Goal: Task Accomplishment & Management: Use online tool/utility

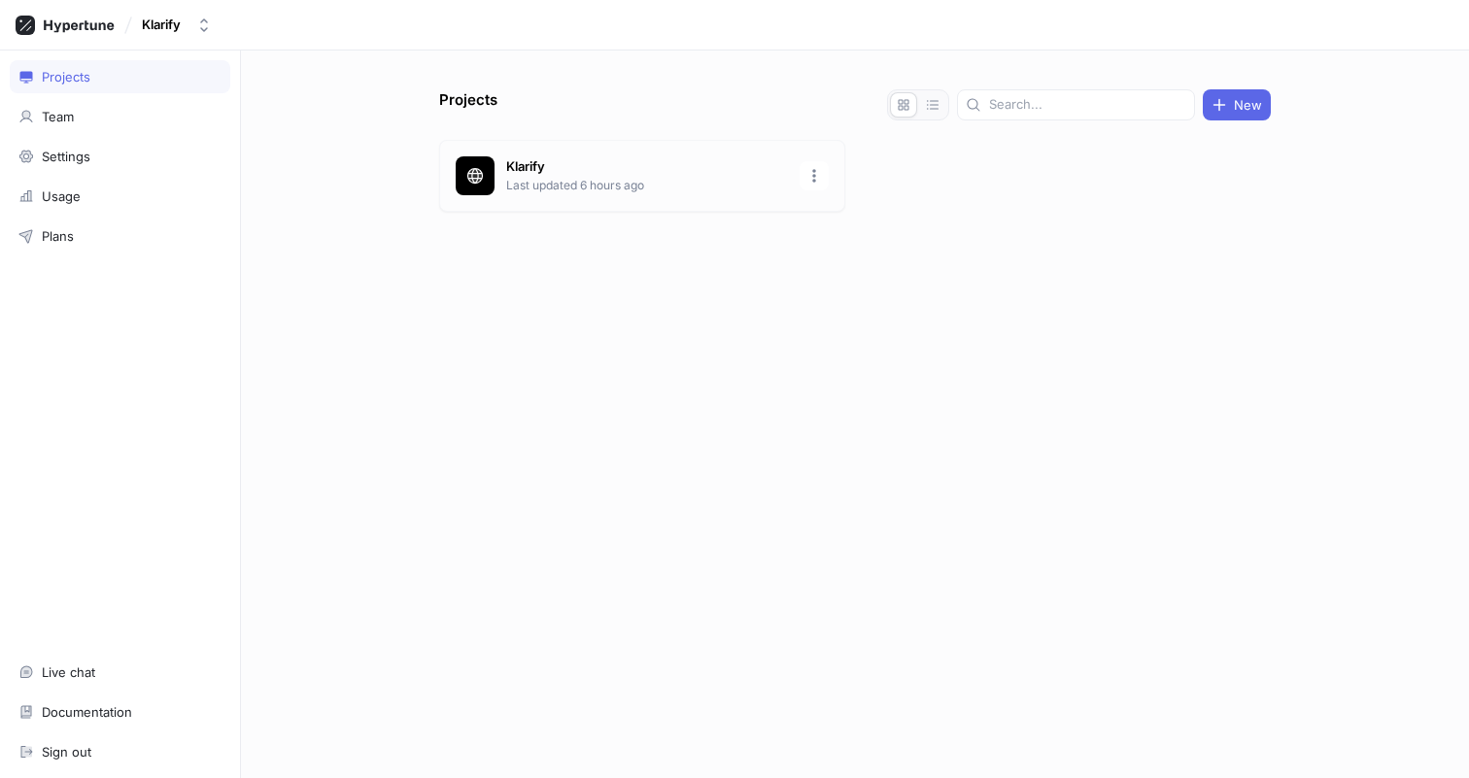
click at [575, 178] on p "Last updated 6 hours ago" at bounding box center [647, 185] width 282 height 17
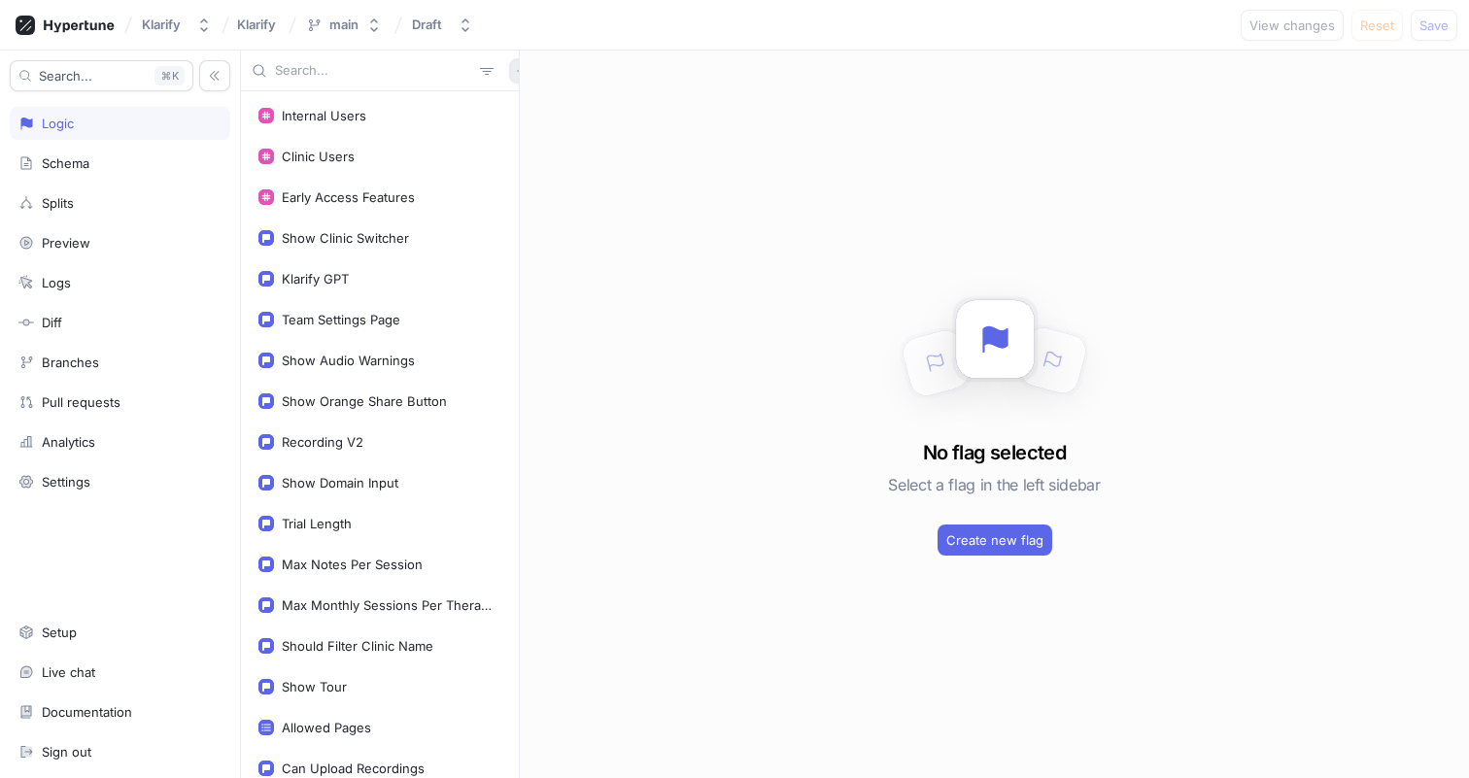
click at [516, 67] on icon "button" at bounding box center [522, 71] width 12 height 12
click at [525, 114] on p "Flag" at bounding box center [524, 108] width 25 height 19
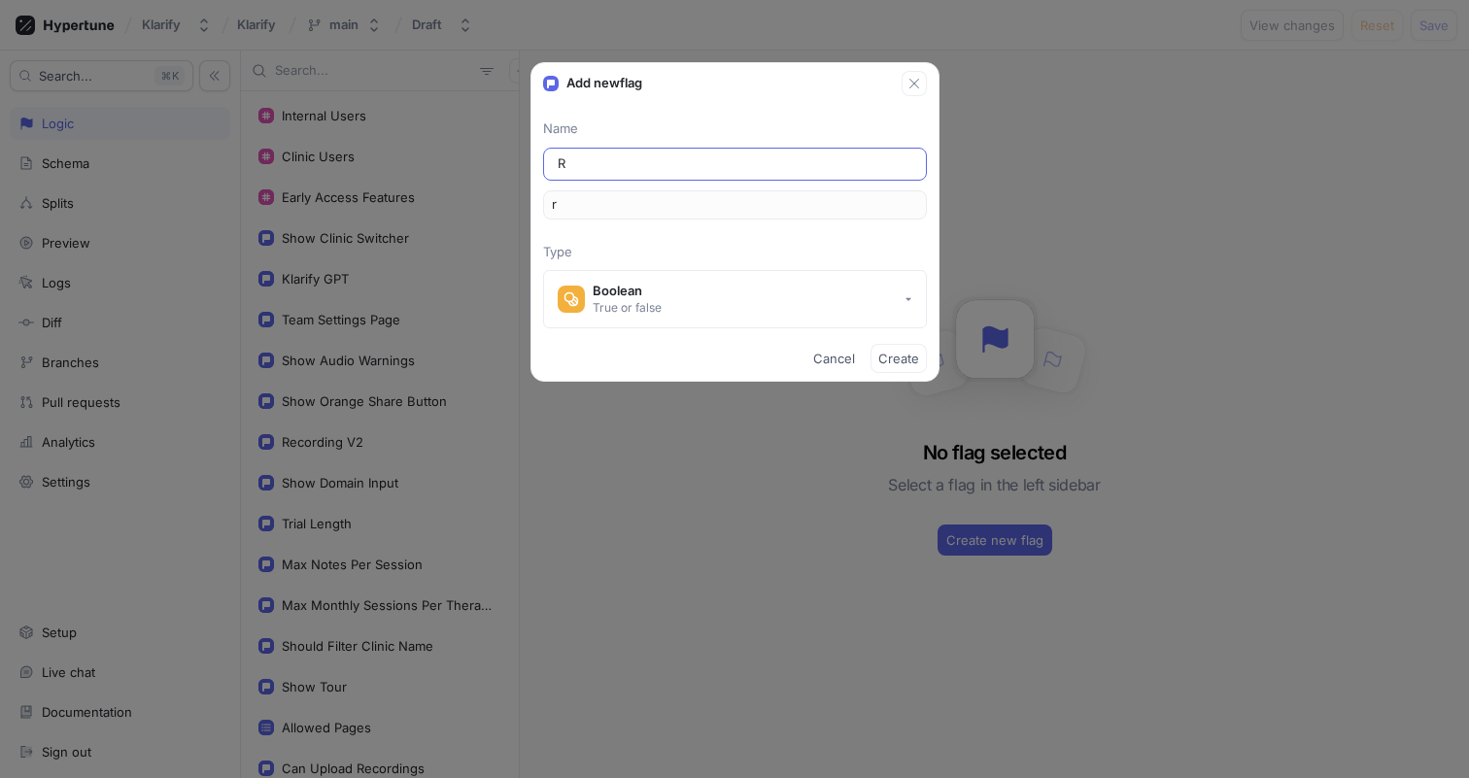
type input "Re"
type input "re"
type input "Ref"
type input "ref"
type input "Refl"
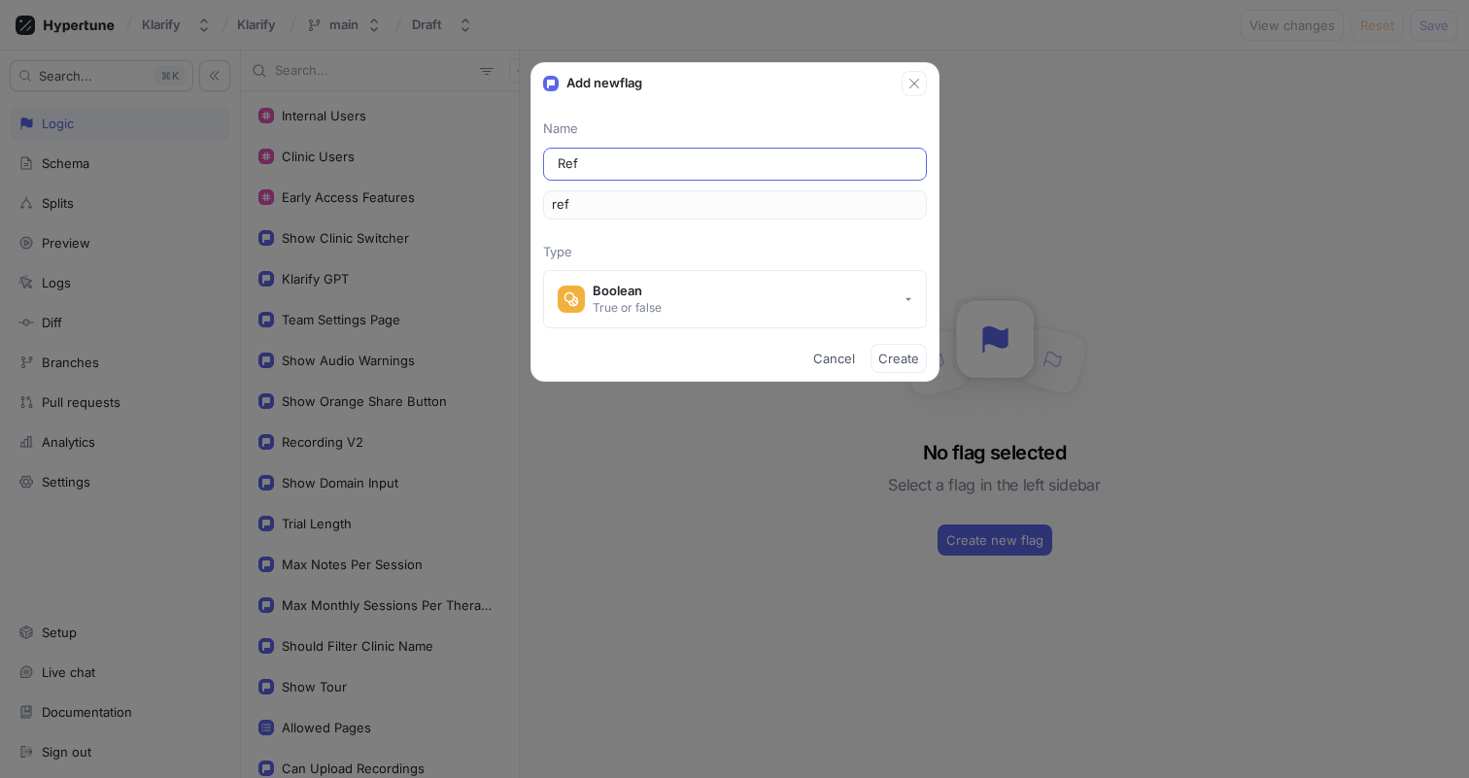
type input "refl"
type input "Refle"
type input "refle"
type input "Reflec"
type input "reflec"
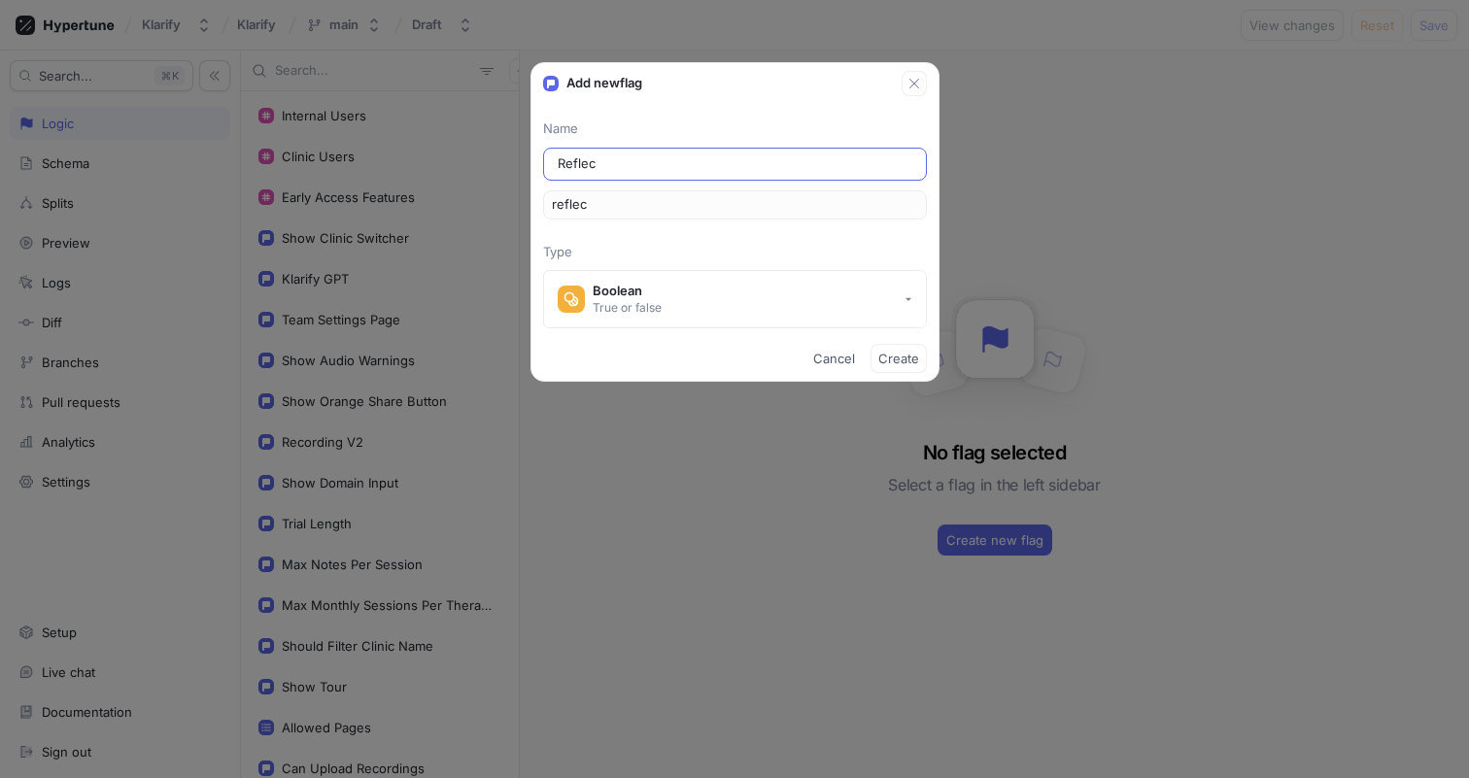
type input "Reflect"
type input "reflect"
type input "Reflecti"
type input "reflecti"
type input "Reflectio"
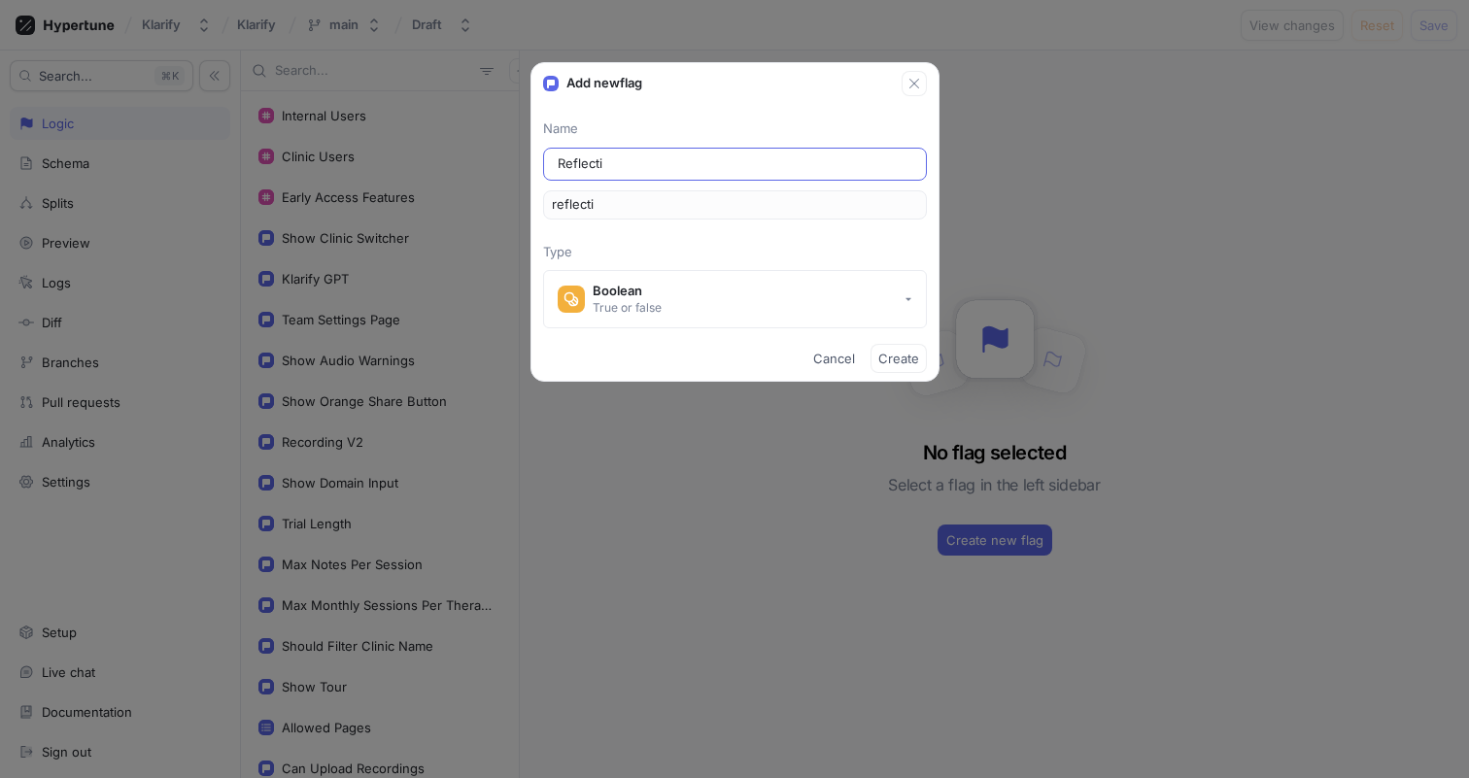
type input "reflectio"
type input "Reflection"
type input "reflection"
type input "ReflectionQ"
type input "reflectionQ"
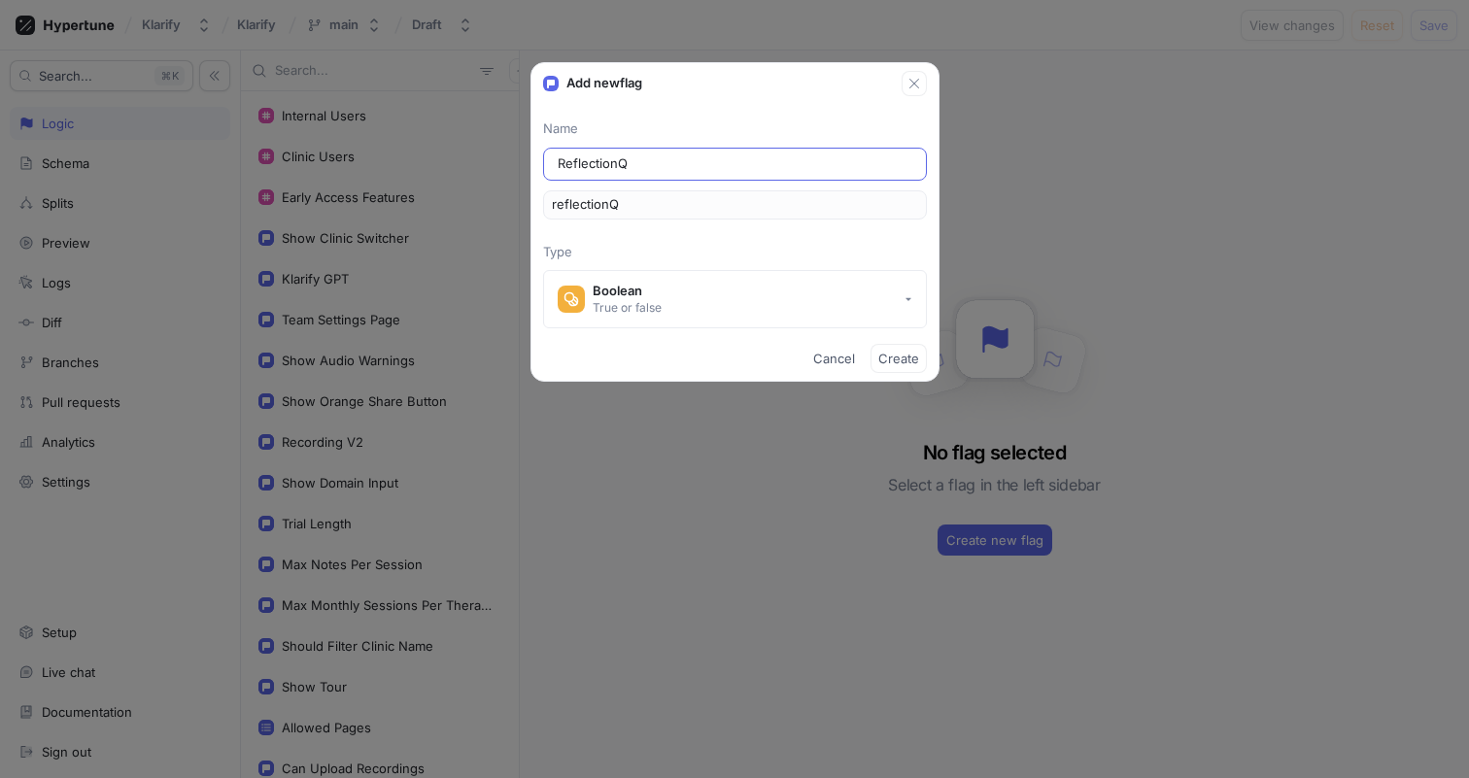
type input "ReflectionQu"
type input "reflectionQu"
type input "ReflectionQue"
type input "reflectionQue"
type input "ReflectionQues"
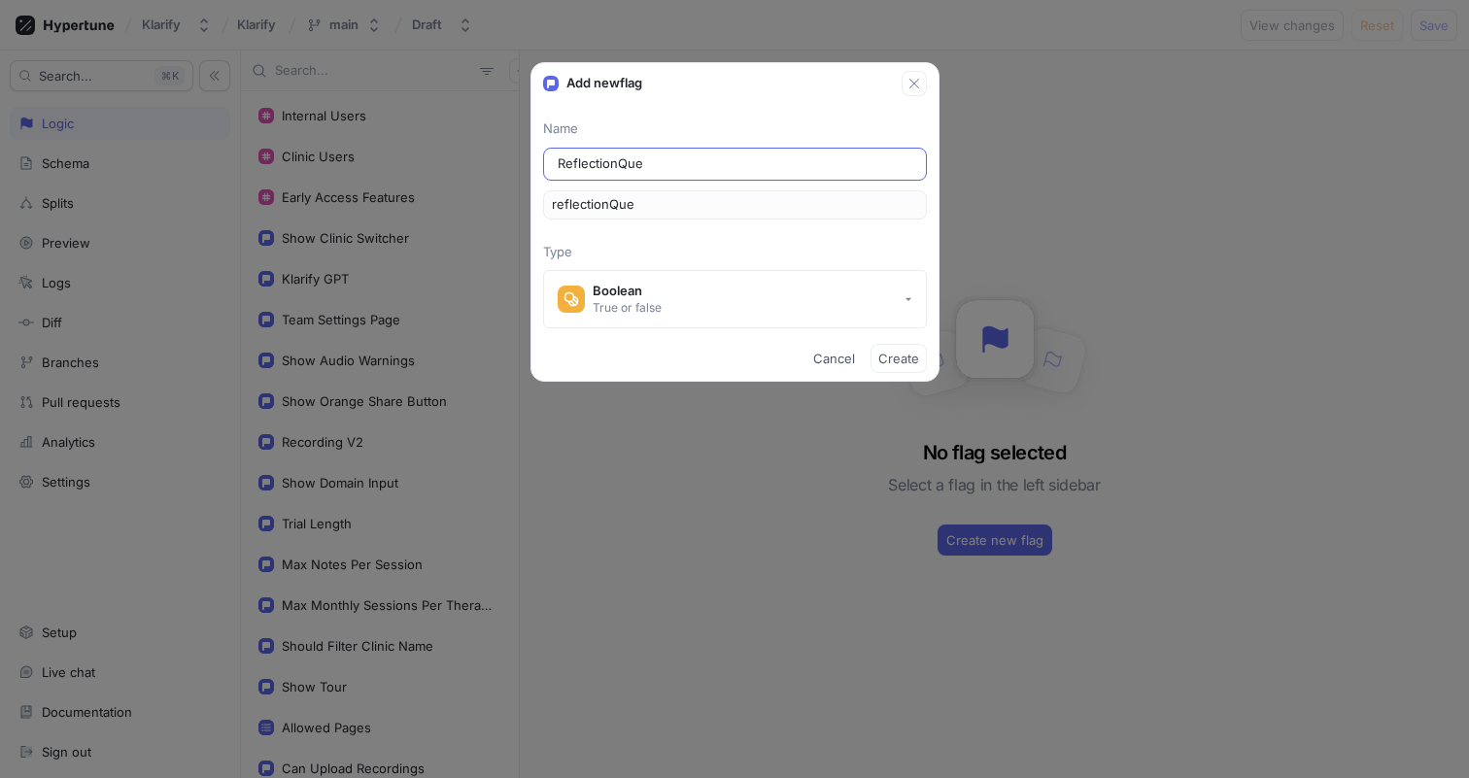
type input "reflectionQues"
type input "ReflectionQuest"
type input "reflectionQuest"
type input "ReflectionQuesti"
type input "reflectionQuesti"
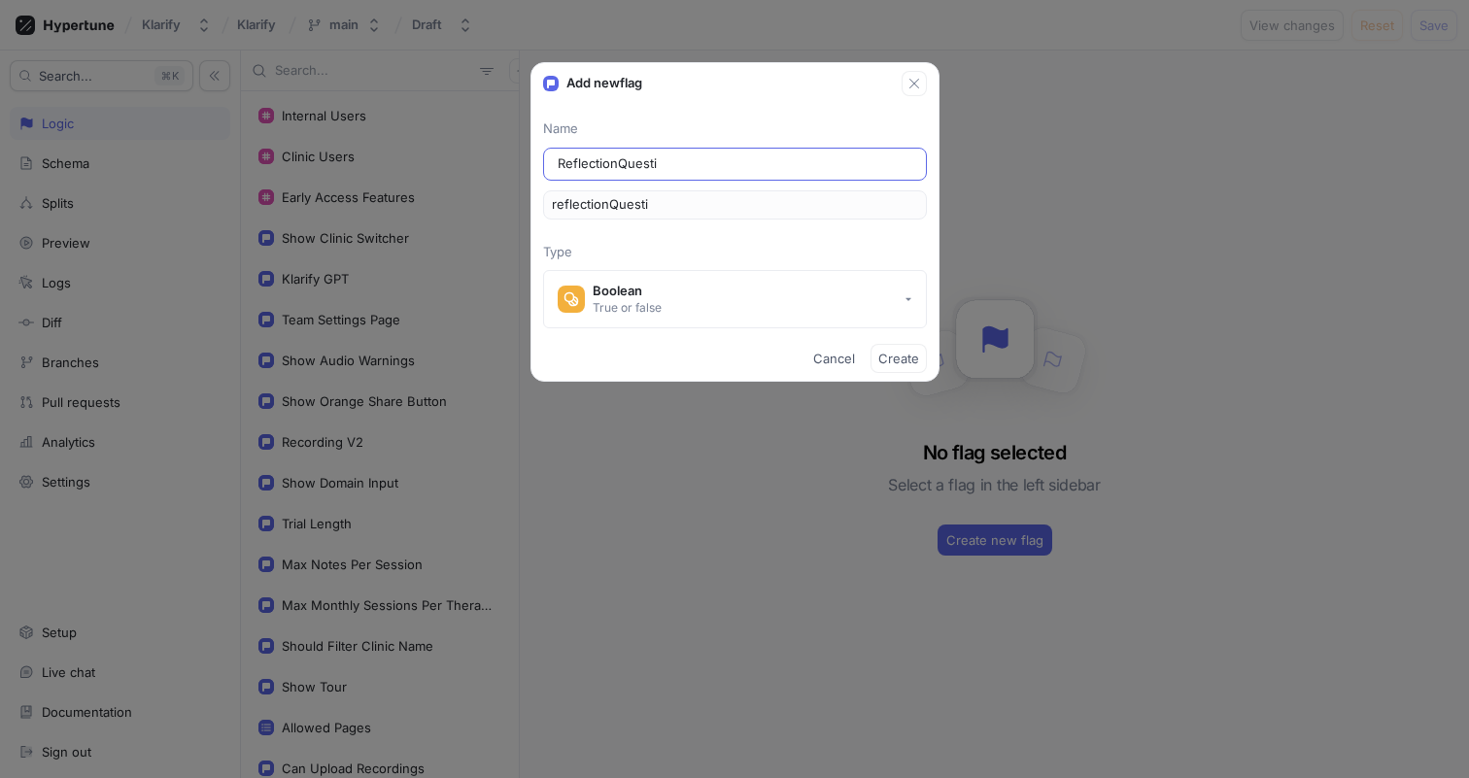
type input "ReflectionQuestio"
type input "reflectionQuestio"
type input "ReflectionQuestion"
type input "reflectionQuestion"
type input "ReflectionQuestions"
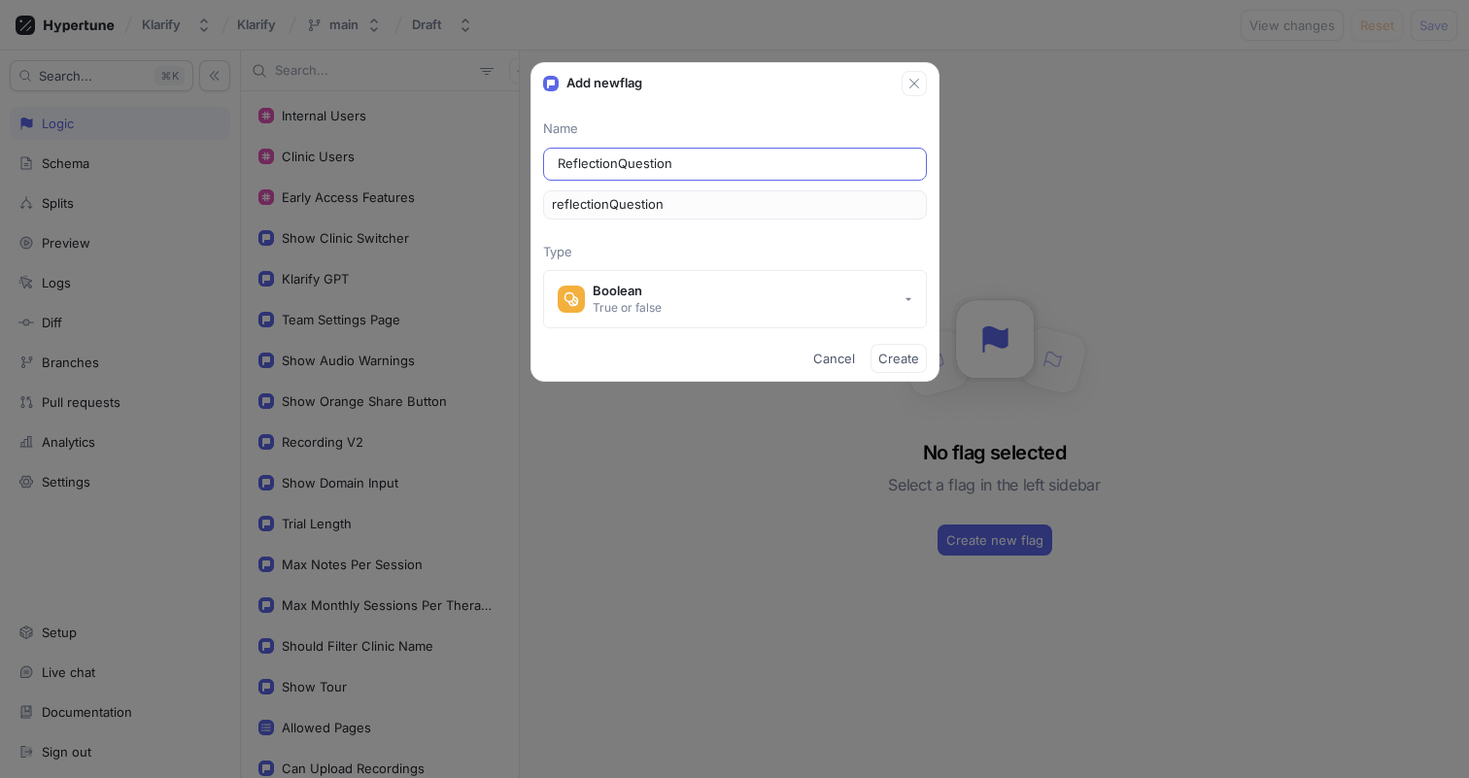
type input "reflectionQuestions"
click at [725, 294] on button "Boolean True or false" at bounding box center [735, 299] width 384 height 58
type input "ReflectionQuestions"
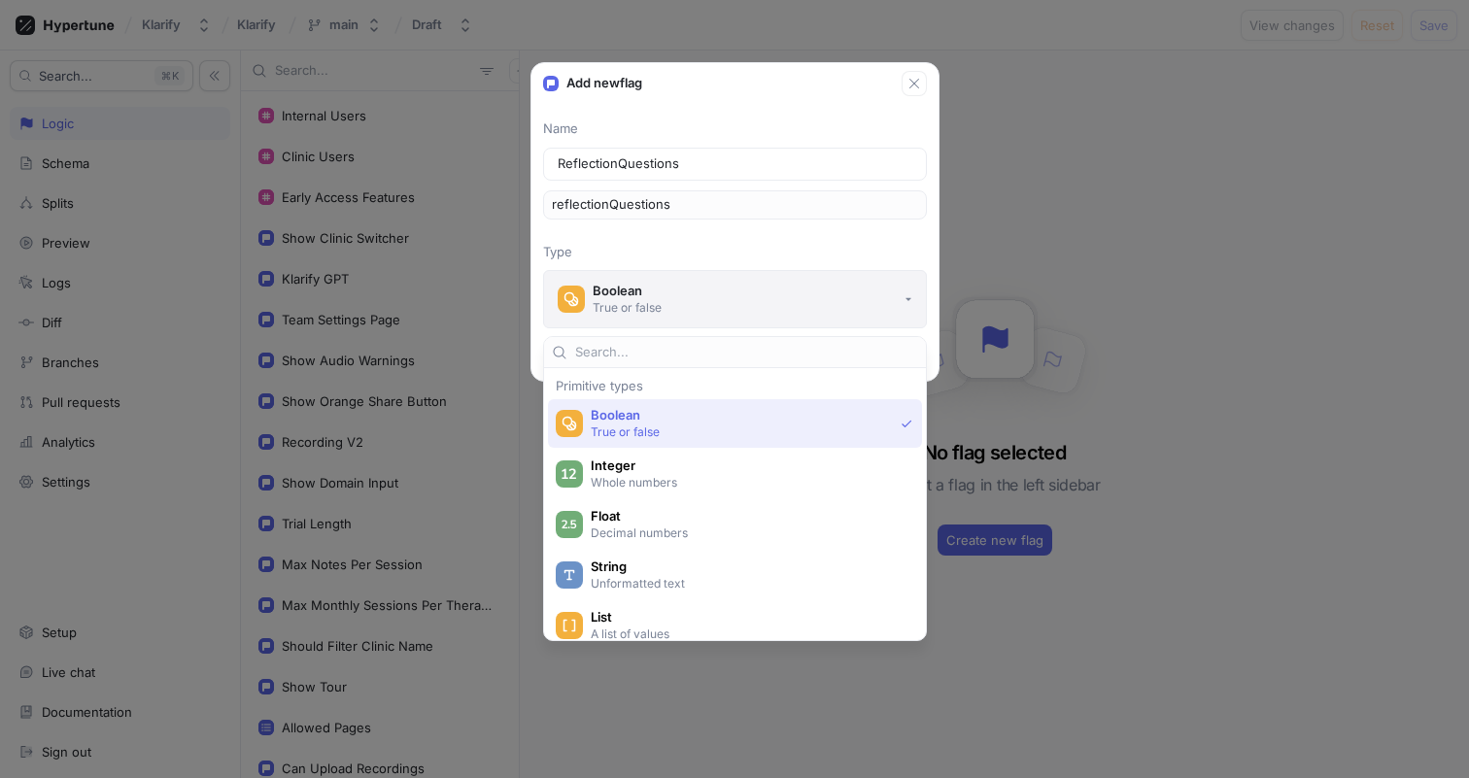
click at [738, 286] on button "Boolean True or false" at bounding box center [735, 299] width 384 height 58
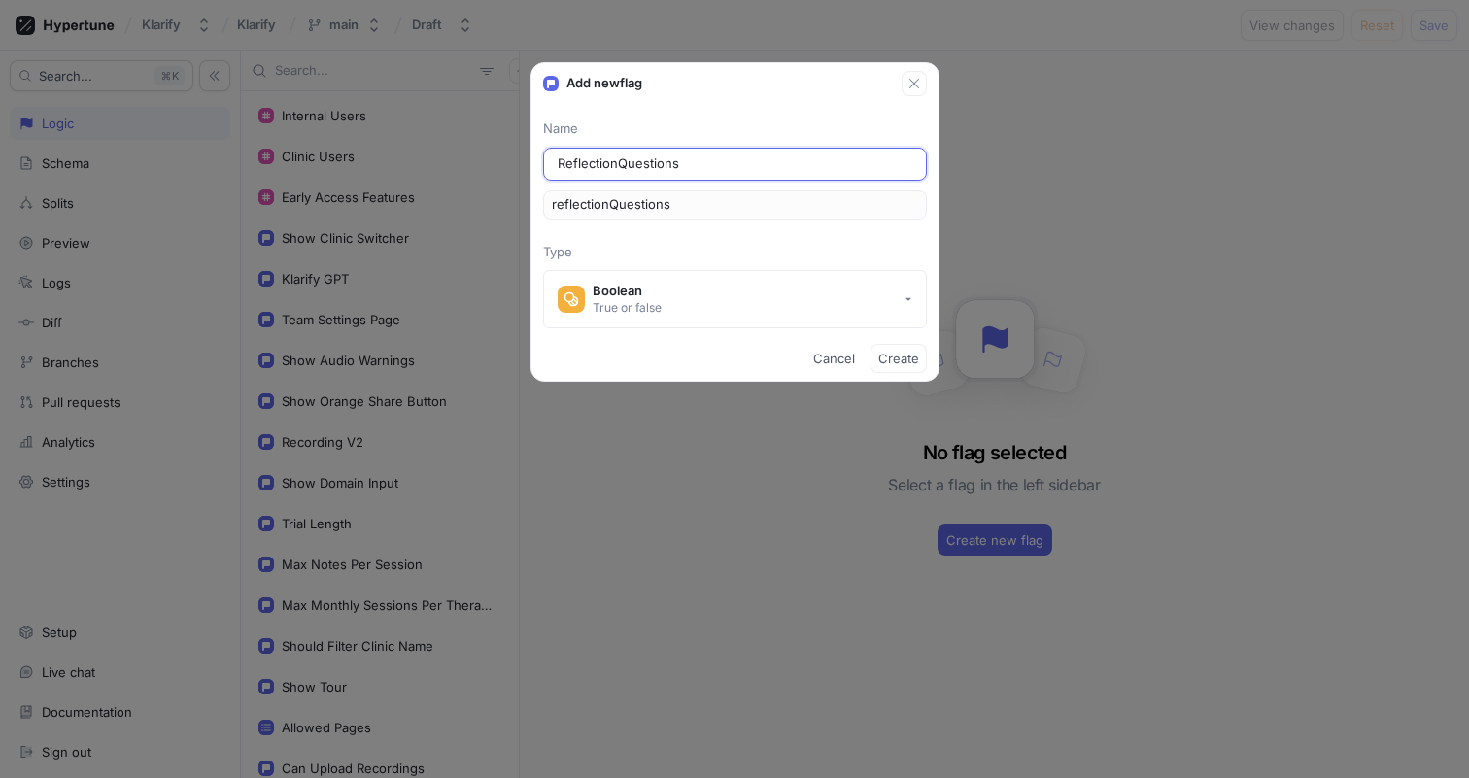
click at [822, 162] on input "ReflectionQuestions" at bounding box center [735, 164] width 355 height 19
click at [916, 76] on icon "button" at bounding box center [915, 84] width 16 height 16
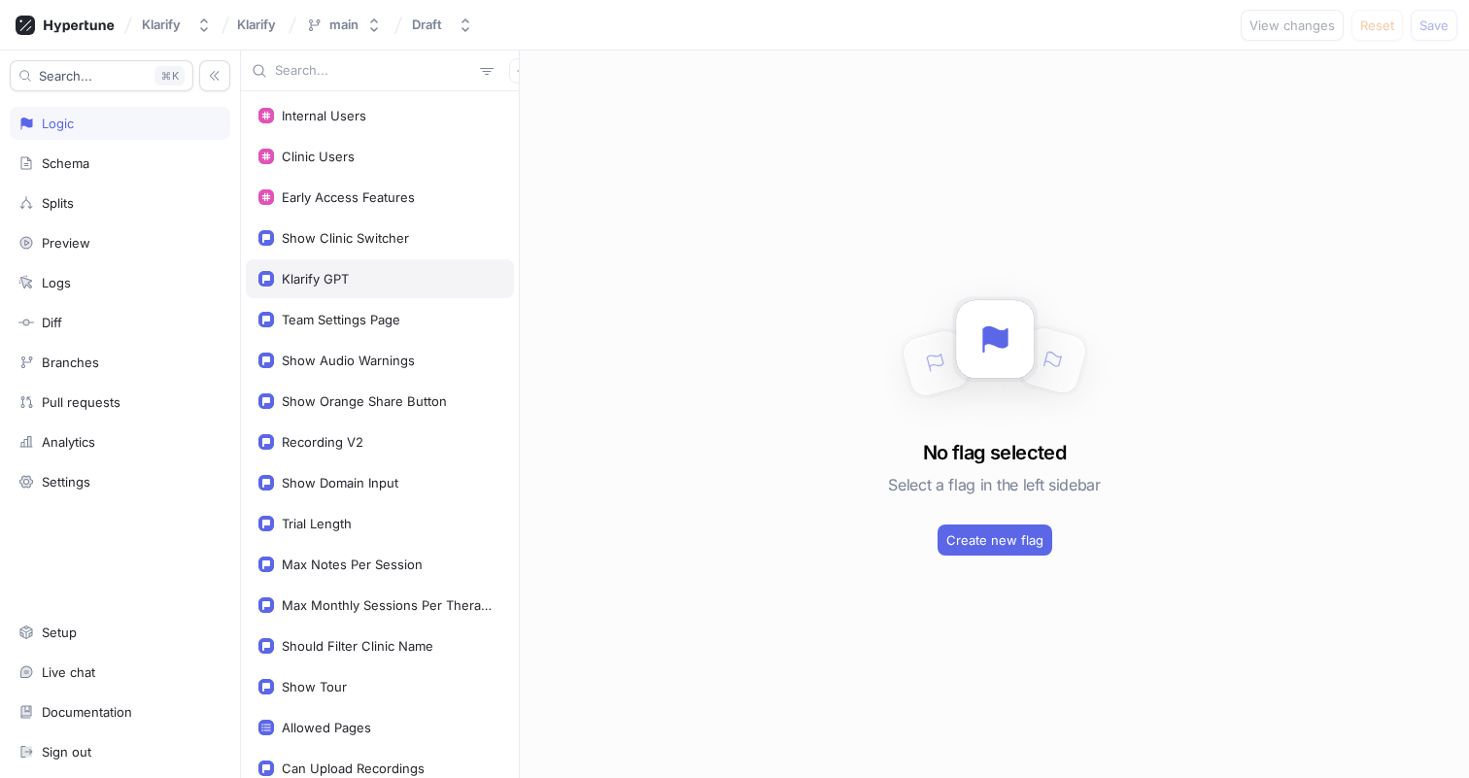
click at [341, 276] on div "Klarify GPT" at bounding box center [315, 279] width 67 height 16
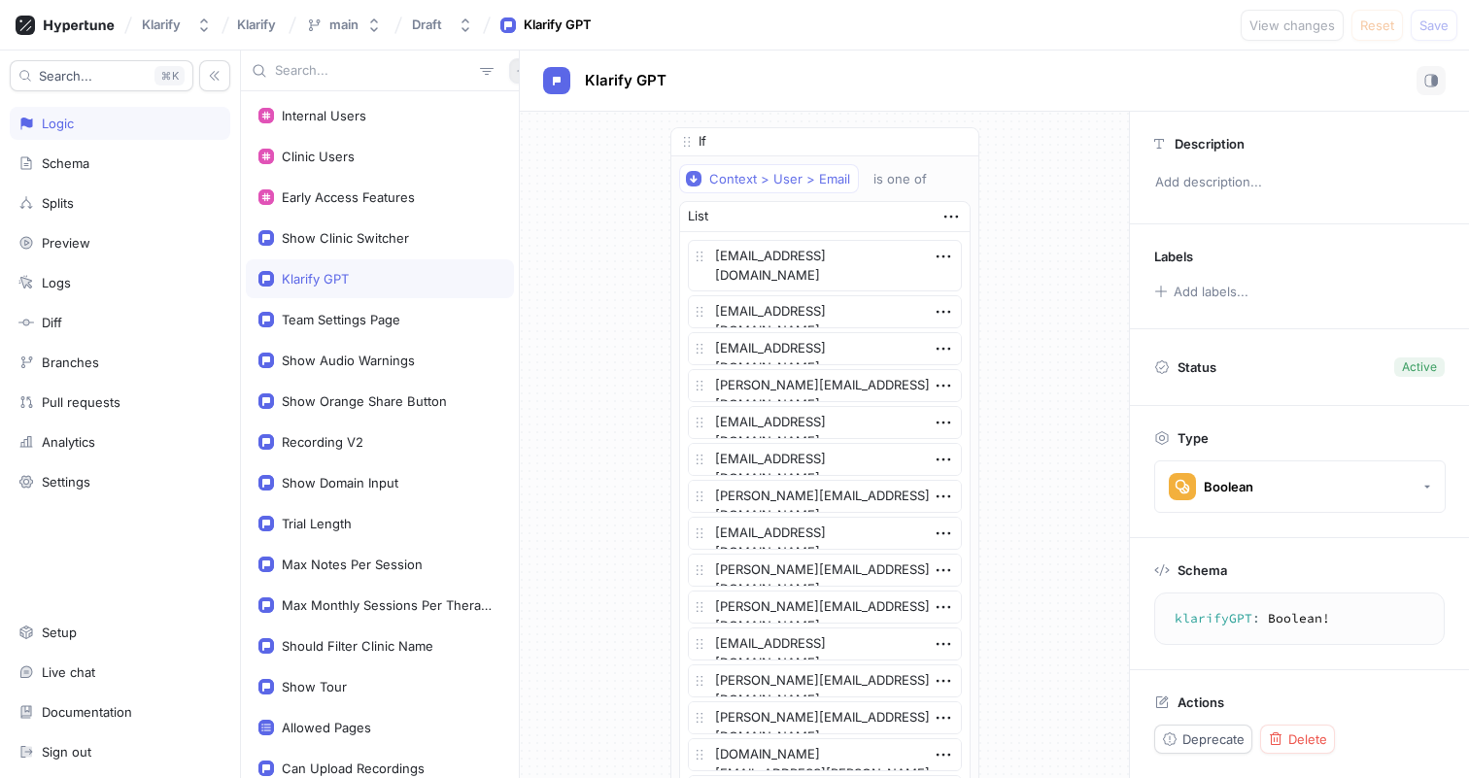
type textarea "x"
click at [516, 69] on icon "button" at bounding box center [522, 71] width 12 height 12
click at [508, 104] on div "Flag" at bounding box center [545, 108] width 115 height 33
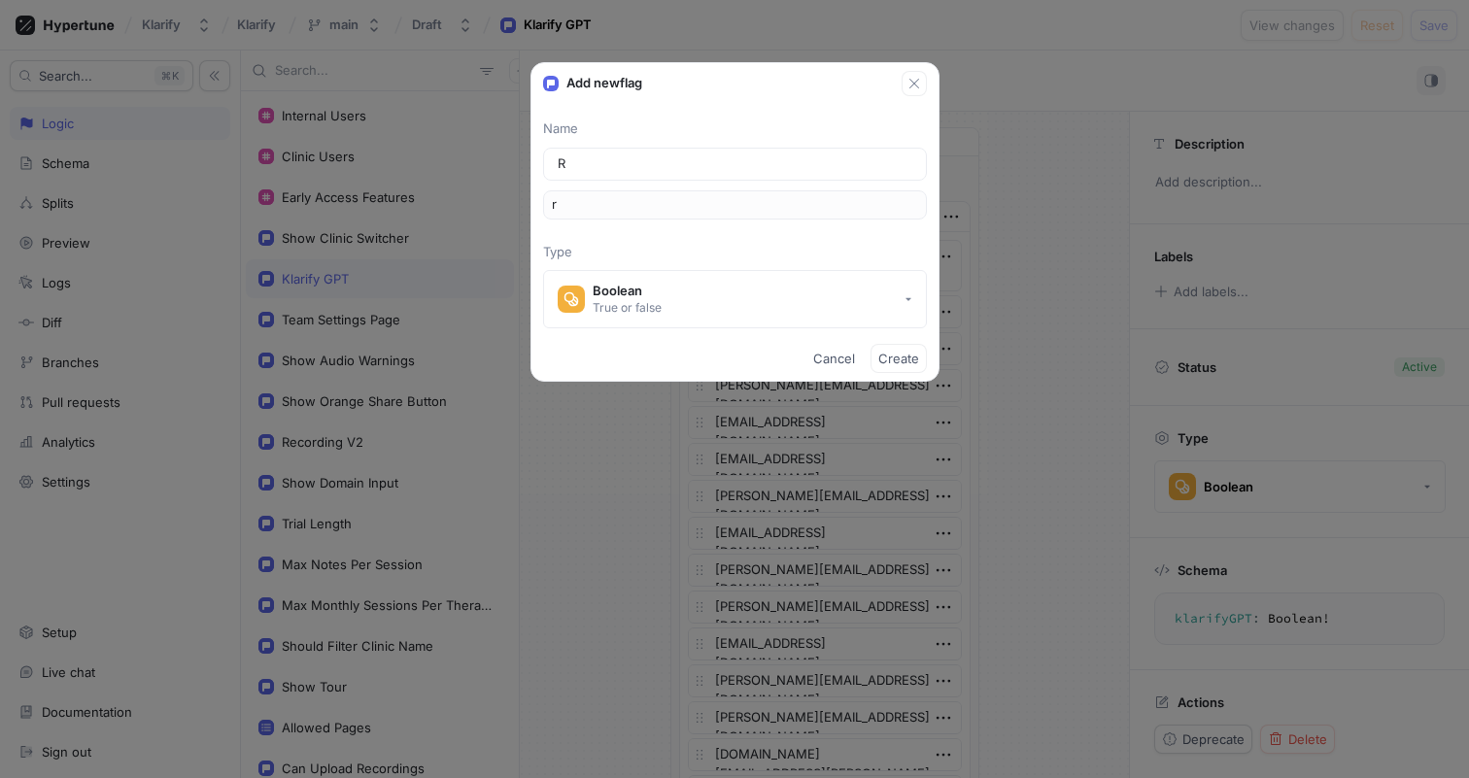
type input "Re"
type input "re"
type input "Ref"
type input "ref"
type input "Refl"
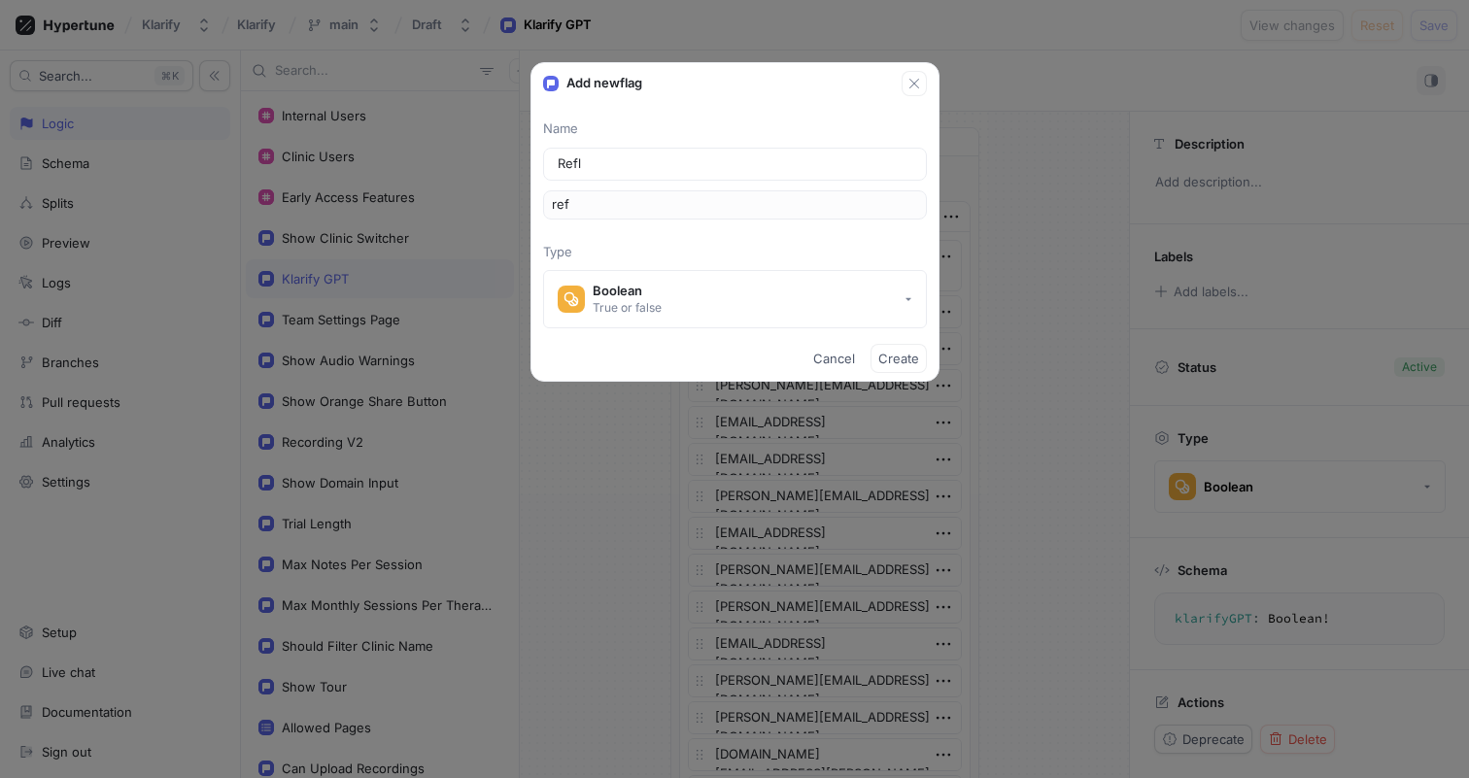
type input "refl"
type input "Refle"
type input "refle"
type input "Reflec"
type input "reflec"
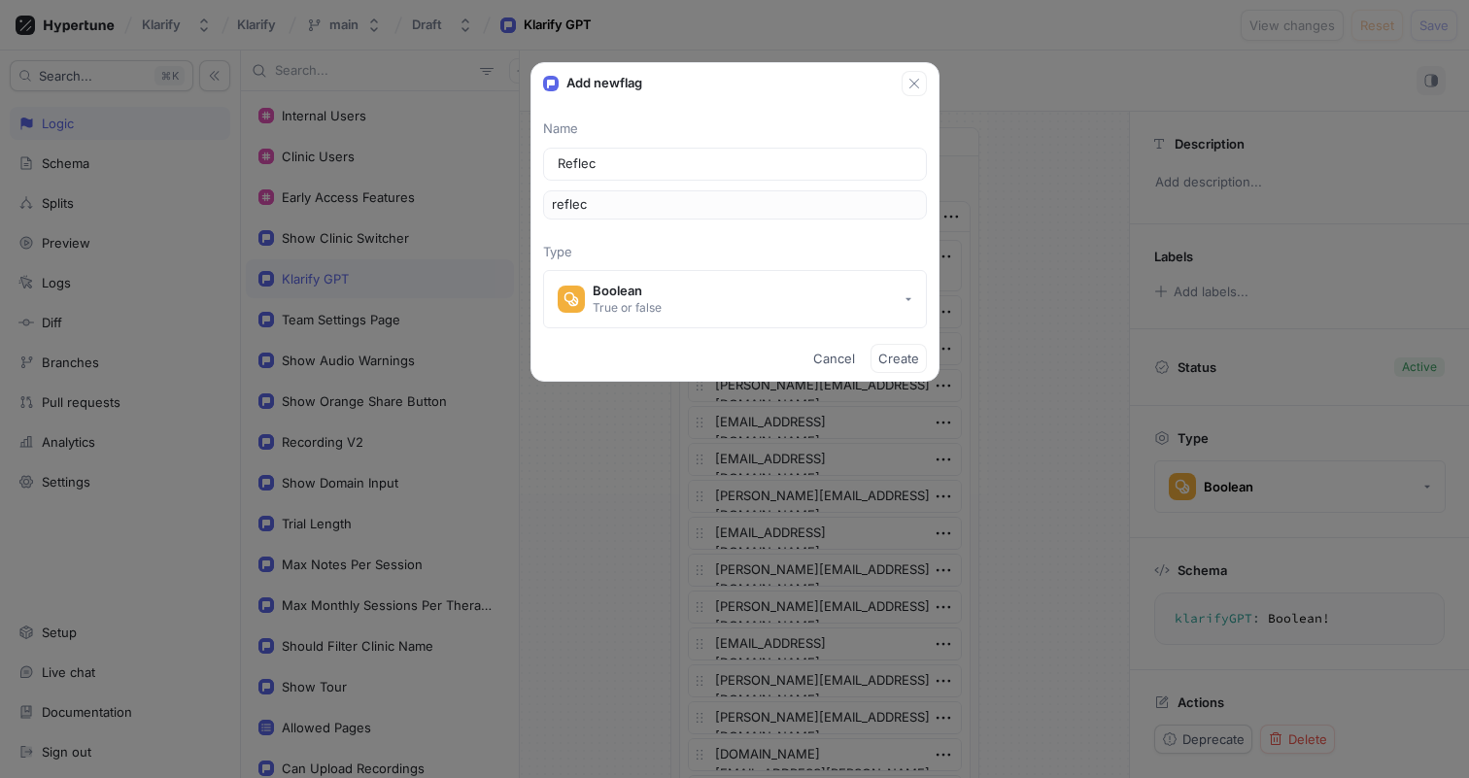
type input "Reflect"
type input "reflect"
type input "Reflecti"
type input "reflecti"
type input "Reflectio"
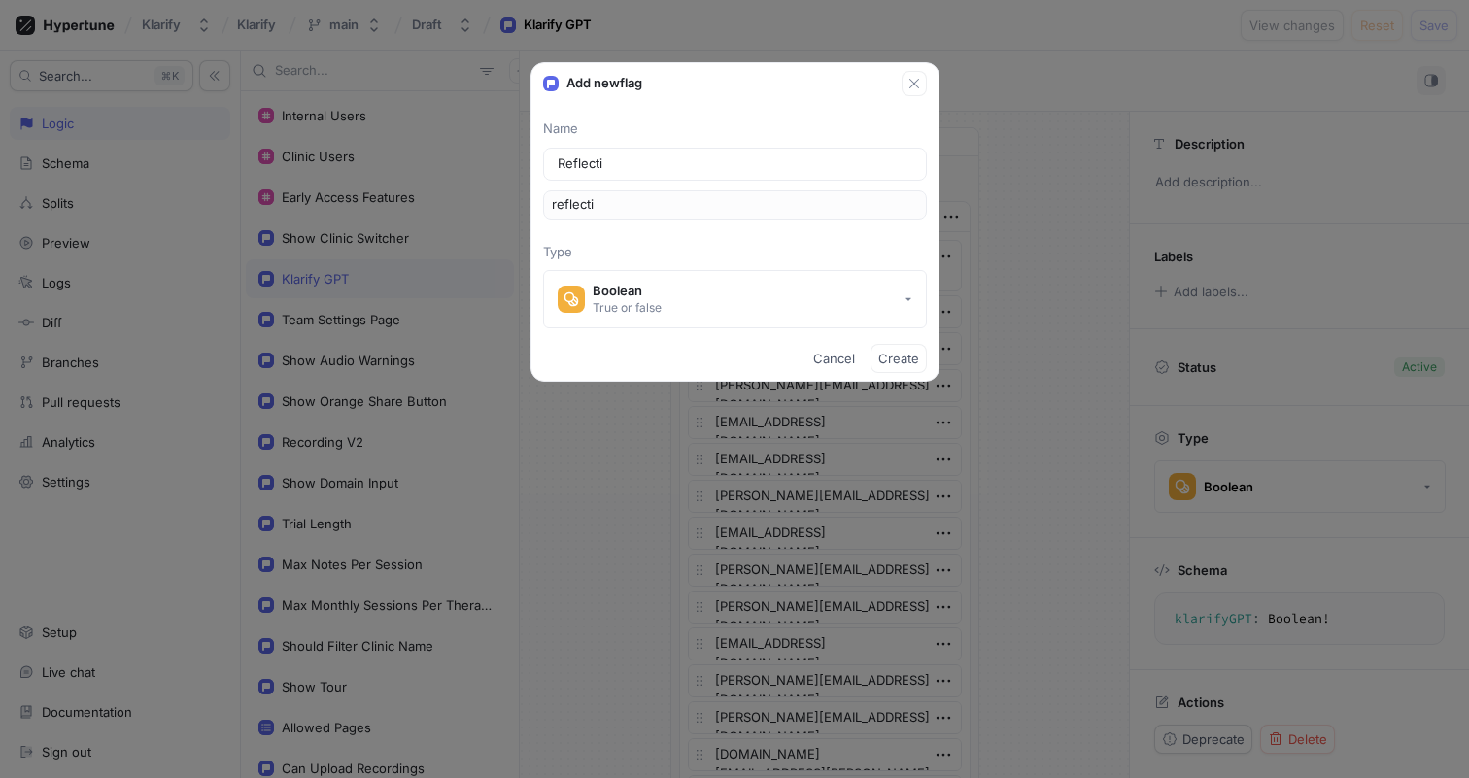
type input "reflectio"
type input "Reflection"
type input "reflection"
type input "ReflectionQ"
type input "reflectionQ"
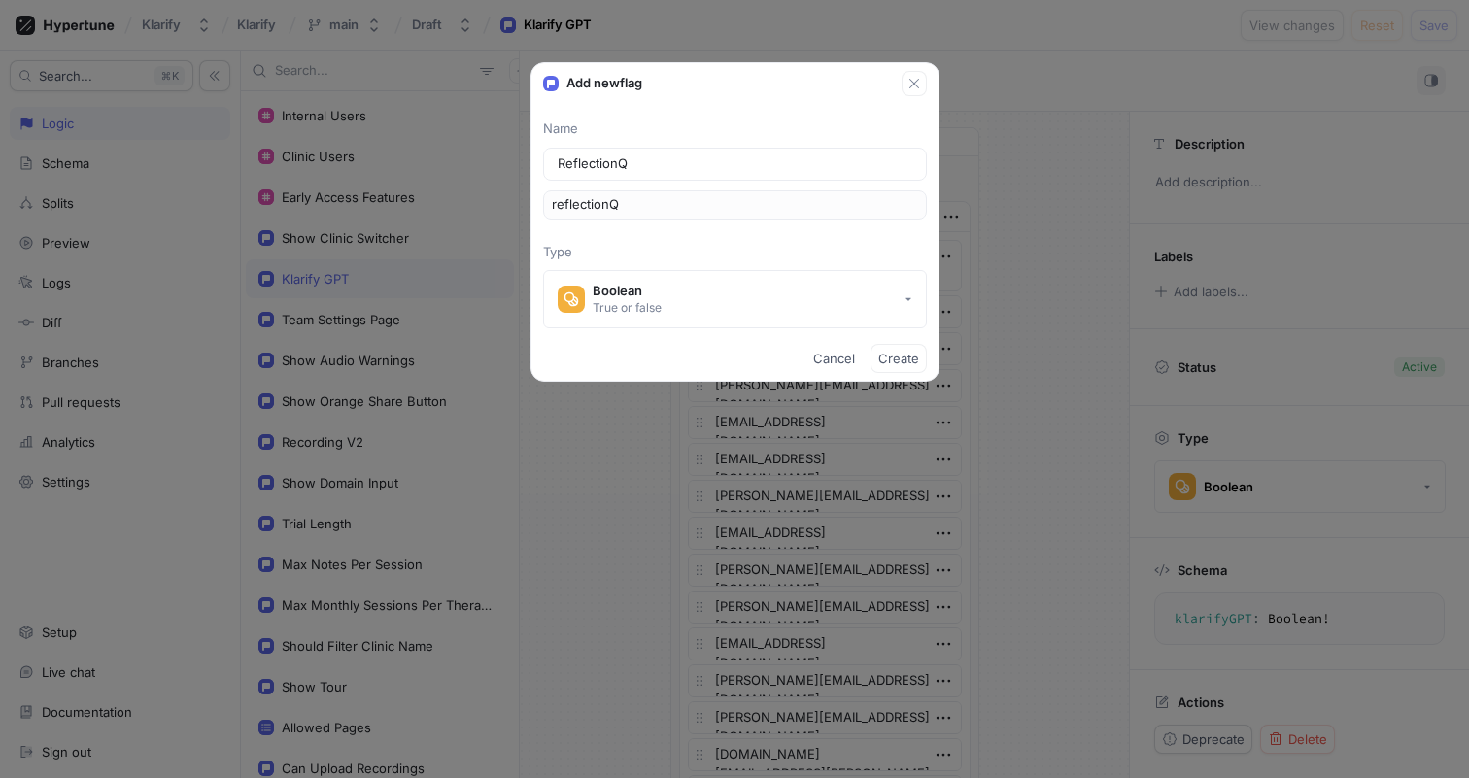
type input "ReflectionQu"
type input "reflectionQu"
type input "ReflectionQue"
type input "reflectionQue"
type input "ReflectionQues"
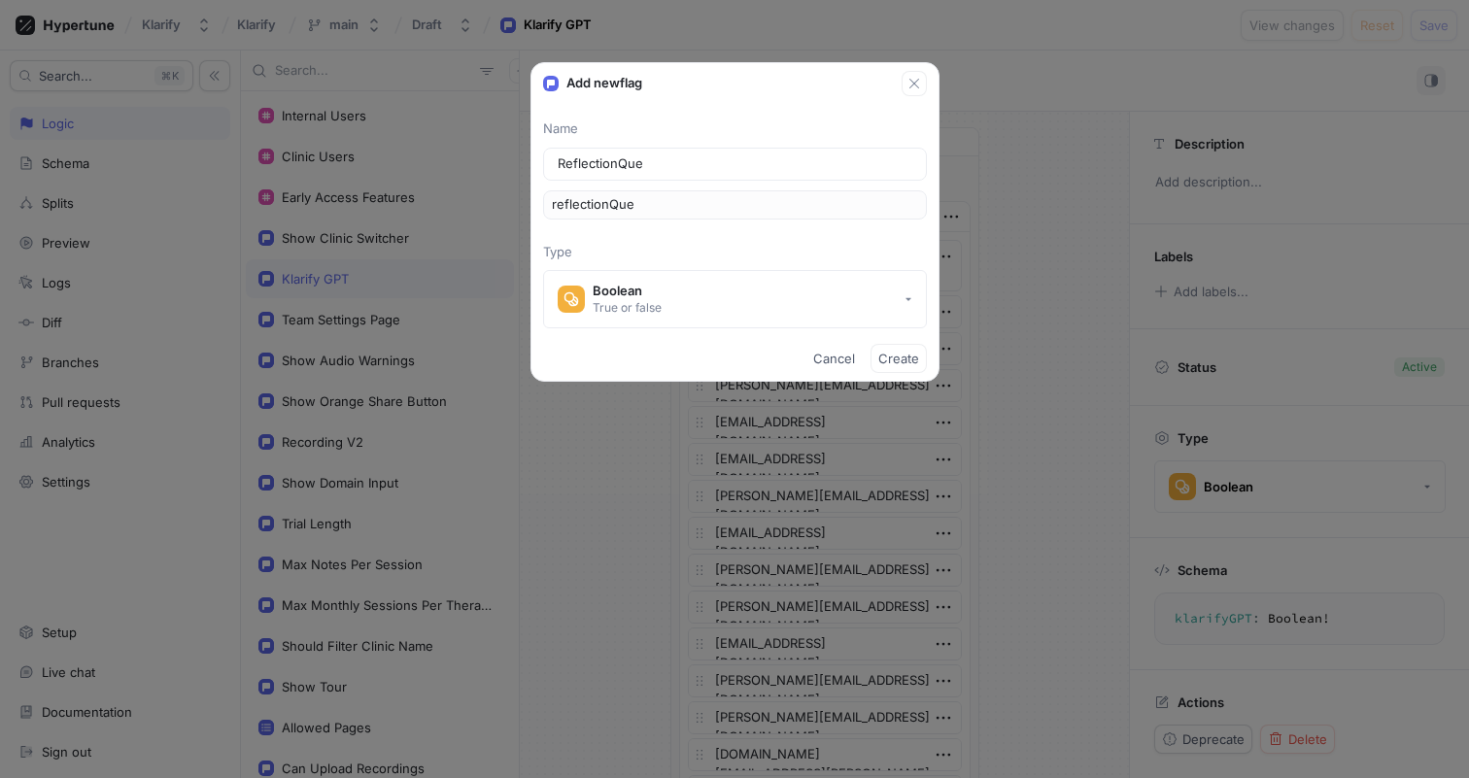
type input "reflectionQues"
type input "ReflectionQuest"
type input "reflectionQuest"
type input "ReflectionQuesti"
type input "reflectionQuesti"
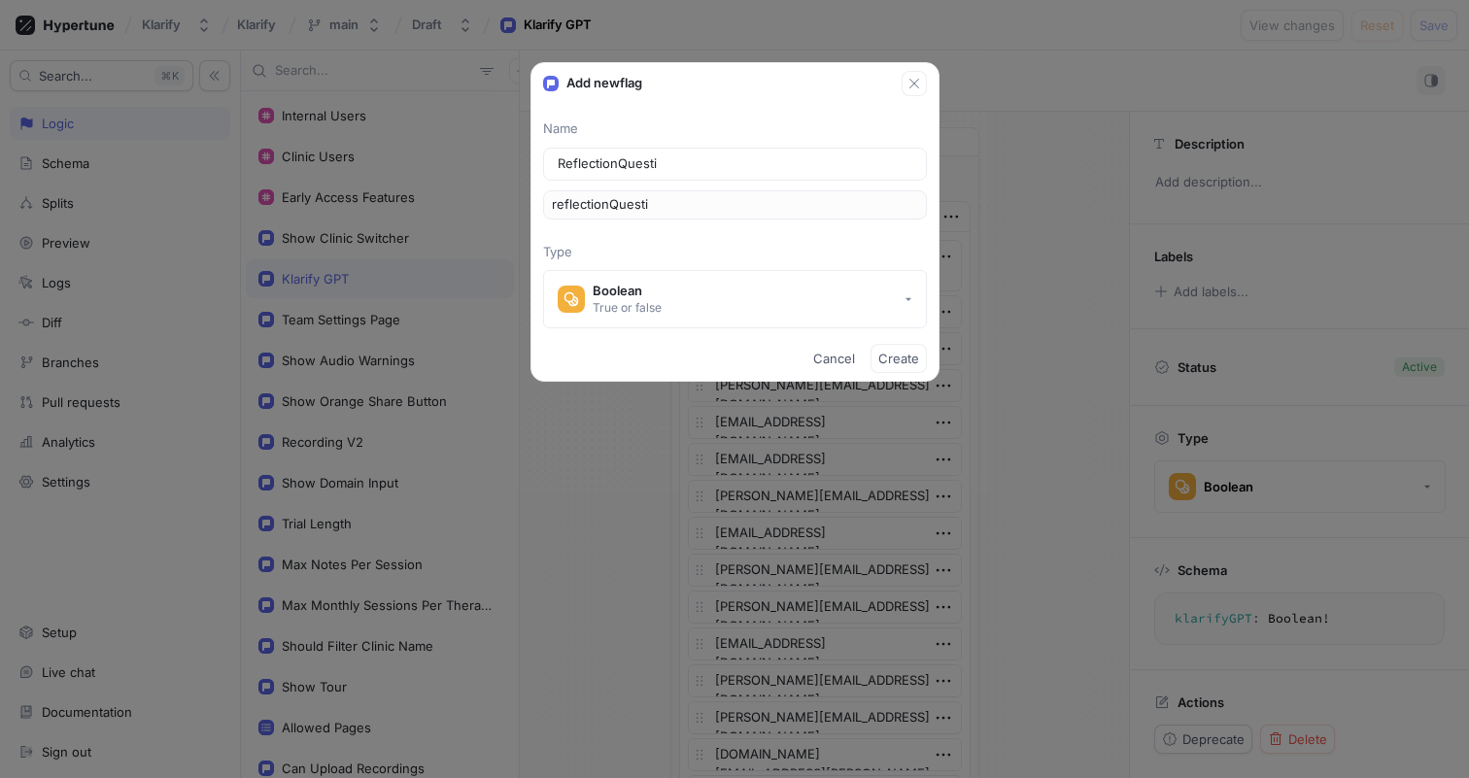
type input "ReflectionQuestio"
type input "reflectionQuestio"
type input "ReflectionQuestion"
type input "reflectionQuestion"
type input "ReflectionQuestions"
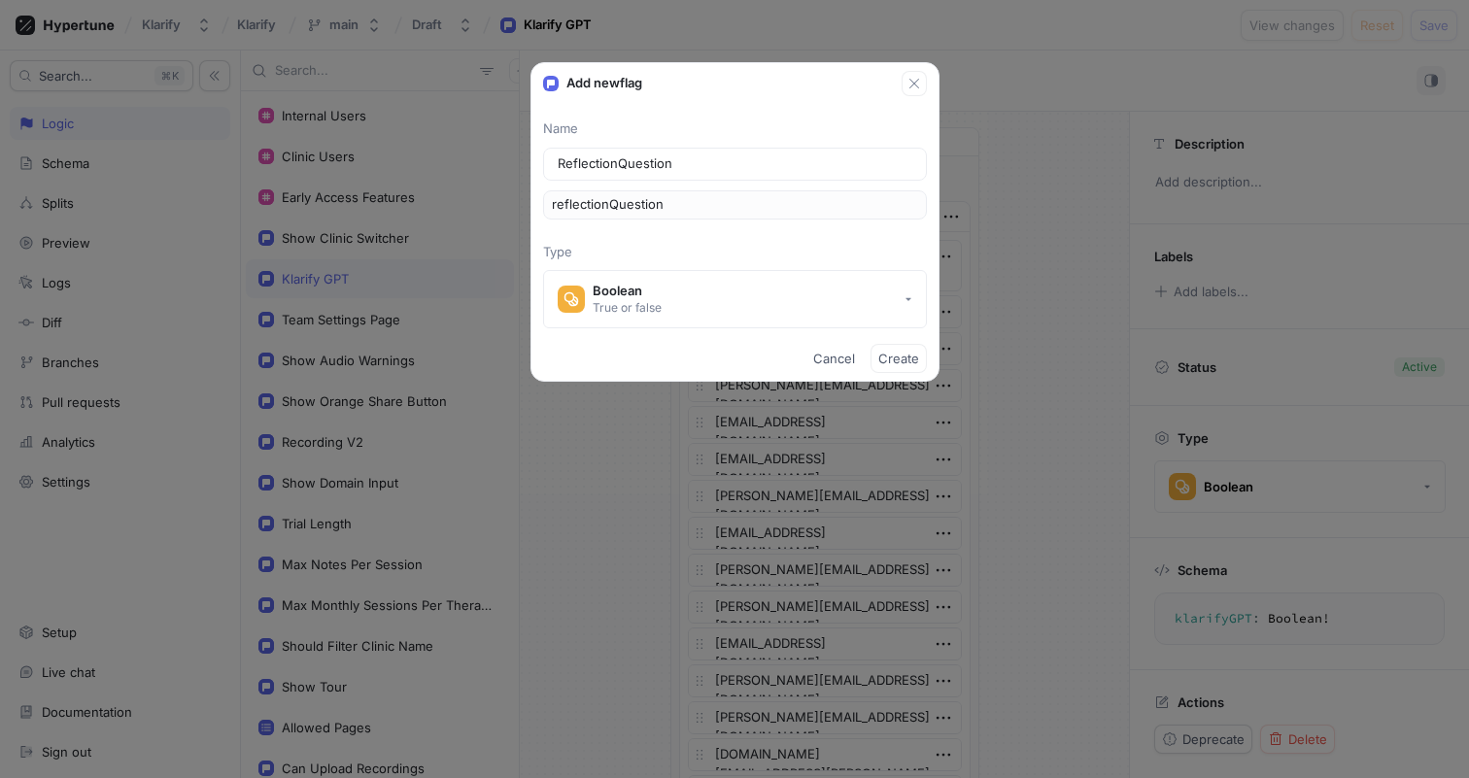
type input "reflectionQuestions"
type textarea "x"
type input "ReflectionQuestions"
click at [899, 363] on span "Create" at bounding box center [899, 359] width 41 height 12
type textarea "x"
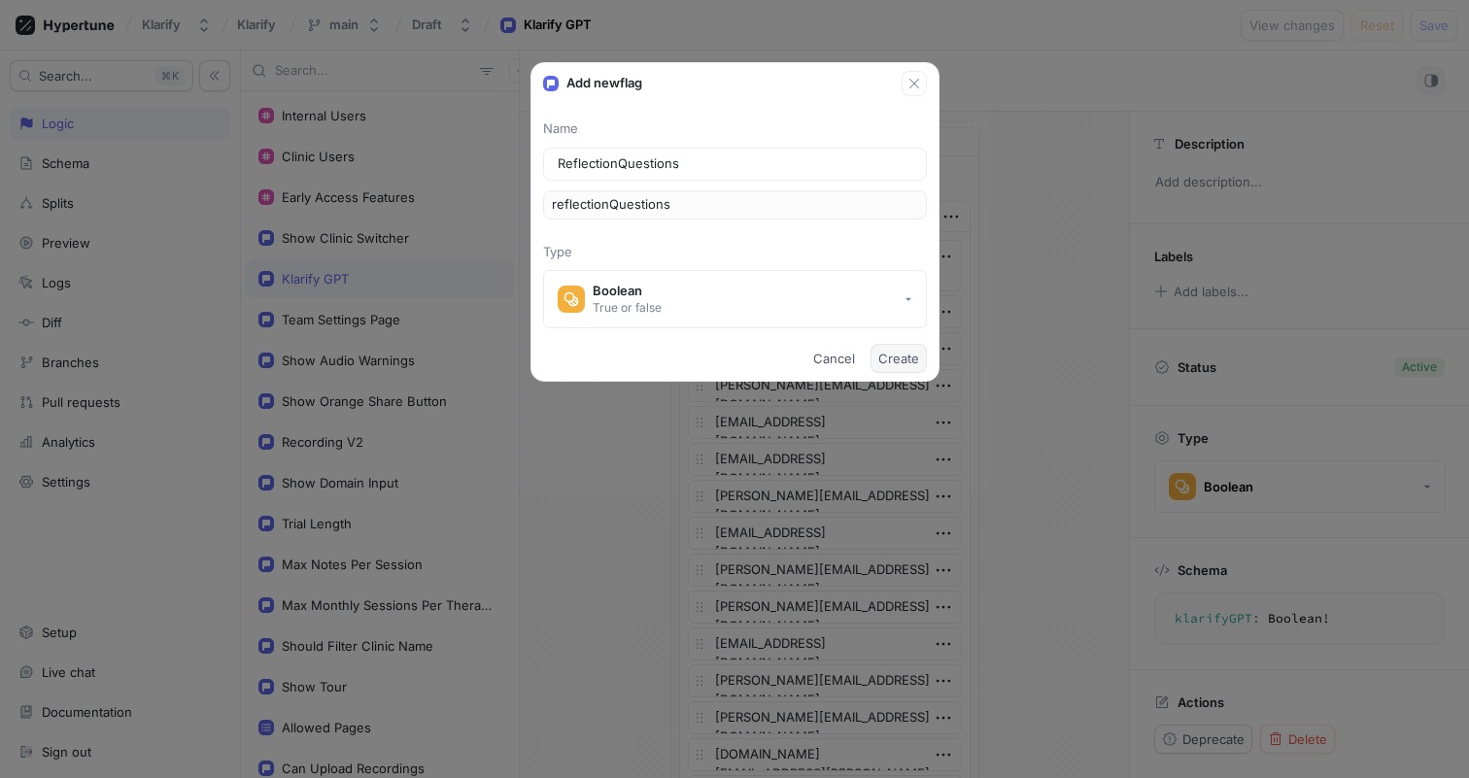
type textarea "reflectionQuestions: Boolean!"
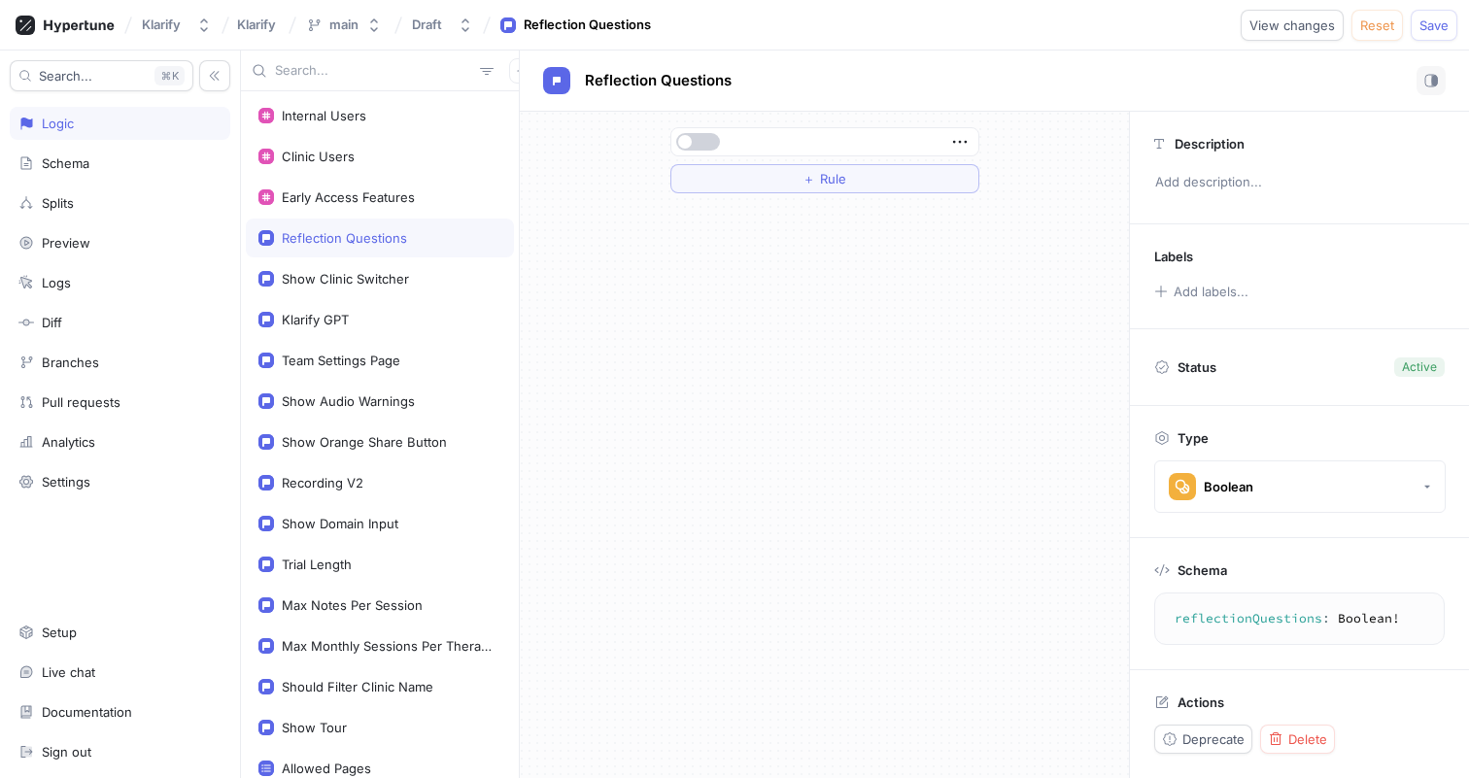
click at [713, 139] on button "button" at bounding box center [698, 141] width 44 height 17
click at [713, 139] on span "button" at bounding box center [712, 142] width 14 height 14
click at [944, 133] on div at bounding box center [825, 141] width 307 height 27
click at [953, 133] on icon "button" at bounding box center [960, 141] width 21 height 21
click at [941, 133] on div at bounding box center [825, 141] width 307 height 27
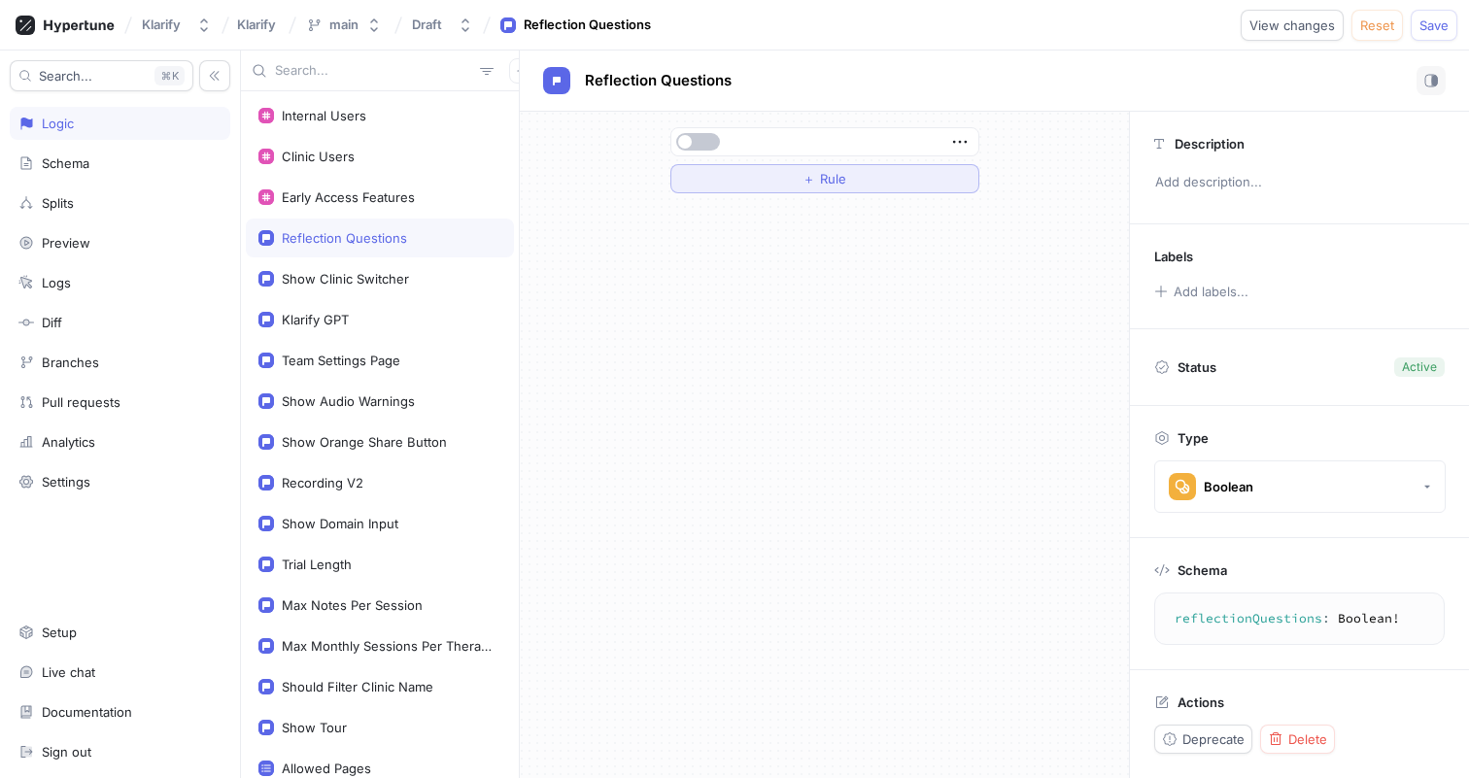
click at [833, 176] on span "Rule" at bounding box center [833, 179] width 26 height 12
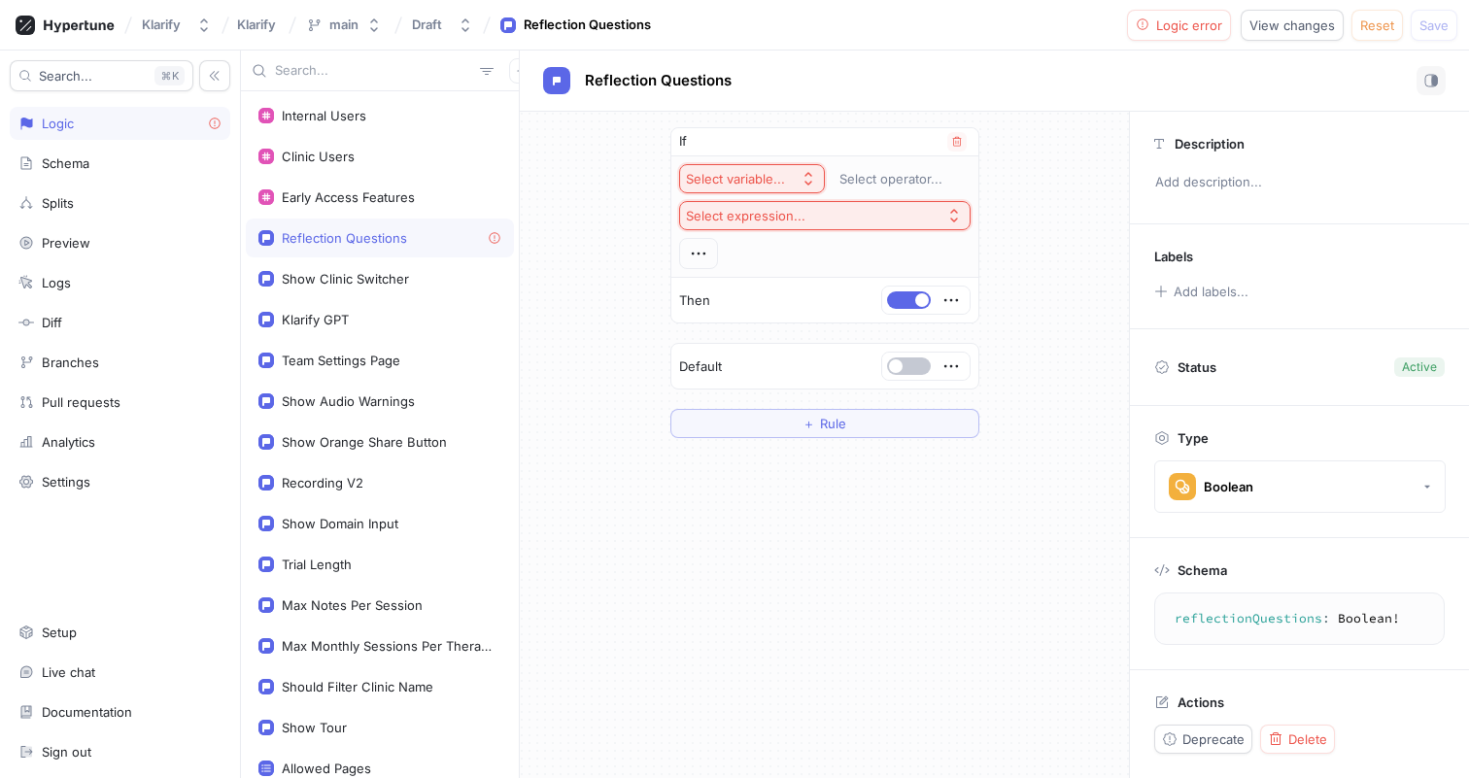
click at [796, 178] on button "Select variable..." at bounding box center [752, 178] width 146 height 29
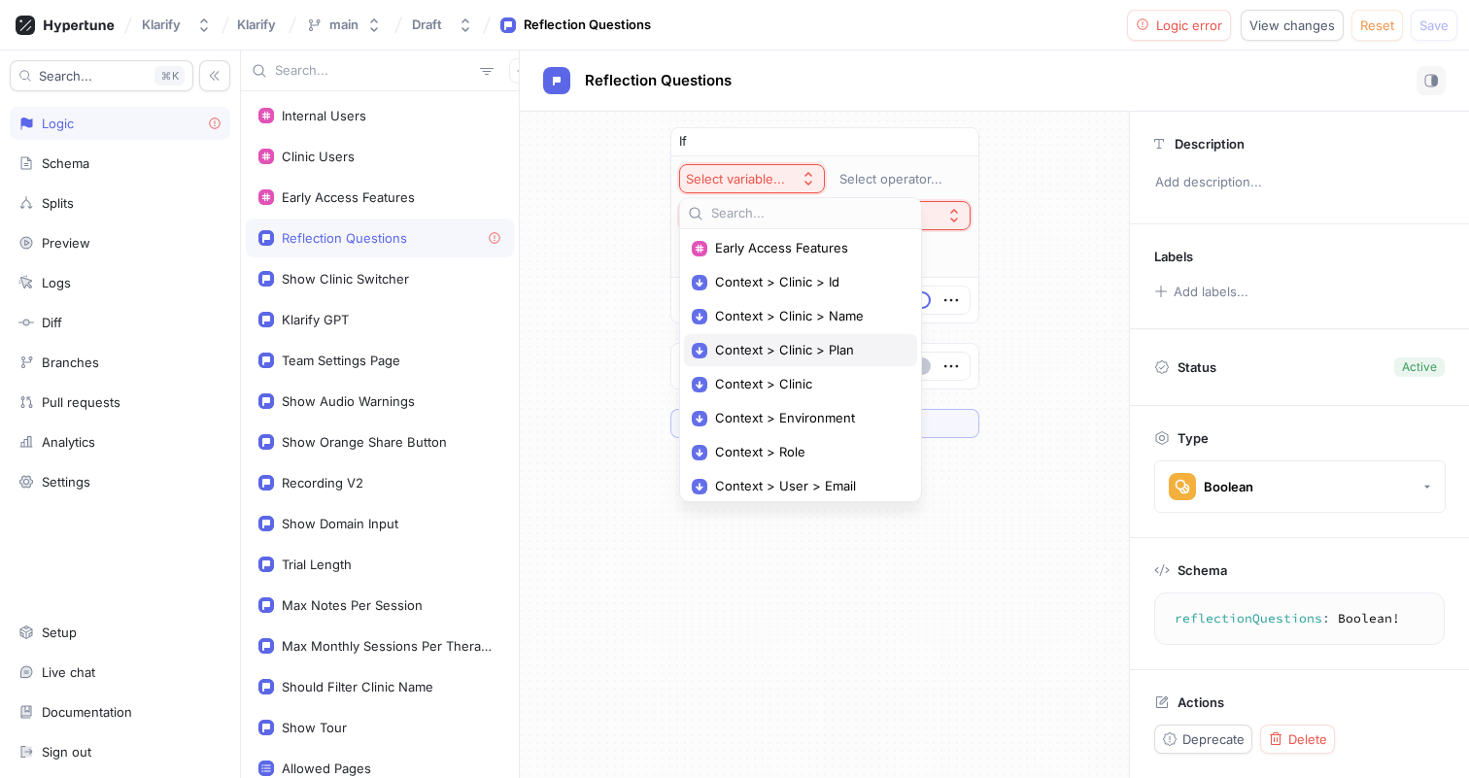
scroll to position [148, 0]
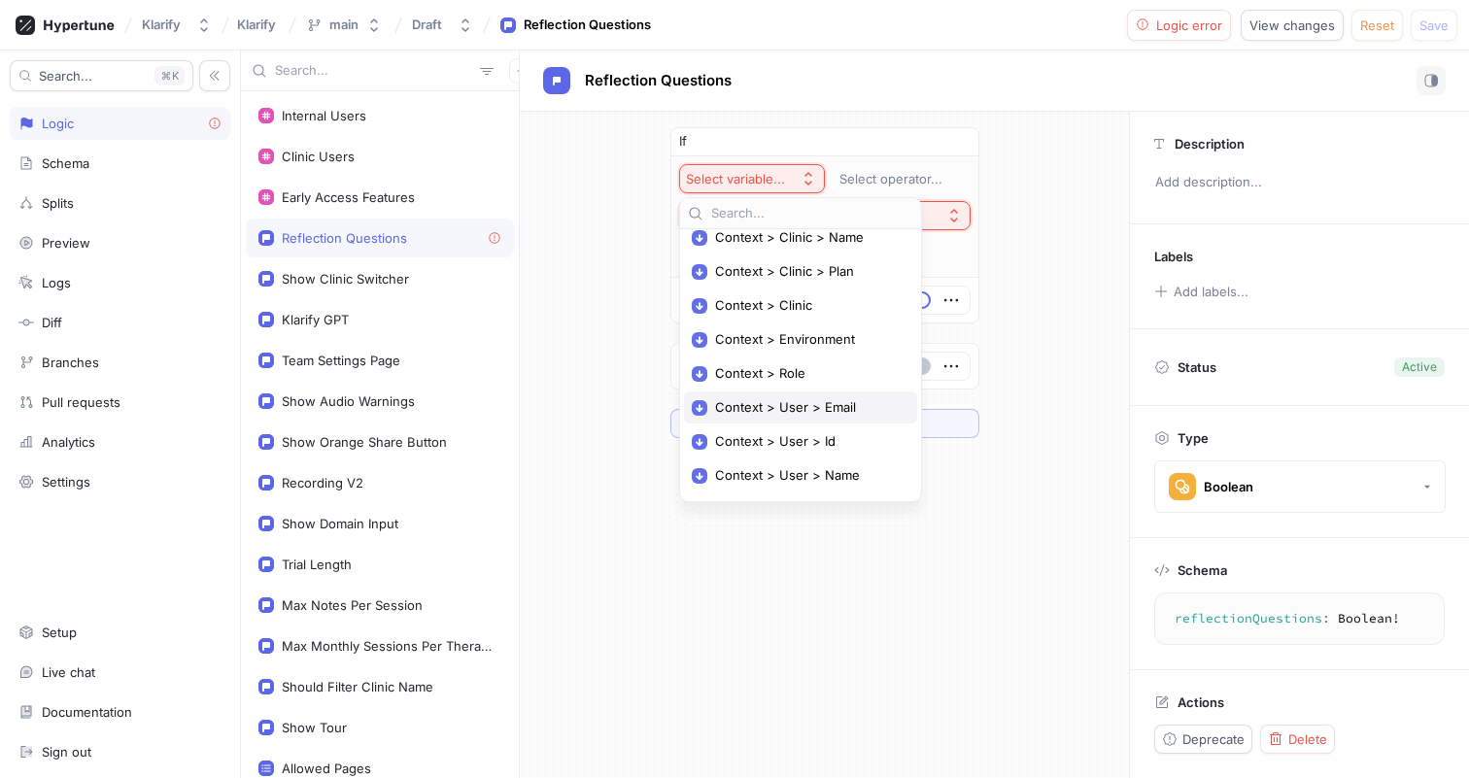
click at [823, 411] on span "Context > User > Email" at bounding box center [807, 407] width 185 height 17
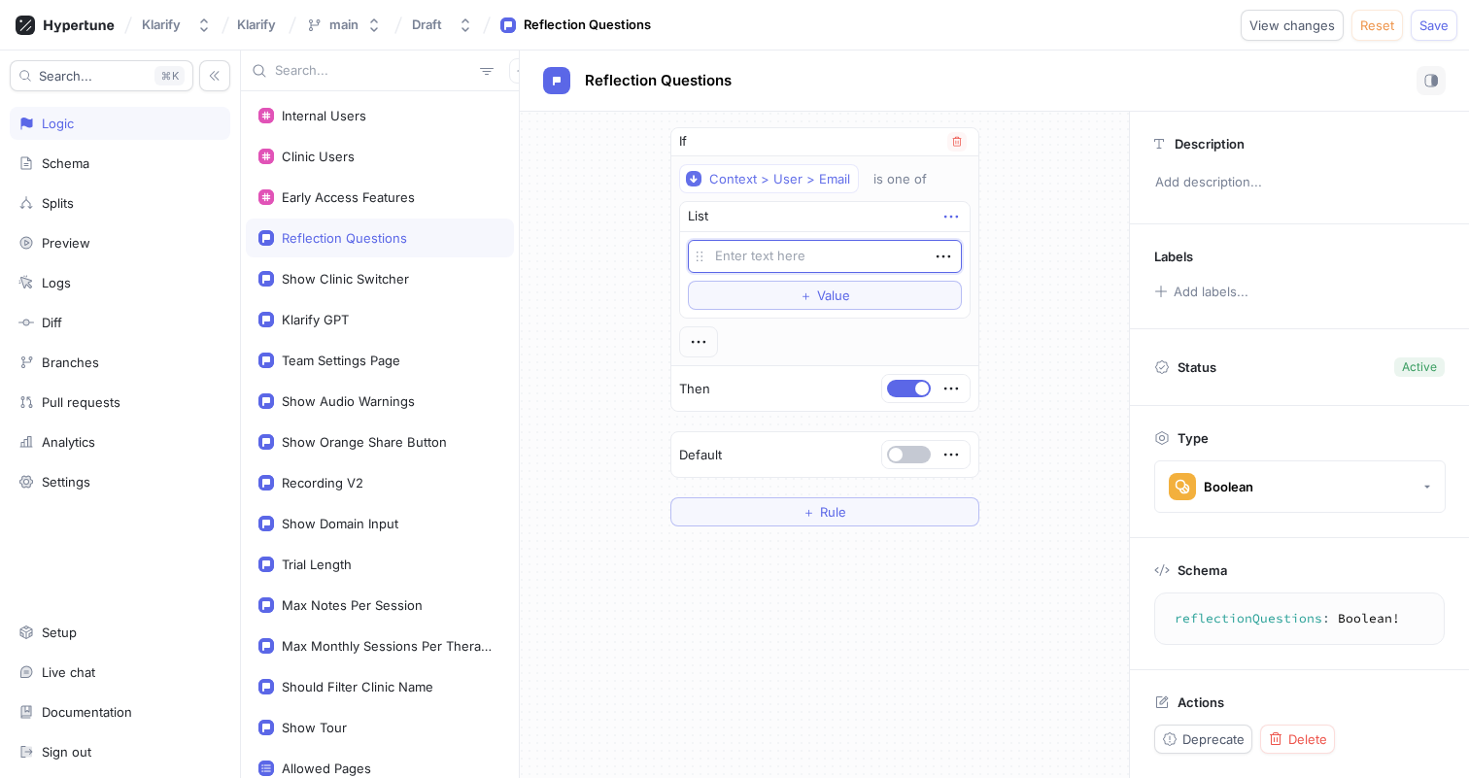
click at [943, 215] on icon "button" at bounding box center [951, 216] width 21 height 21
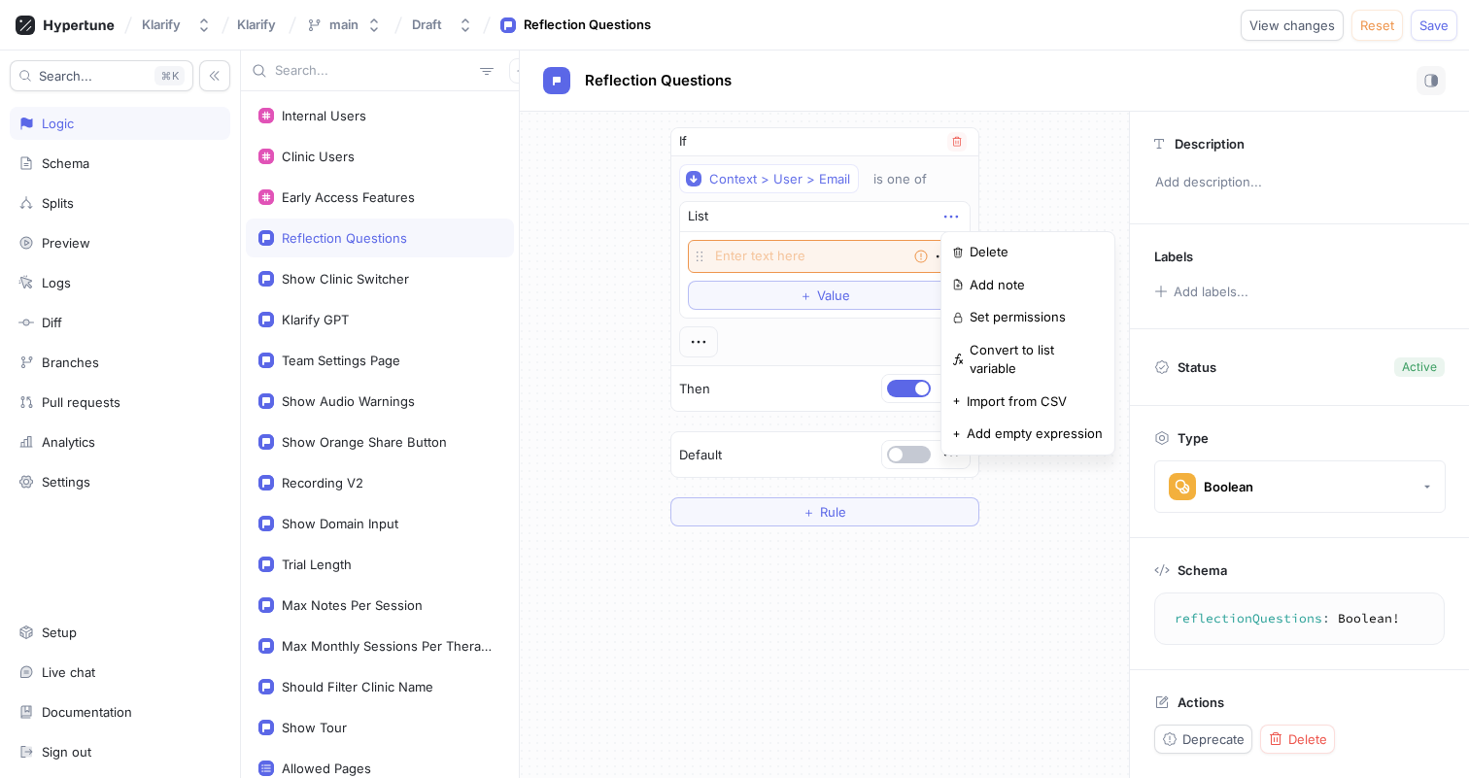
click at [943, 215] on icon "button" at bounding box center [951, 216] width 21 height 21
click at [893, 225] on div "List" at bounding box center [825, 217] width 290 height 30
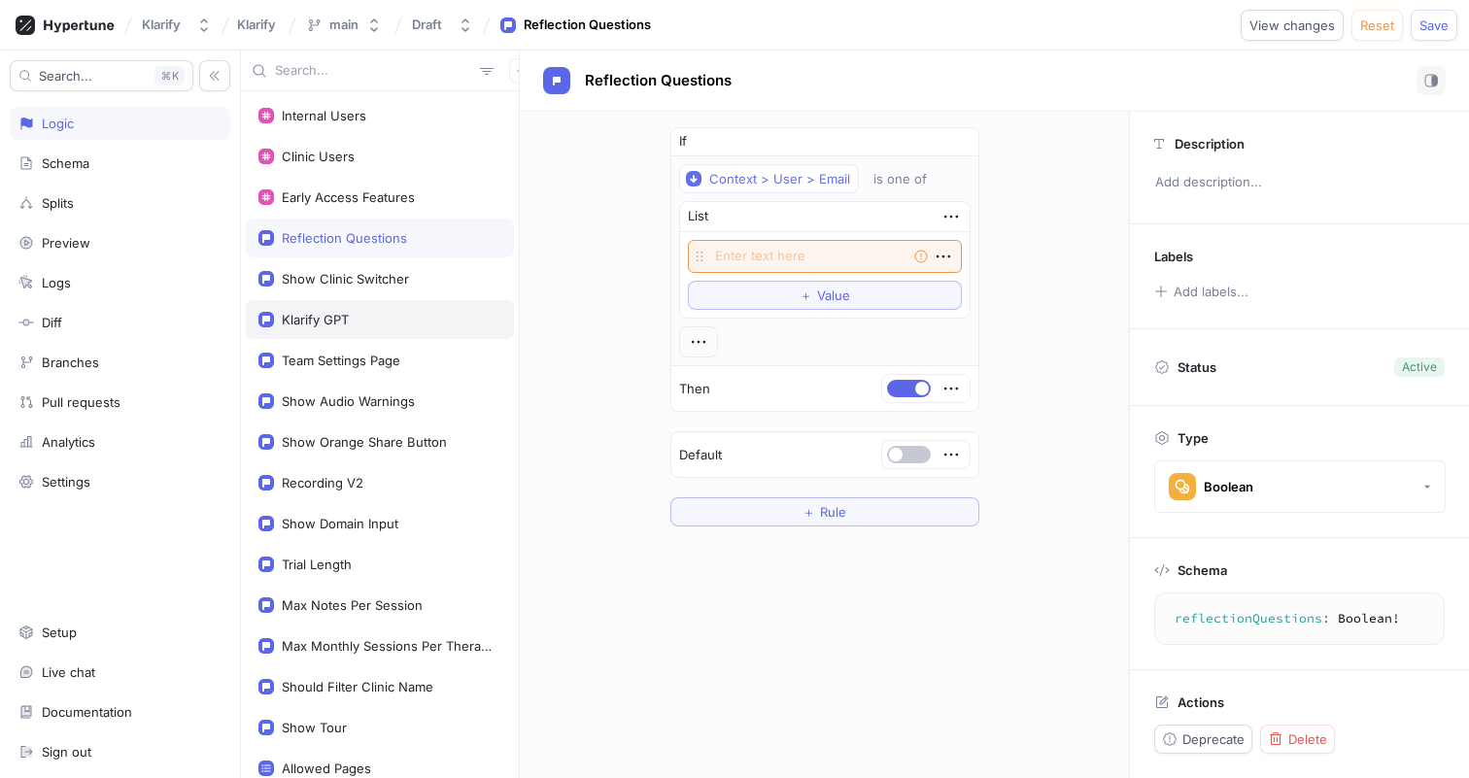
click at [358, 325] on div "Klarify GPT" at bounding box center [380, 320] width 243 height 16
type textarea "x"
type textarea "klarifyGPT: Boolean!"
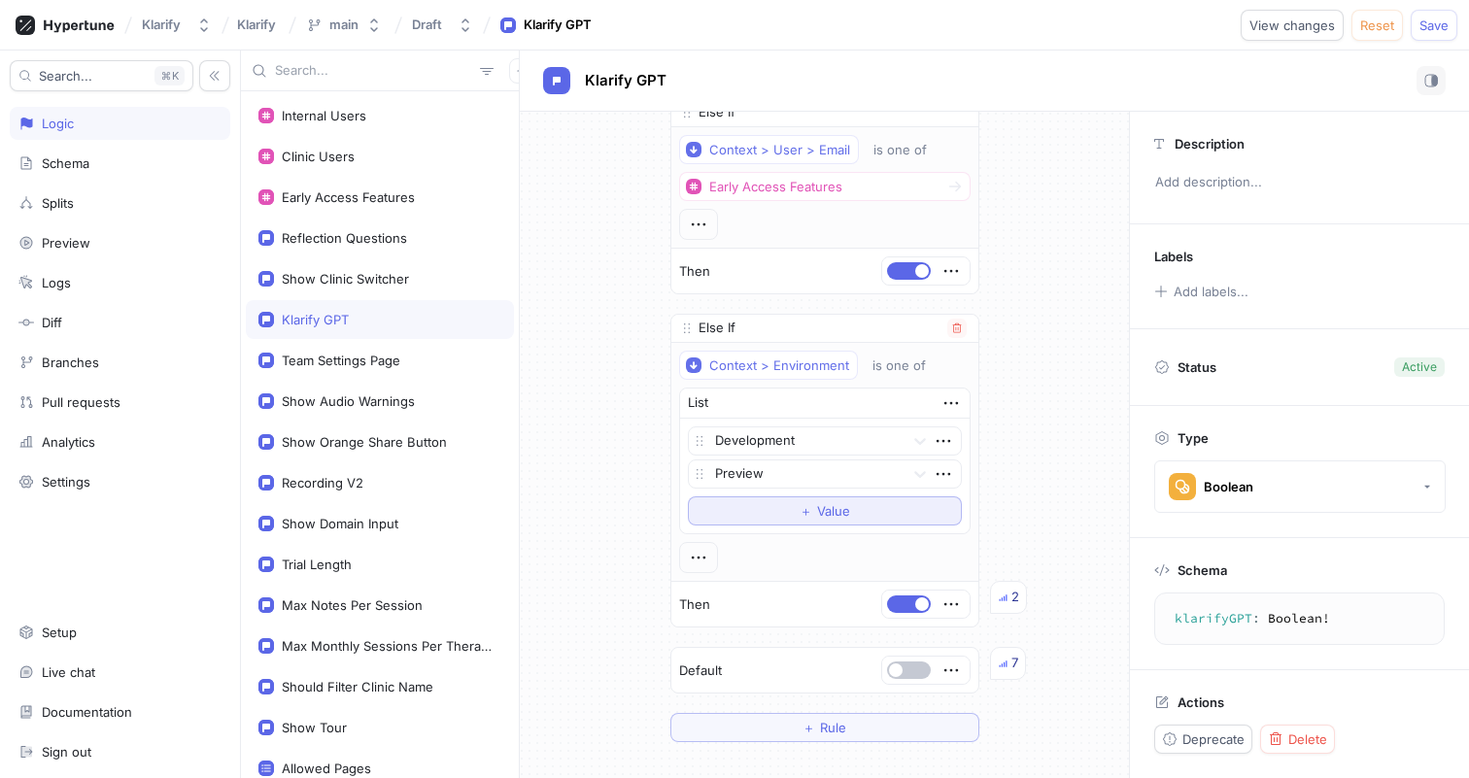
scroll to position [6269, 0]
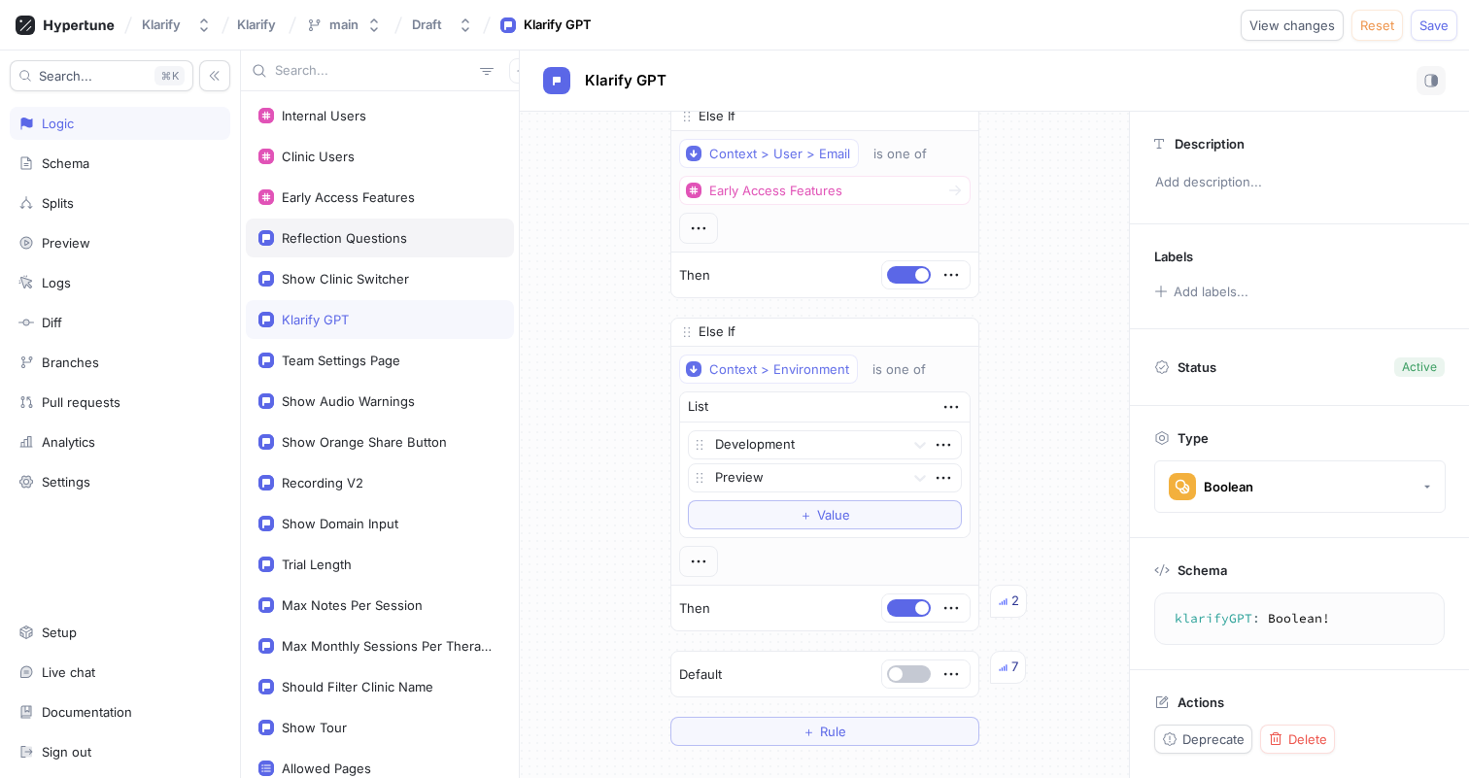
click at [366, 242] on div "Reflection Questions" at bounding box center [344, 238] width 125 height 16
type textarea "x"
type textarea "reflectionQuestions: Boolean!"
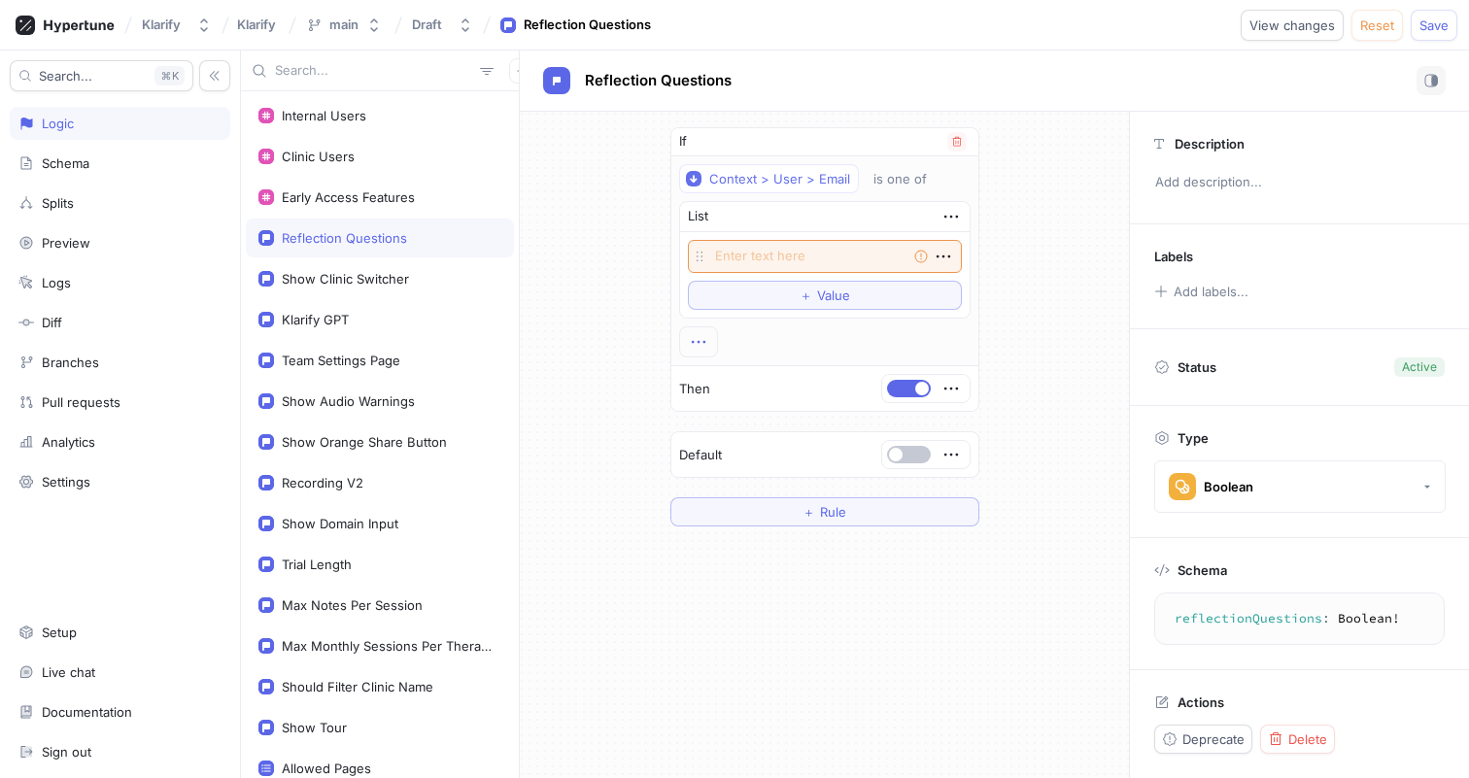
click at [692, 350] on icon "button" at bounding box center [698, 341] width 21 height 21
click at [955, 386] on icon "button" at bounding box center [951, 388] width 21 height 21
click at [829, 507] on span "Rule" at bounding box center [833, 512] width 26 height 12
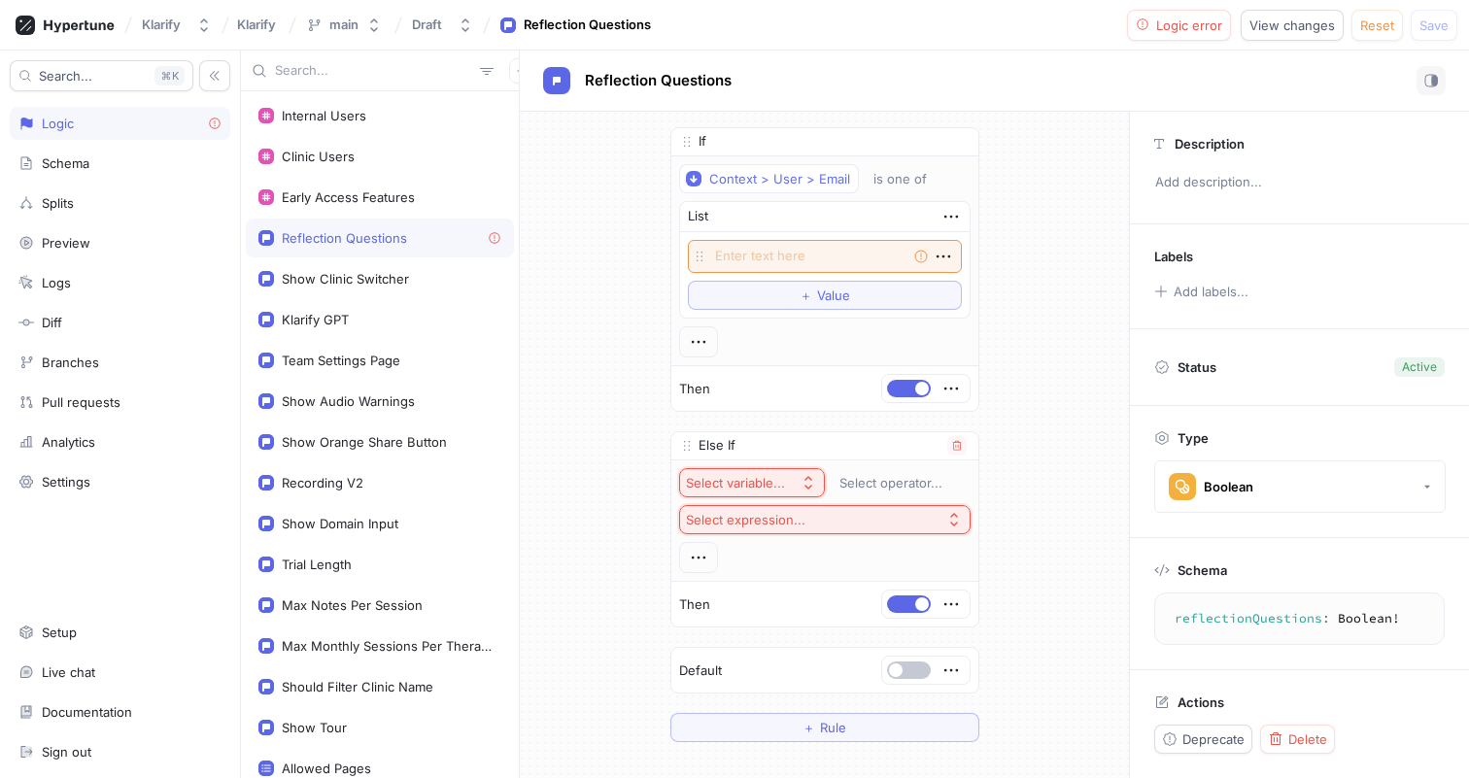
click at [749, 479] on div "Select variable..." at bounding box center [735, 483] width 99 height 17
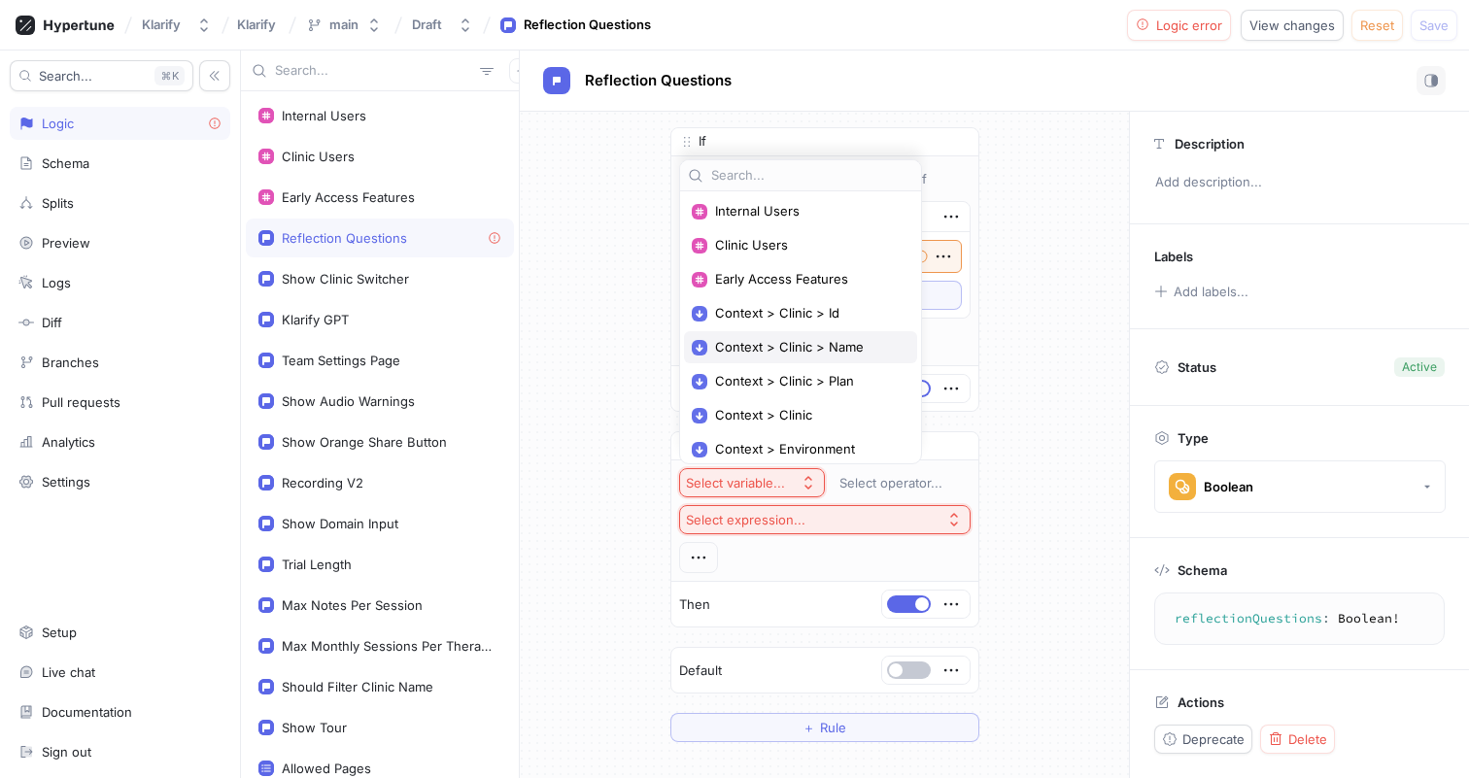
scroll to position [68, 0]
click at [777, 375] on span "Context > Environment" at bounding box center [807, 381] width 185 height 17
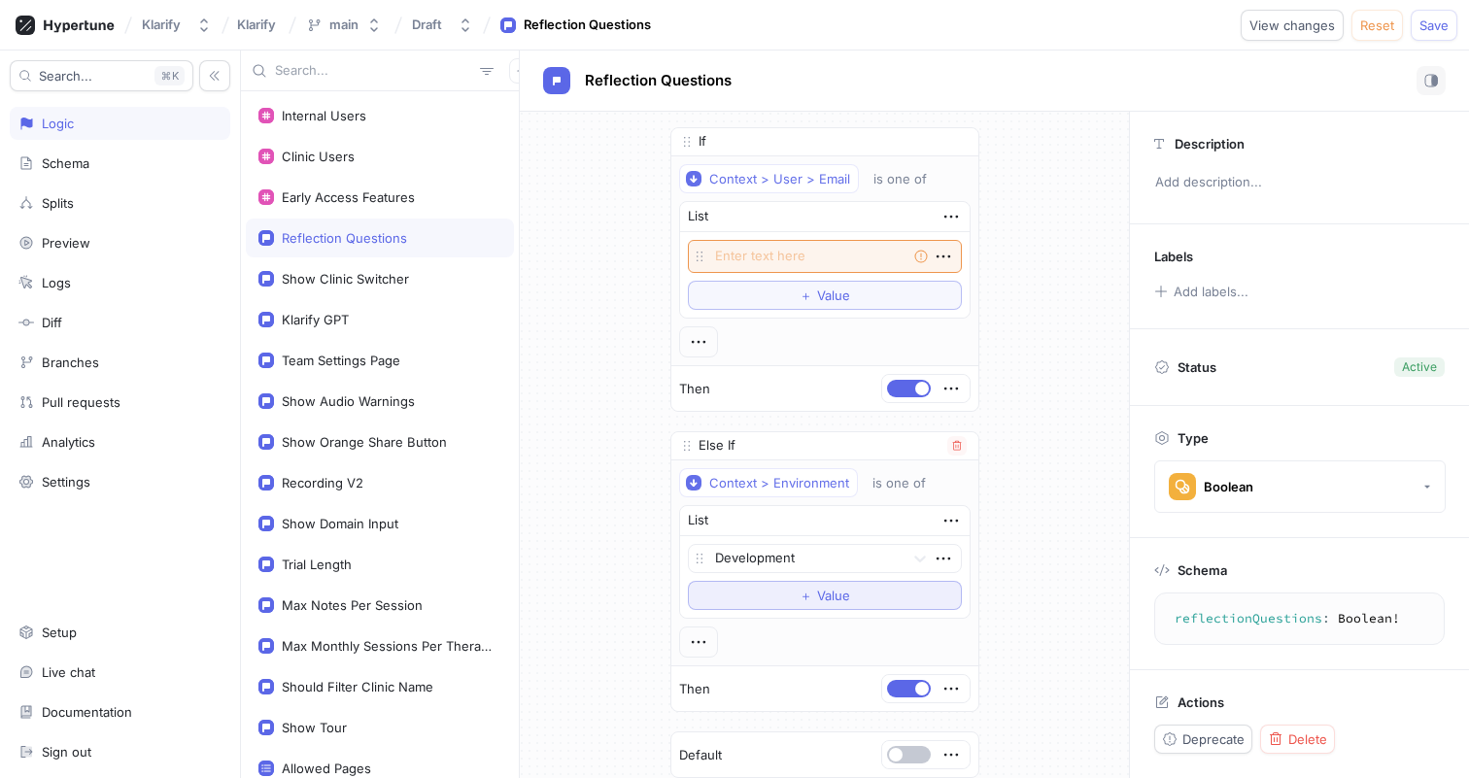
click at [791, 590] on button "＋ Value" at bounding box center [825, 595] width 274 height 29
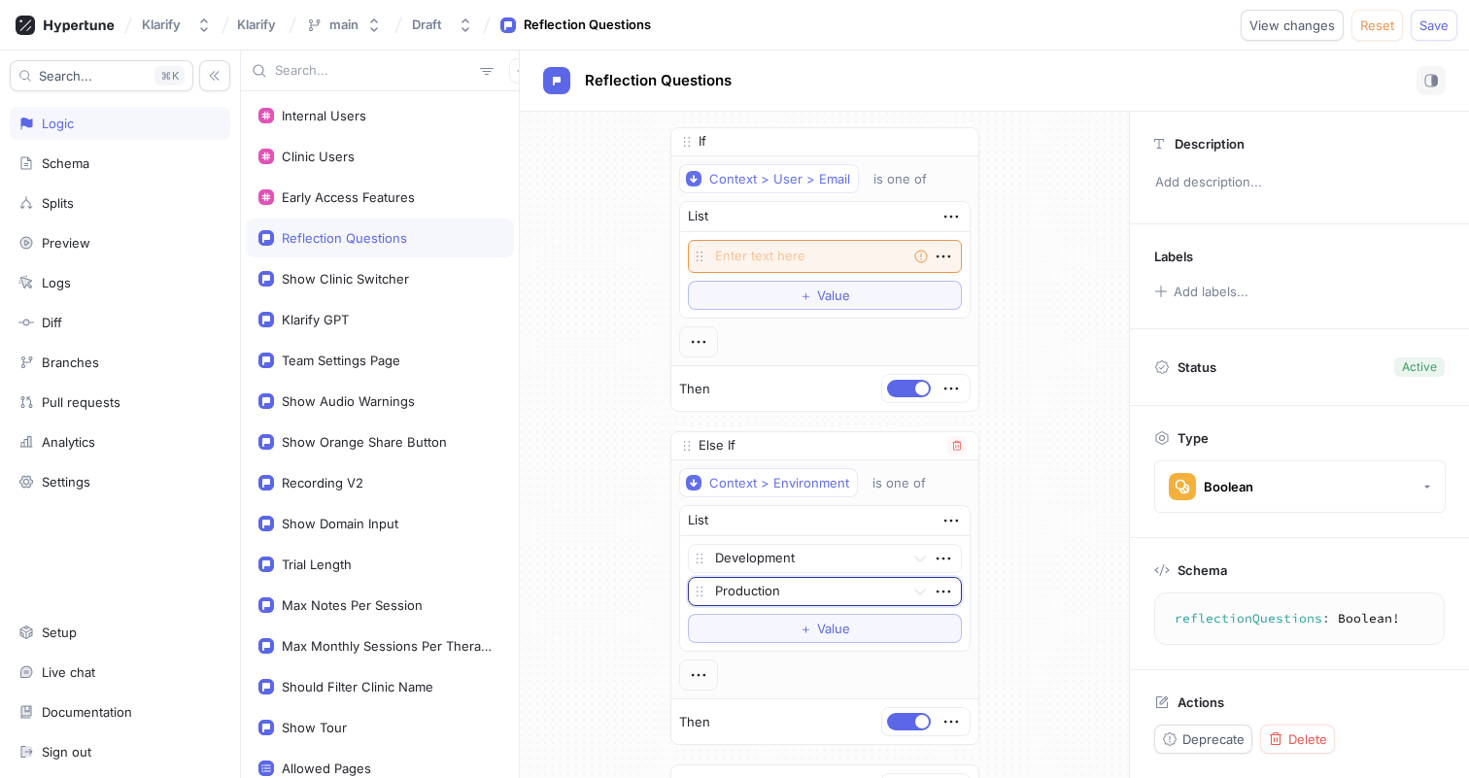
click at [791, 594] on div at bounding box center [806, 592] width 182 height 23
click at [772, 654] on div "Preview" at bounding box center [825, 661] width 272 height 31
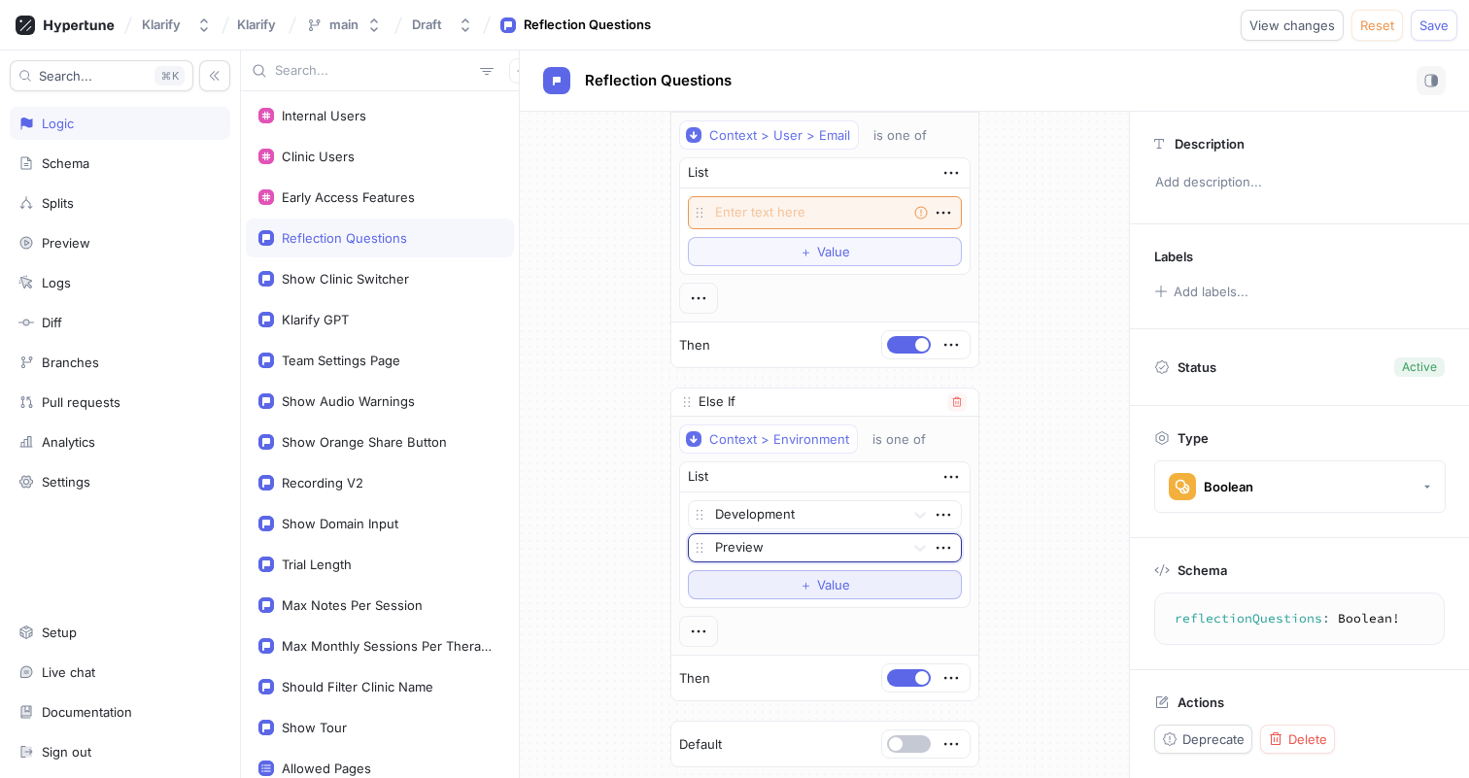
scroll to position [0, 0]
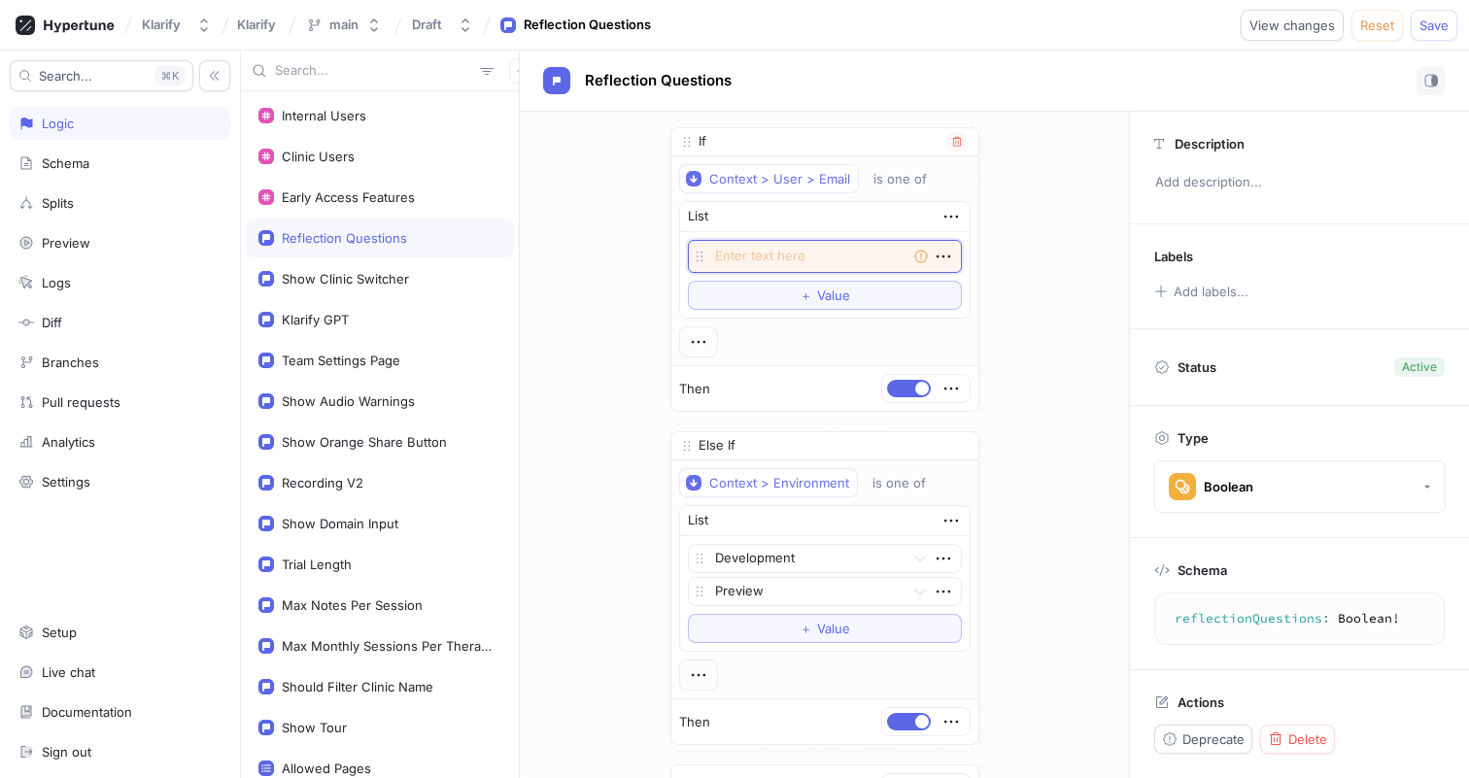
click at [811, 259] on textarea at bounding box center [825, 256] width 274 height 33
type textarea "x"
type textarea "a"
type textarea "x"
type textarea "al"
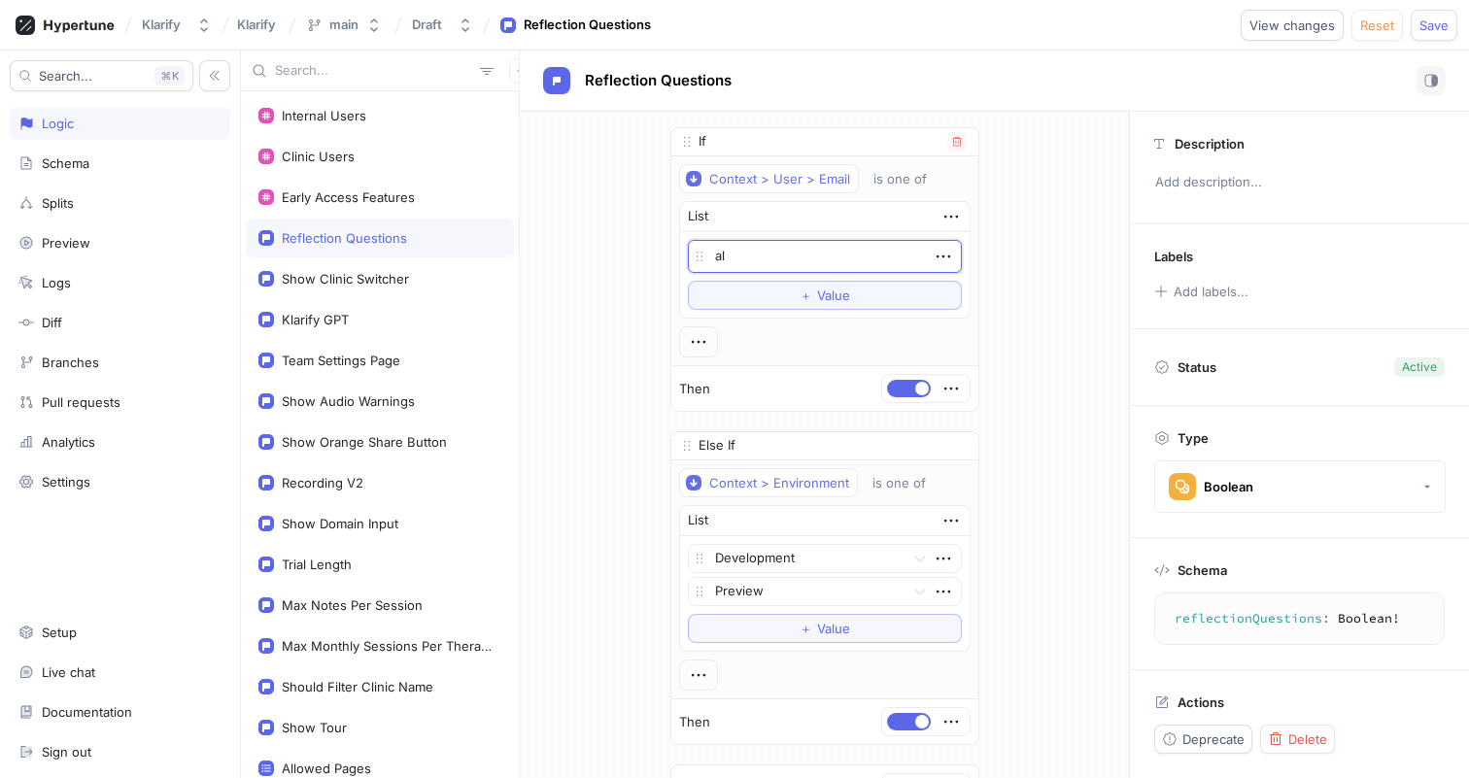
type textarea "x"
type textarea "ale"
type textarea "x"
type textarea "[PERSON_NAME]"
type textarea "x"
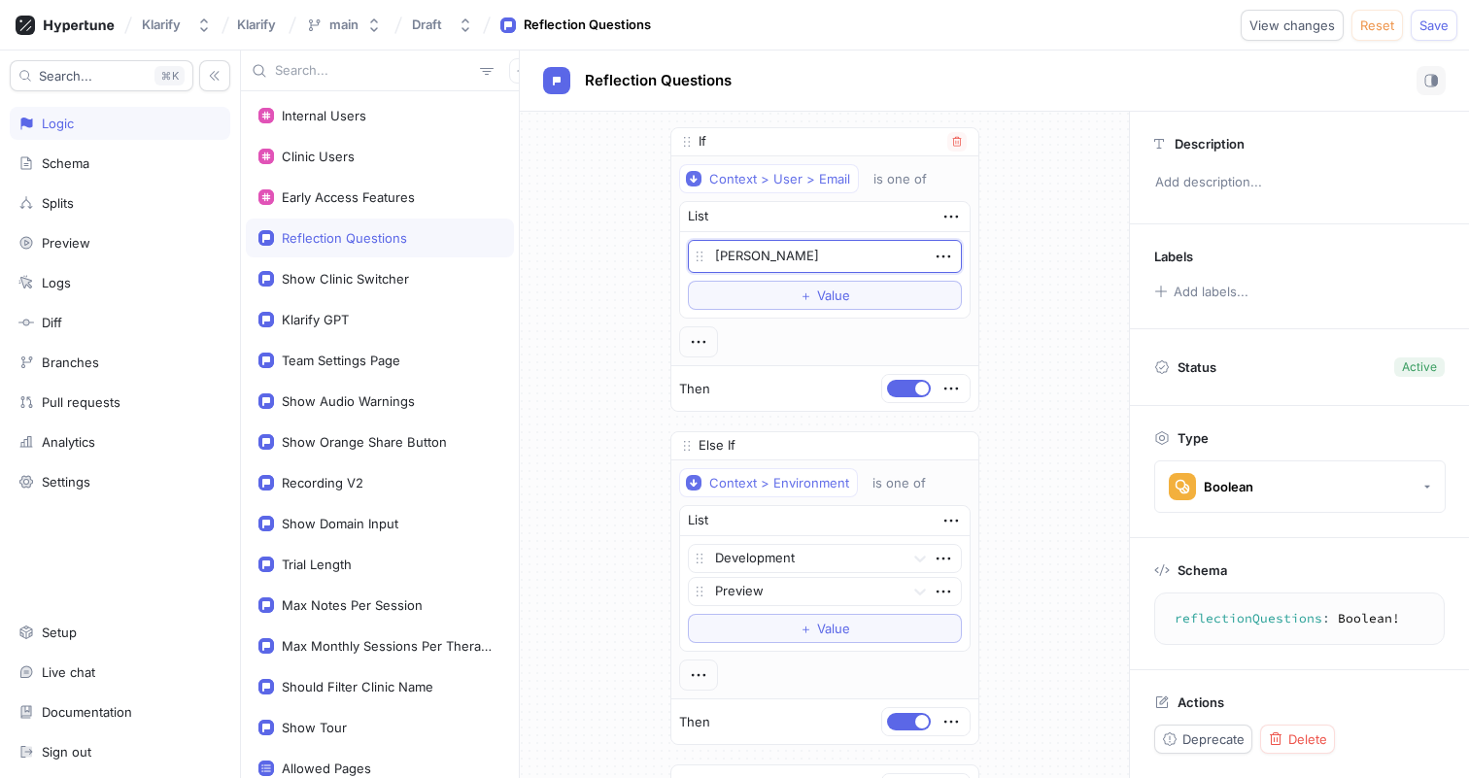
type textarea "alexa"
type textarea "x"
type textarea "alexand"
type textarea "x"
type textarea "[PERSON_NAME]"
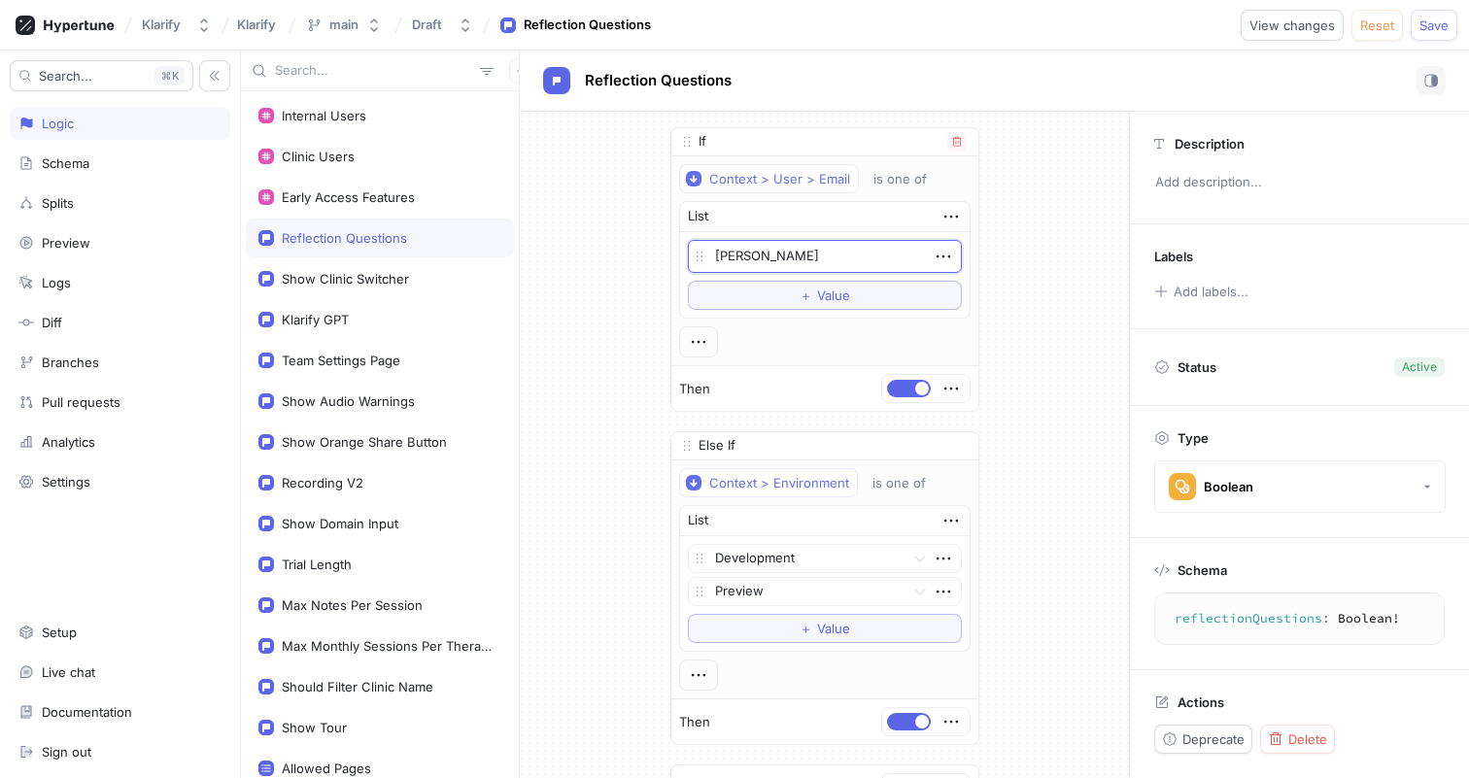
type textarea "x"
type textarea "[PERSON_NAME]"
type textarea "x"
type textarea "[PERSON_NAME]@"
type textarea "x"
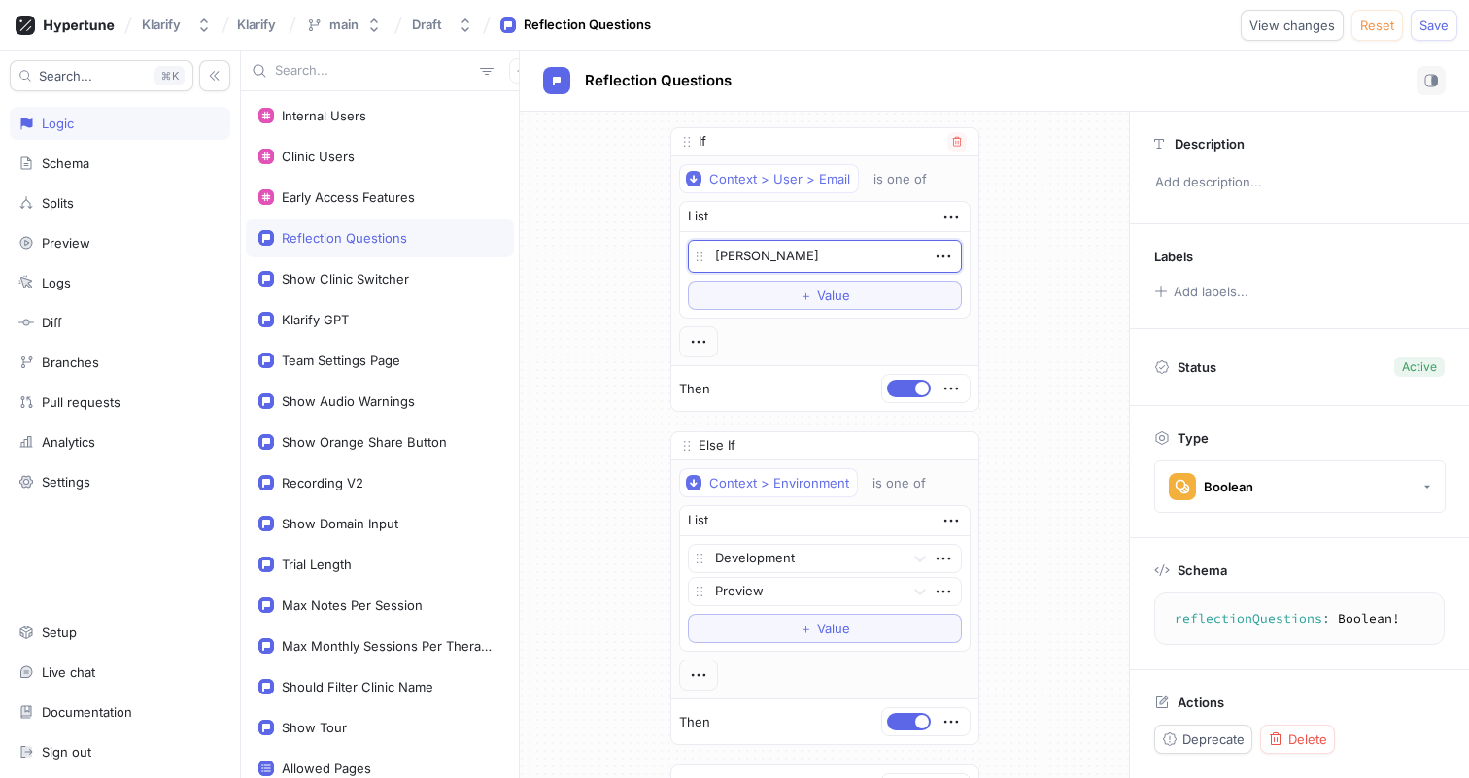
type textarea "[PERSON_NAME]@[PERSON_NAME]"
type textarea "x"
type textarea "[PERSON_NAME]"
type textarea "x"
type textarea "[PERSON_NAME]@[PERSON_NAME]"
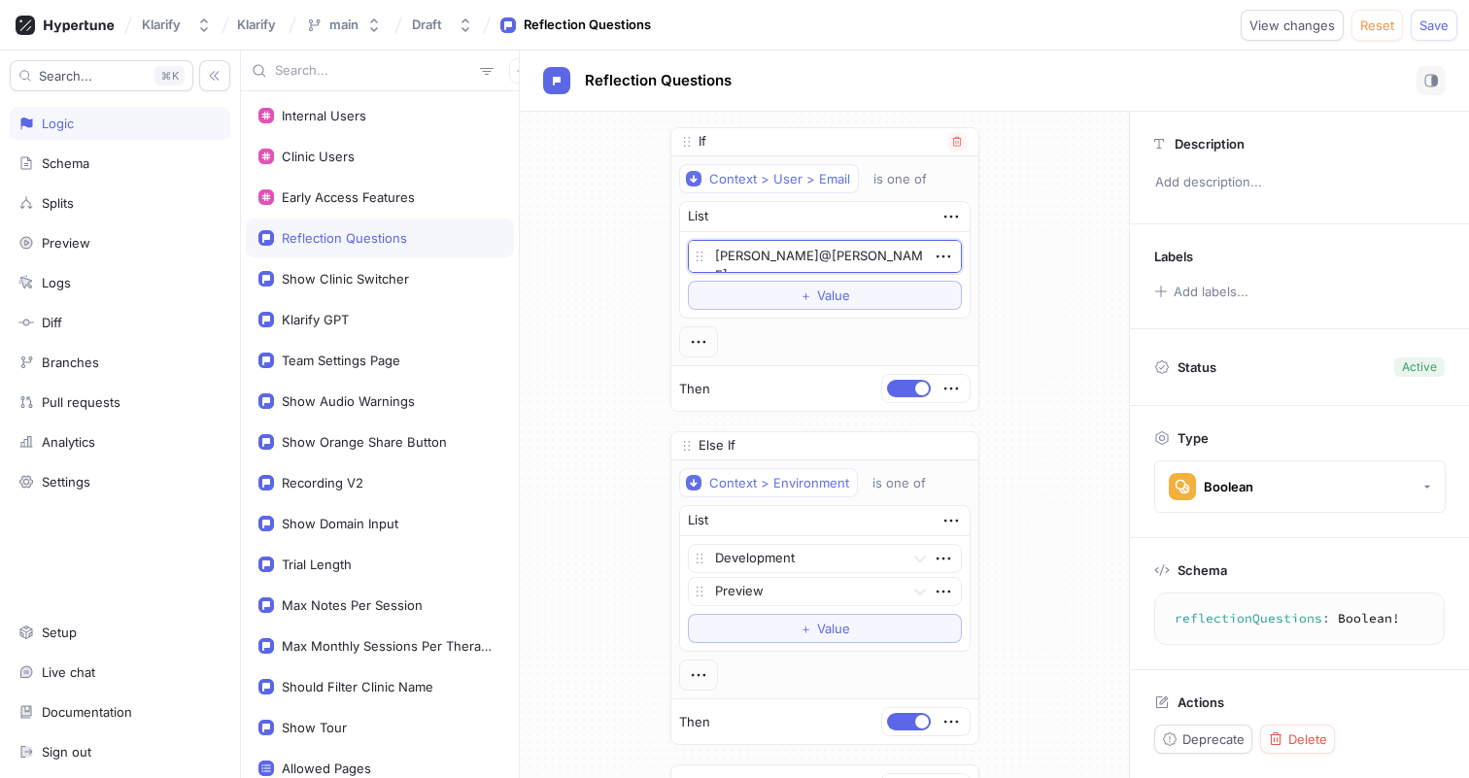
type textarea "x"
type textarea "[PERSON_NAME]"
type textarea "x"
type textarea "[PERSON_NAME]"
type textarea "x"
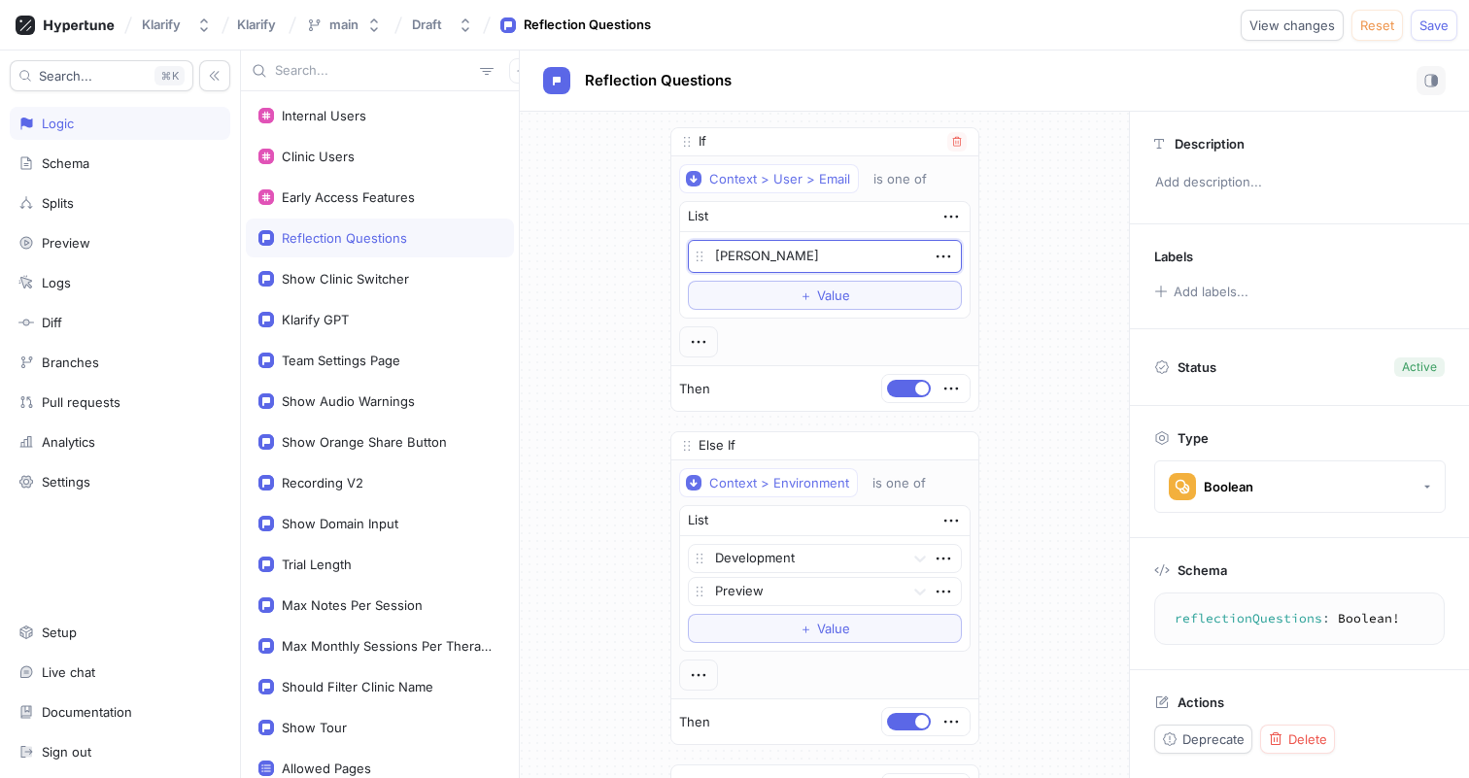
type textarea "[PERSON_NAME]"
type textarea "x"
type textarea "[PERSON_NAME]."
type textarea "x"
type textarea "[PERSON_NAME]"
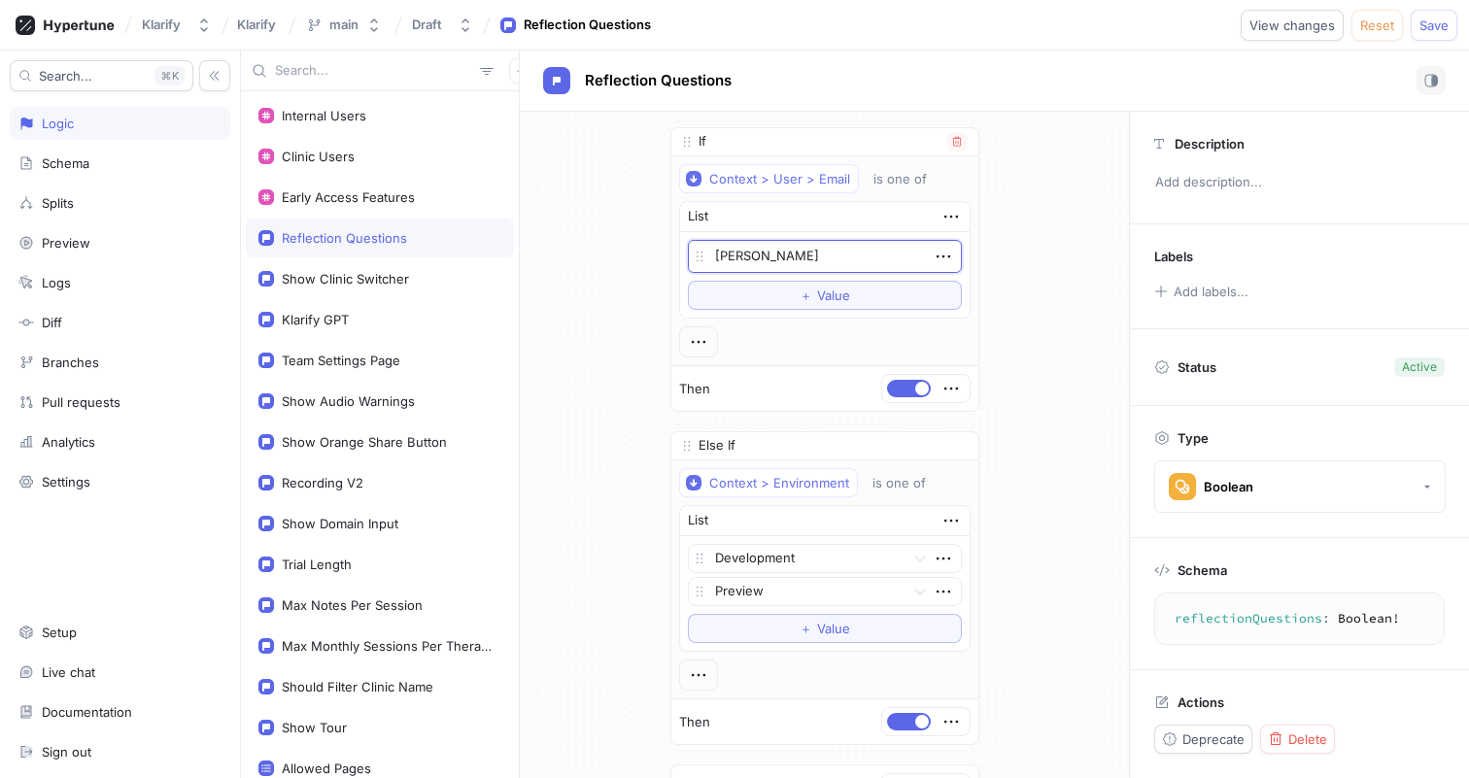
type textarea "x"
type textarea "[PERSON_NAME][EMAIL_ADDRESS][DOMAIN_NAME]"
type textarea "x"
type textarea "[PERSON_NAME][EMAIL_ADDRESS][DOMAIN_NAME]"
click at [994, 277] on div "If Context > User > Email is one of List [PERSON_NAME][EMAIL_ADDRESS][DOMAIN_NA…" at bounding box center [825, 494] width 340 height 764
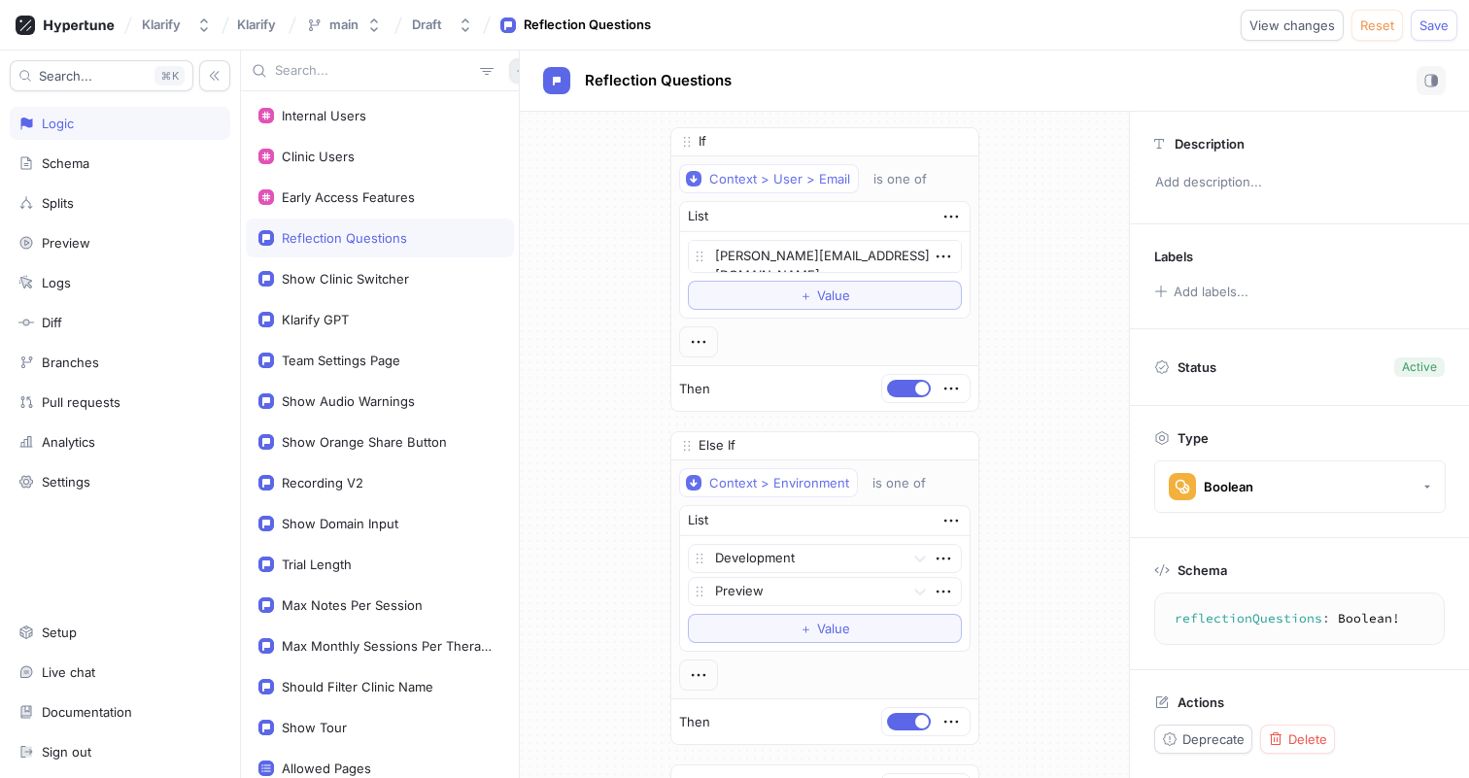
click at [509, 74] on button "button" at bounding box center [521, 70] width 25 height 25
click at [514, 106] on p "Flag" at bounding box center [524, 108] width 25 height 19
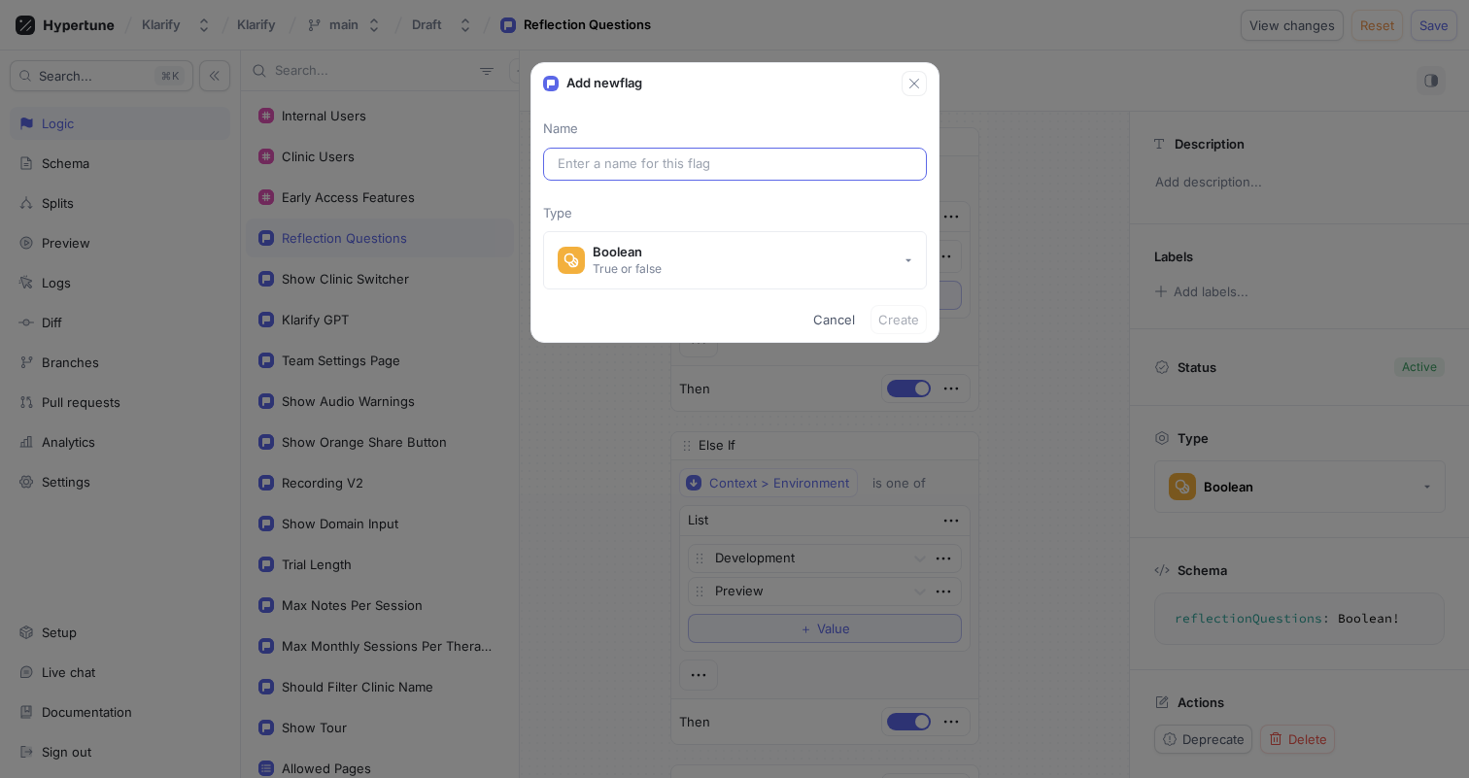
click at [663, 159] on input "text" at bounding box center [735, 164] width 355 height 19
type textarea "x"
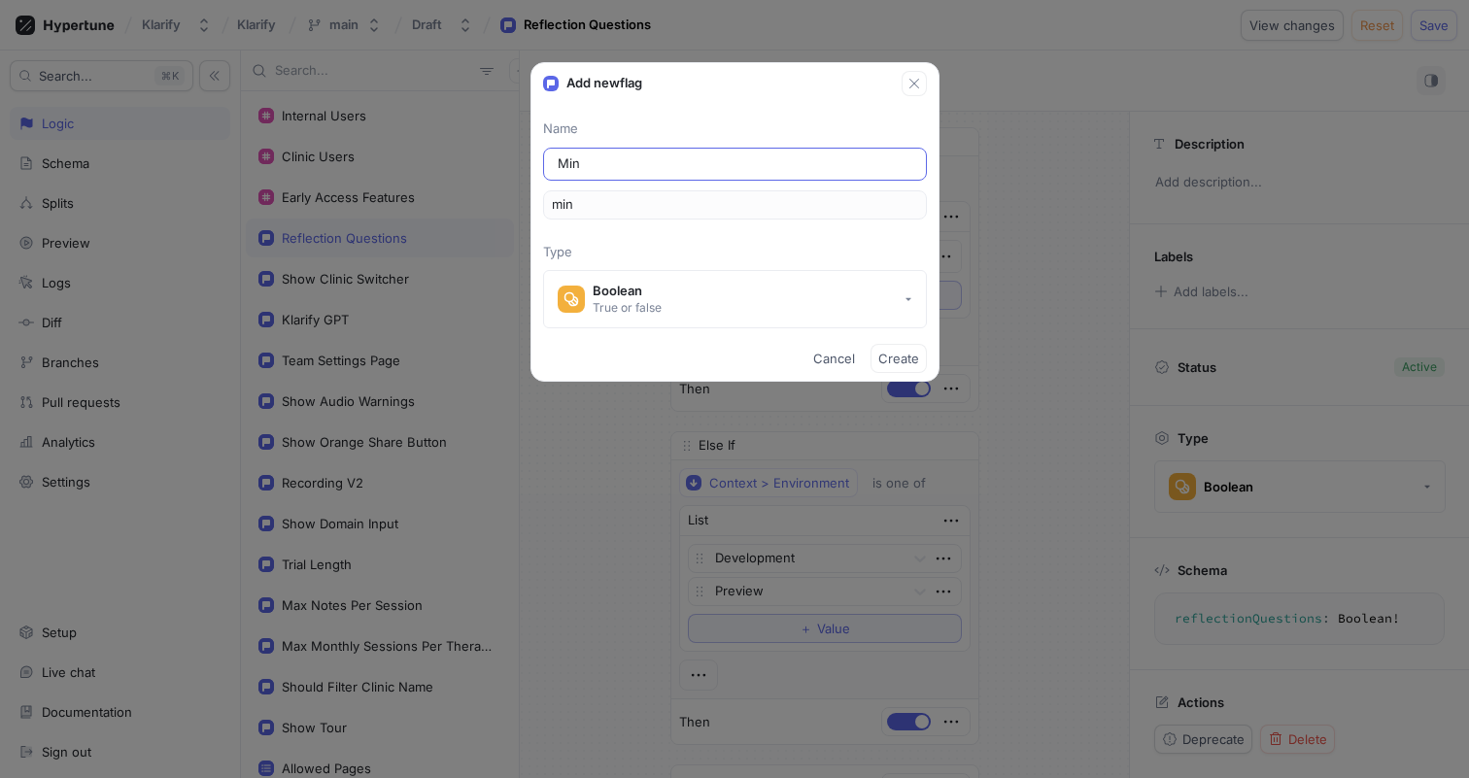
type input "Mind"
type input "mind"
type input "Mindm"
type input "mindm"
type textarea "x"
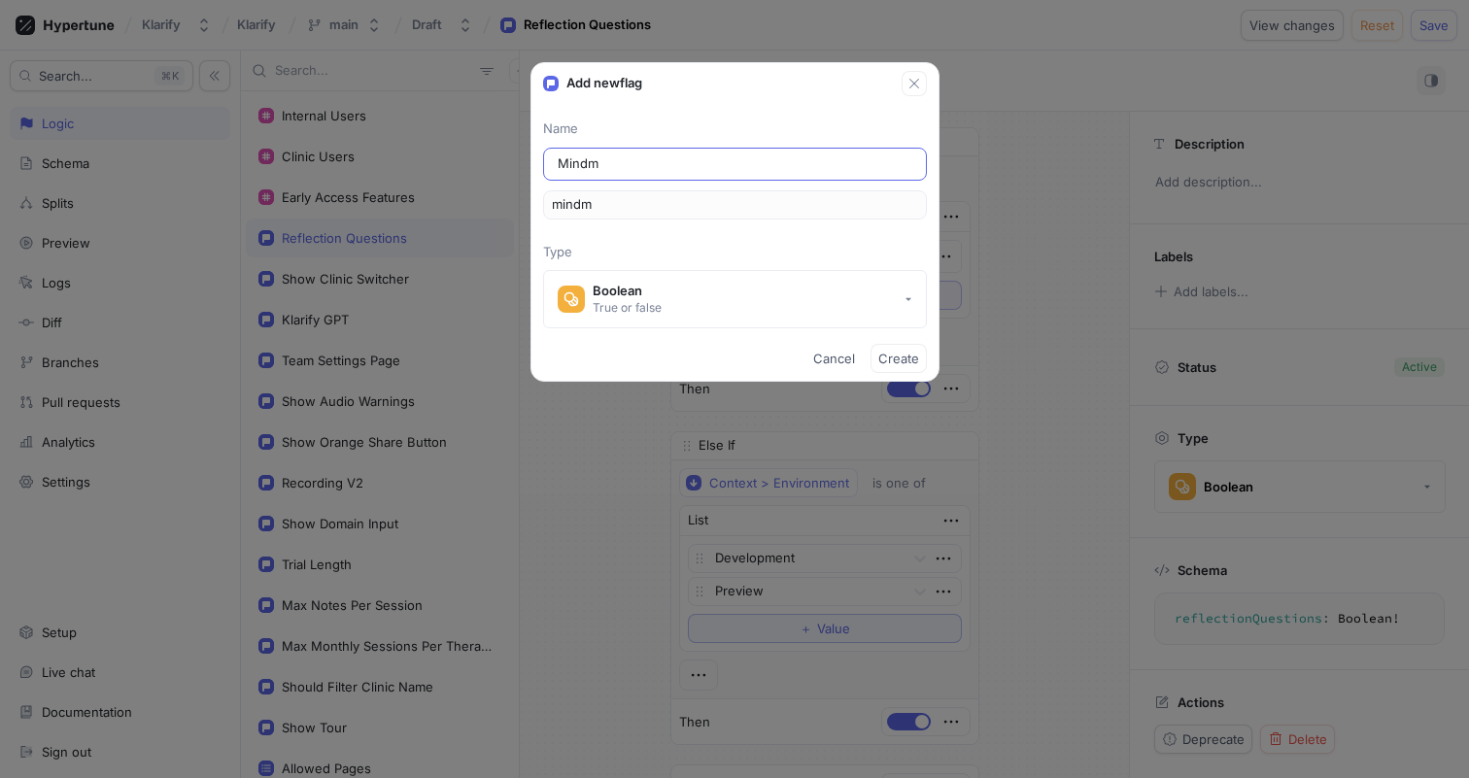
type input "Mindma"
type input "mindma"
type input "Mindmap"
type input "mindmap"
type input "Mindmap"
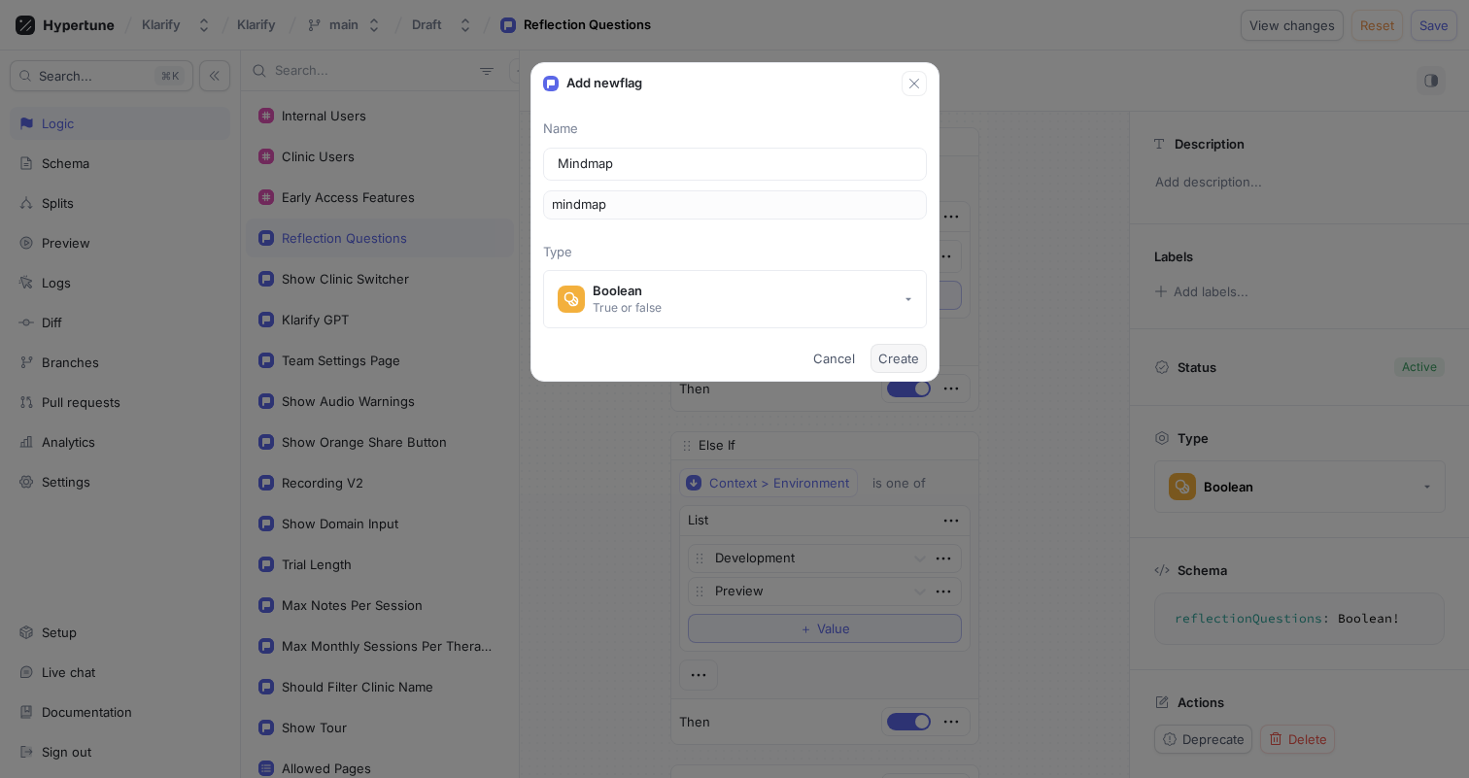
click at [899, 363] on span "Create" at bounding box center [899, 359] width 41 height 12
type textarea "x"
type textarea "mindmap: Boolean!"
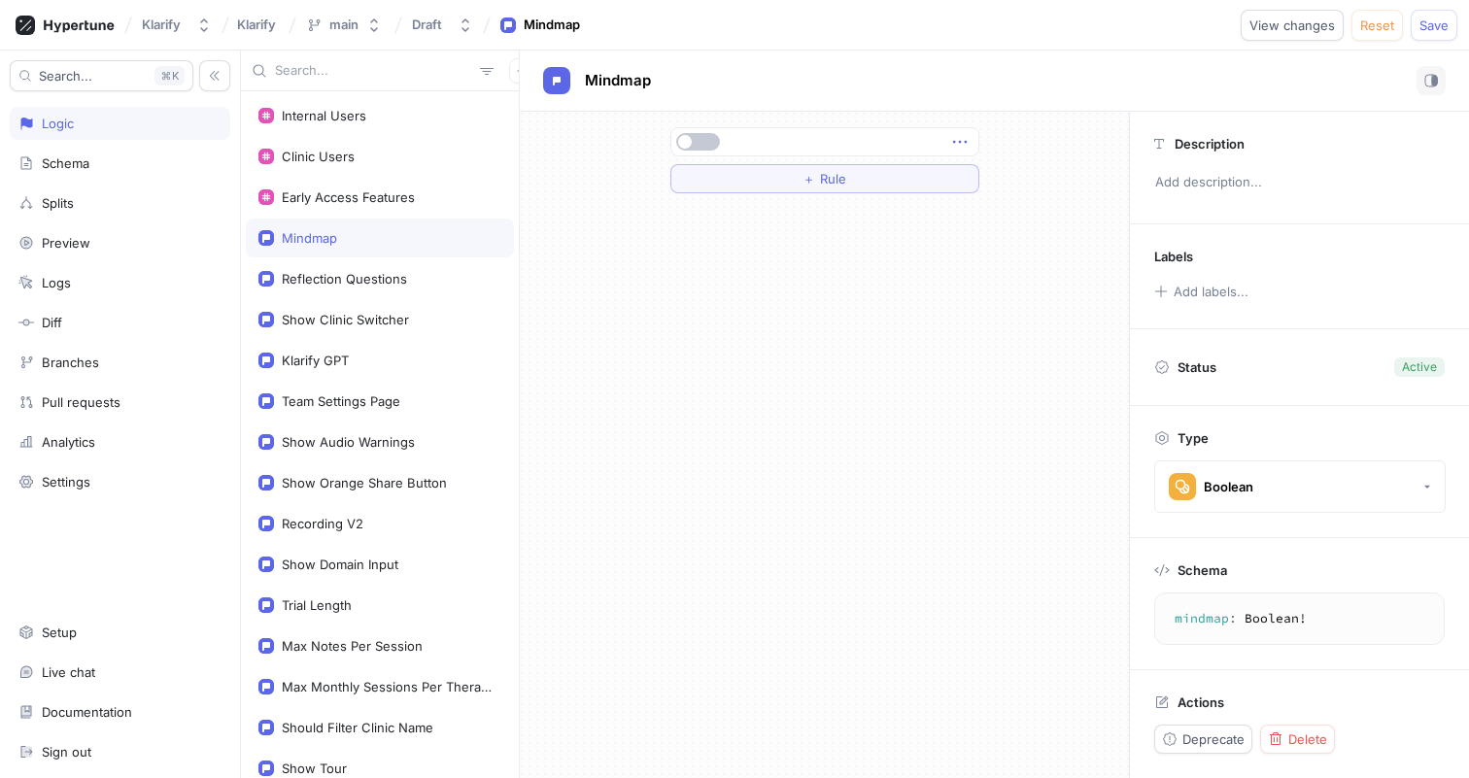
click at [950, 141] on icon "button" at bounding box center [960, 141] width 21 height 21
click at [888, 179] on div "＋ Rule" at bounding box center [825, 160] width 309 height 66
click at [887, 179] on button "＋ Rule" at bounding box center [825, 178] width 309 height 29
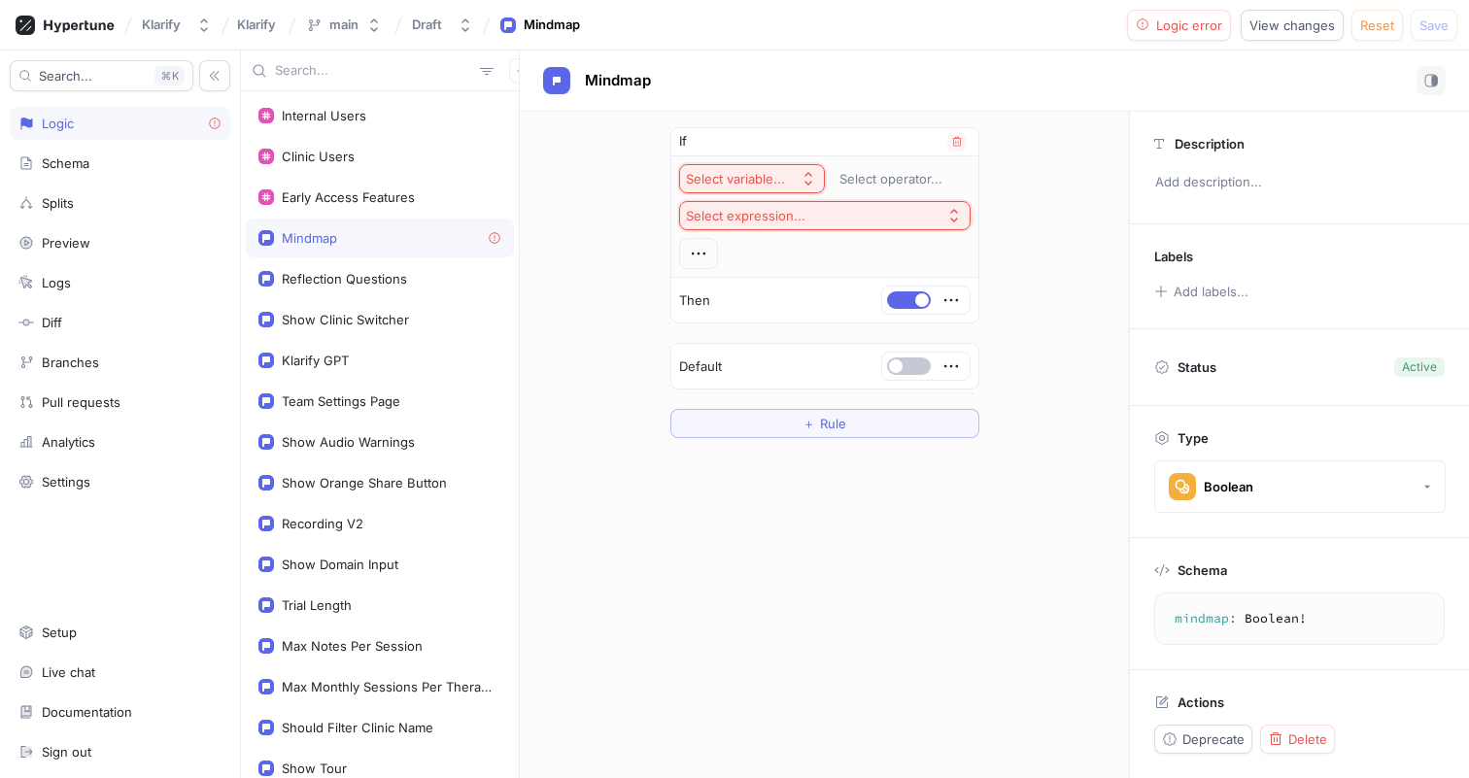
click at [719, 192] on button "Select variable..." at bounding box center [752, 178] width 146 height 29
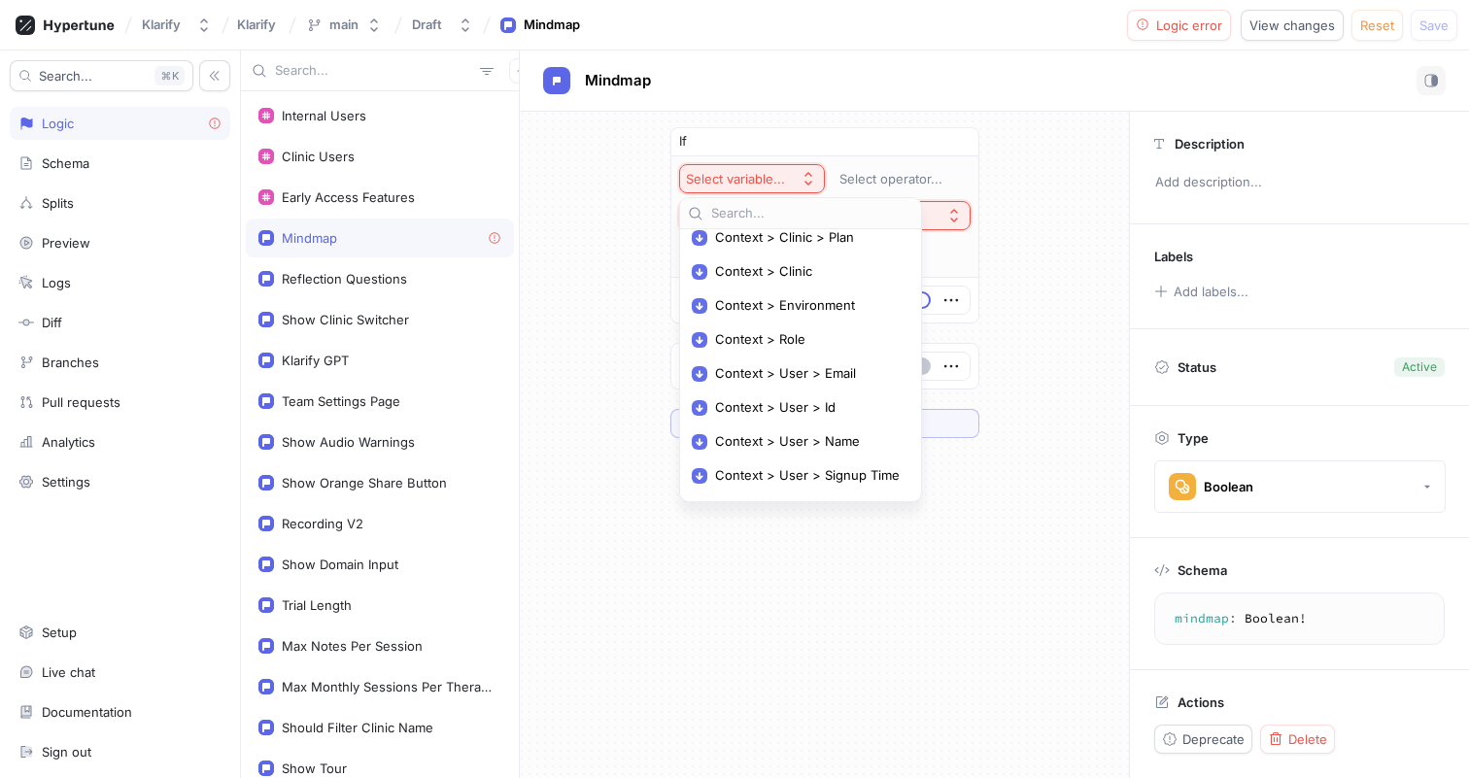
scroll to position [193, 0]
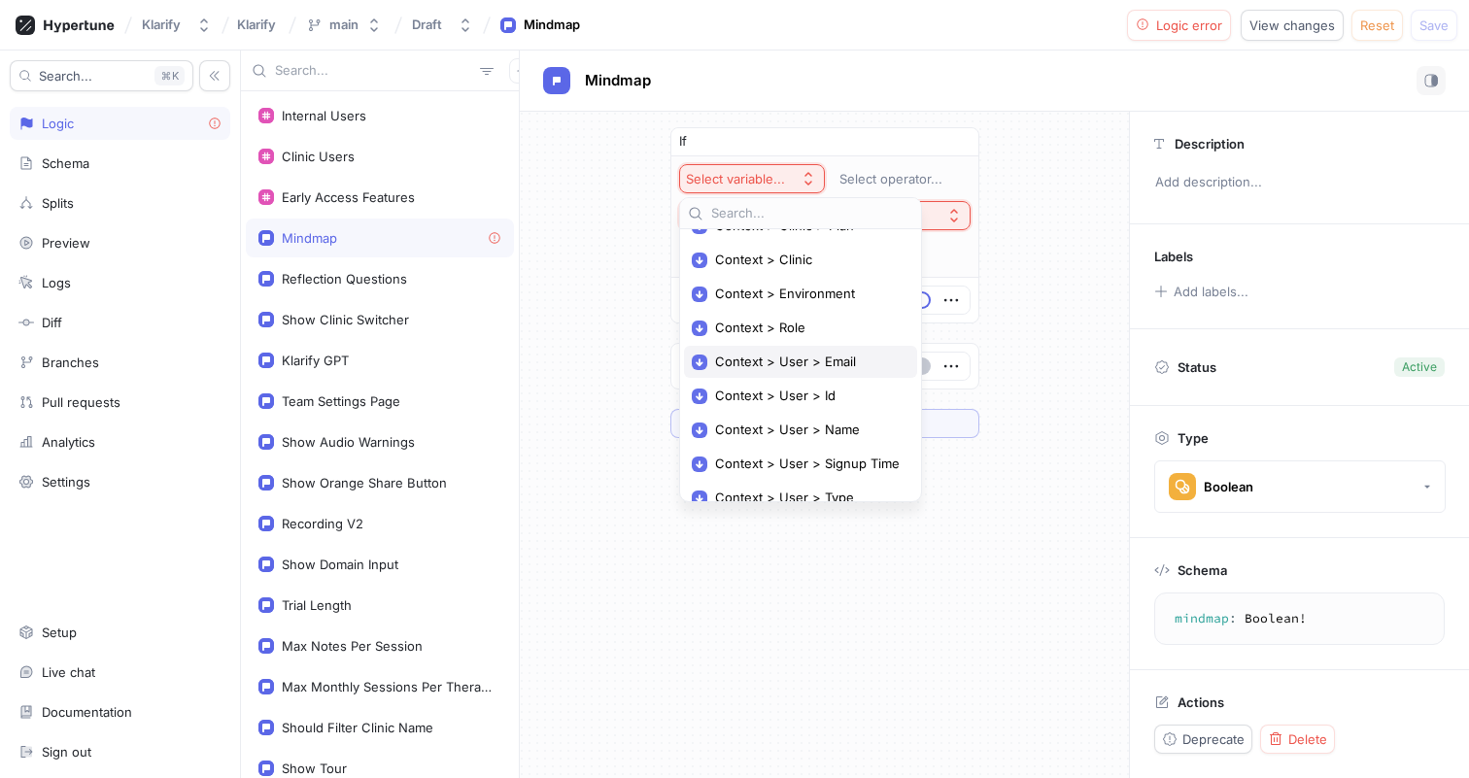
click at [776, 362] on span "Context > User > Email" at bounding box center [807, 362] width 185 height 17
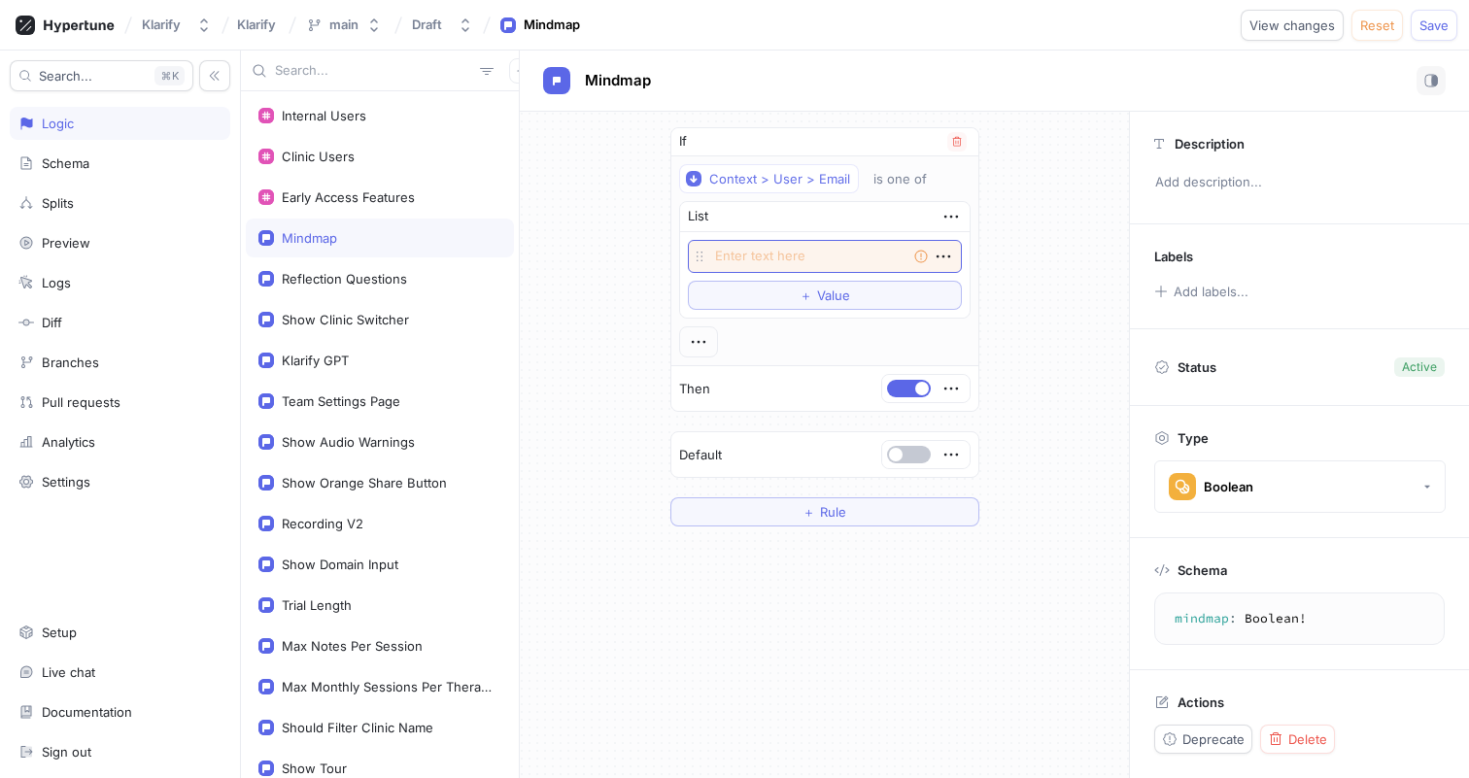
click at [785, 249] on textarea at bounding box center [825, 256] width 274 height 33
type textarea "x"
type textarea "a"
type textarea "x"
type textarea "al"
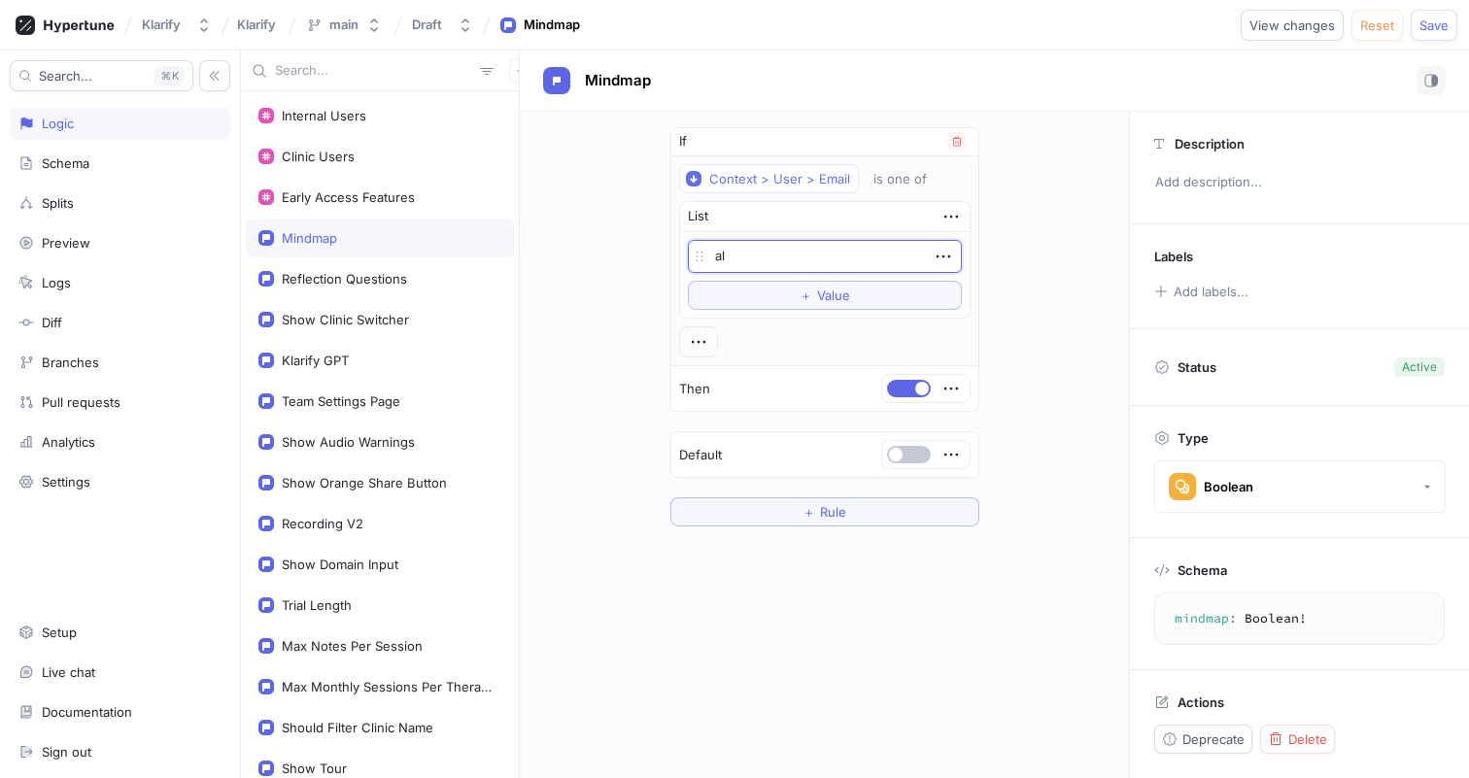
type textarea "x"
type textarea "ale"
type textarea "x"
type textarea "[PERSON_NAME]"
type textarea "x"
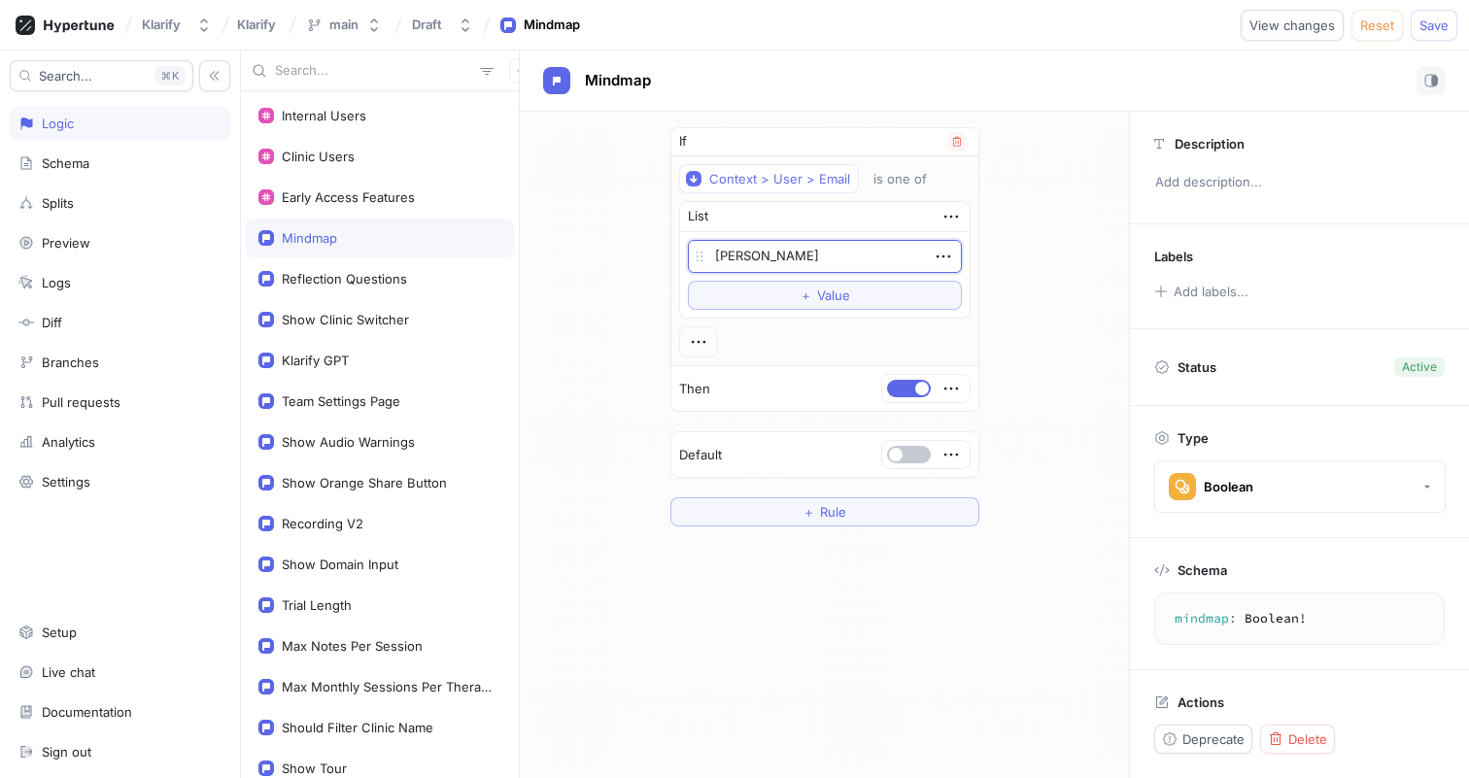
type textarea "alexa"
type textarea "x"
type textarea "alexan"
type textarea "x"
type textarea "alexand"
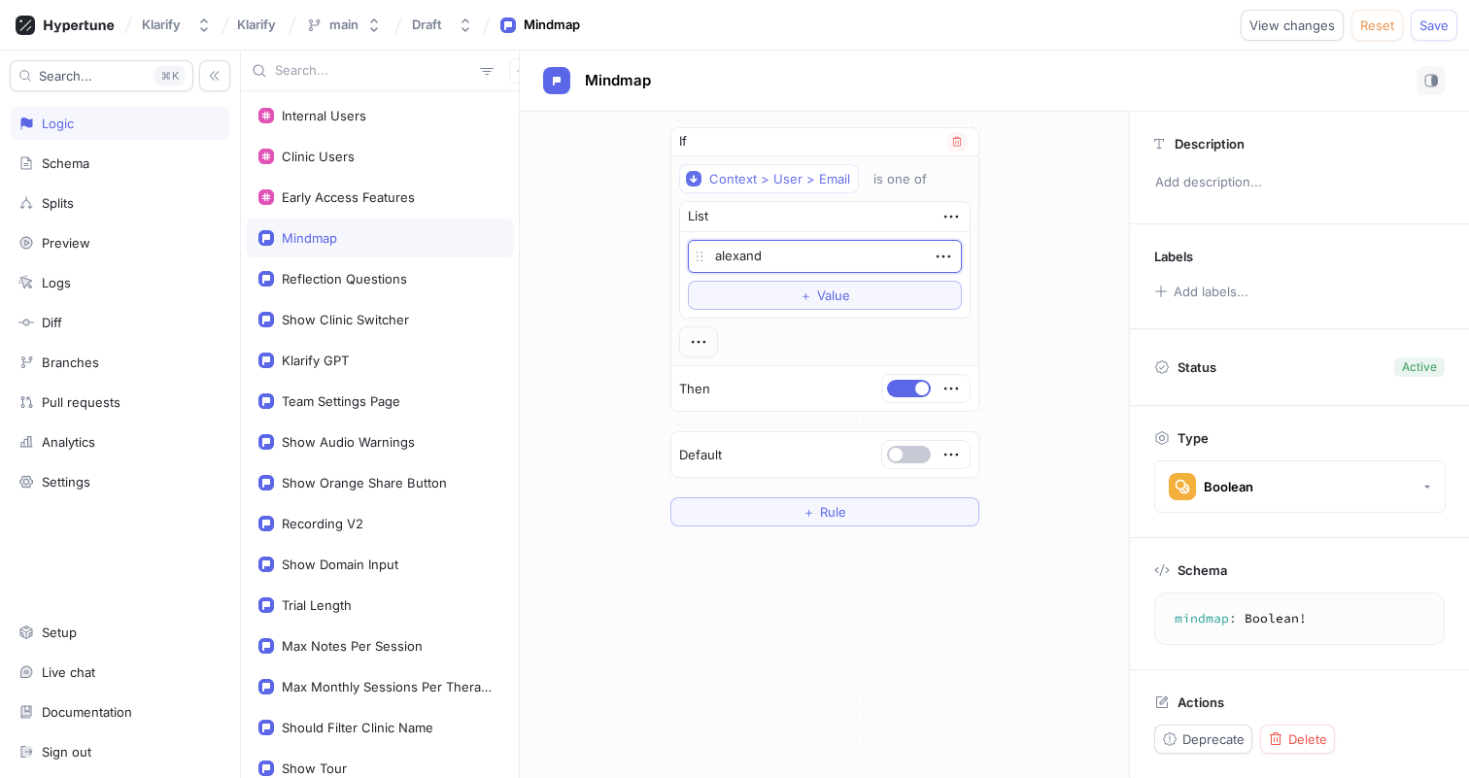
type textarea "x"
type textarea "[PERSON_NAME]"
type textarea "x"
type textarea "[PERSON_NAME]@"
type textarea "x"
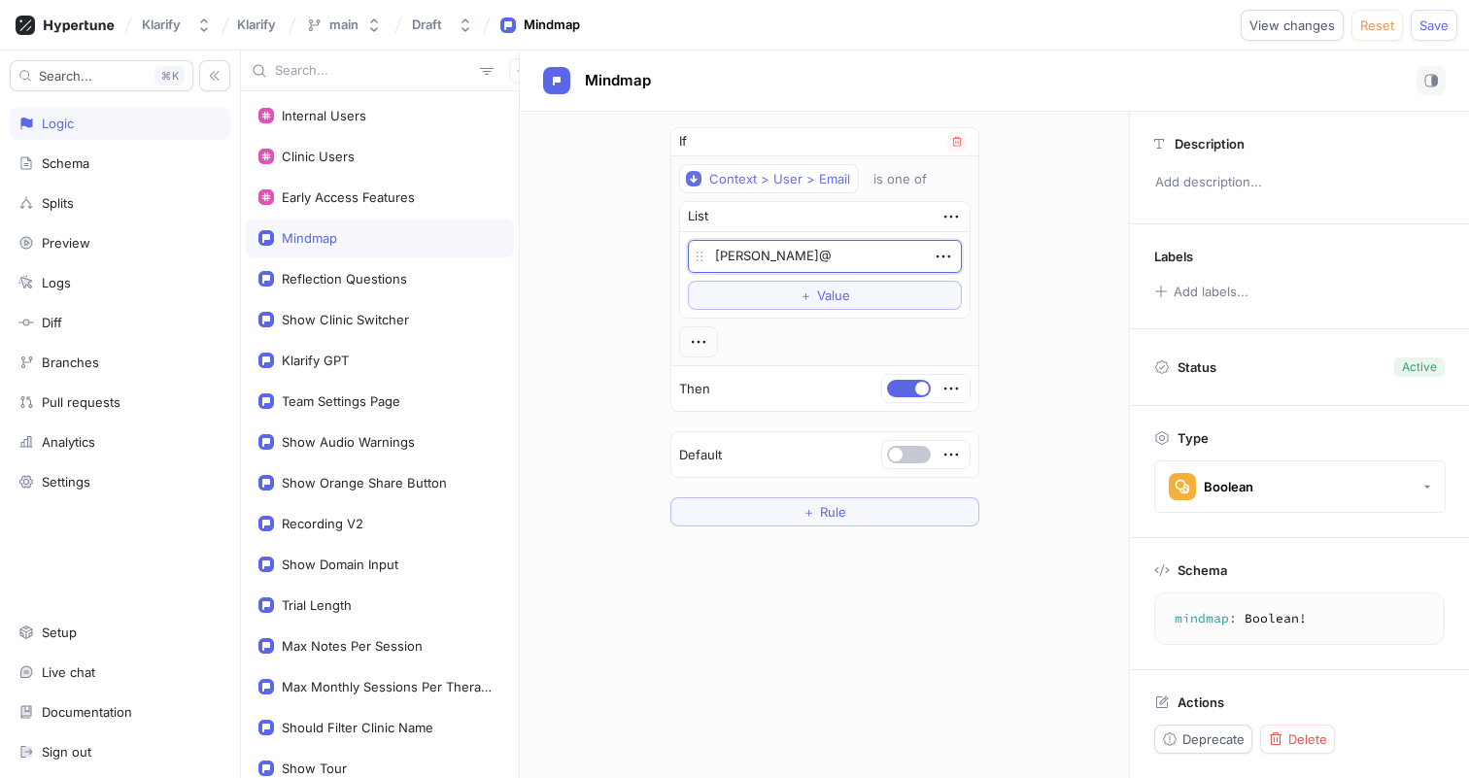
type textarea "[PERSON_NAME]"
type textarea "x"
type textarea "[PERSON_NAME]"
type textarea "x"
type textarea "[PERSON_NAME]@[PERSON_NAME]"
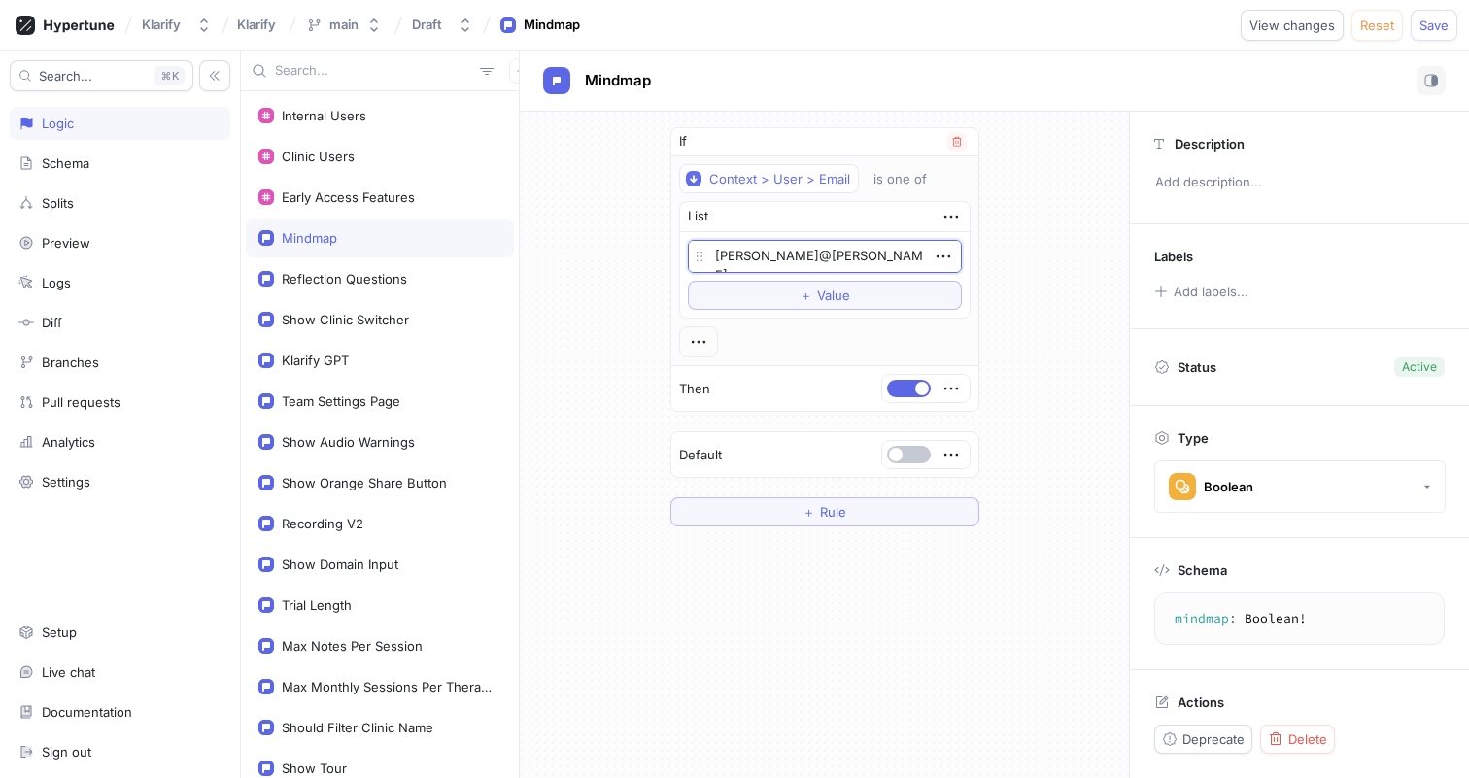
type textarea "x"
type textarea "[PERSON_NAME]"
type textarea "x"
type textarea "[PERSON_NAME]"
type textarea "x"
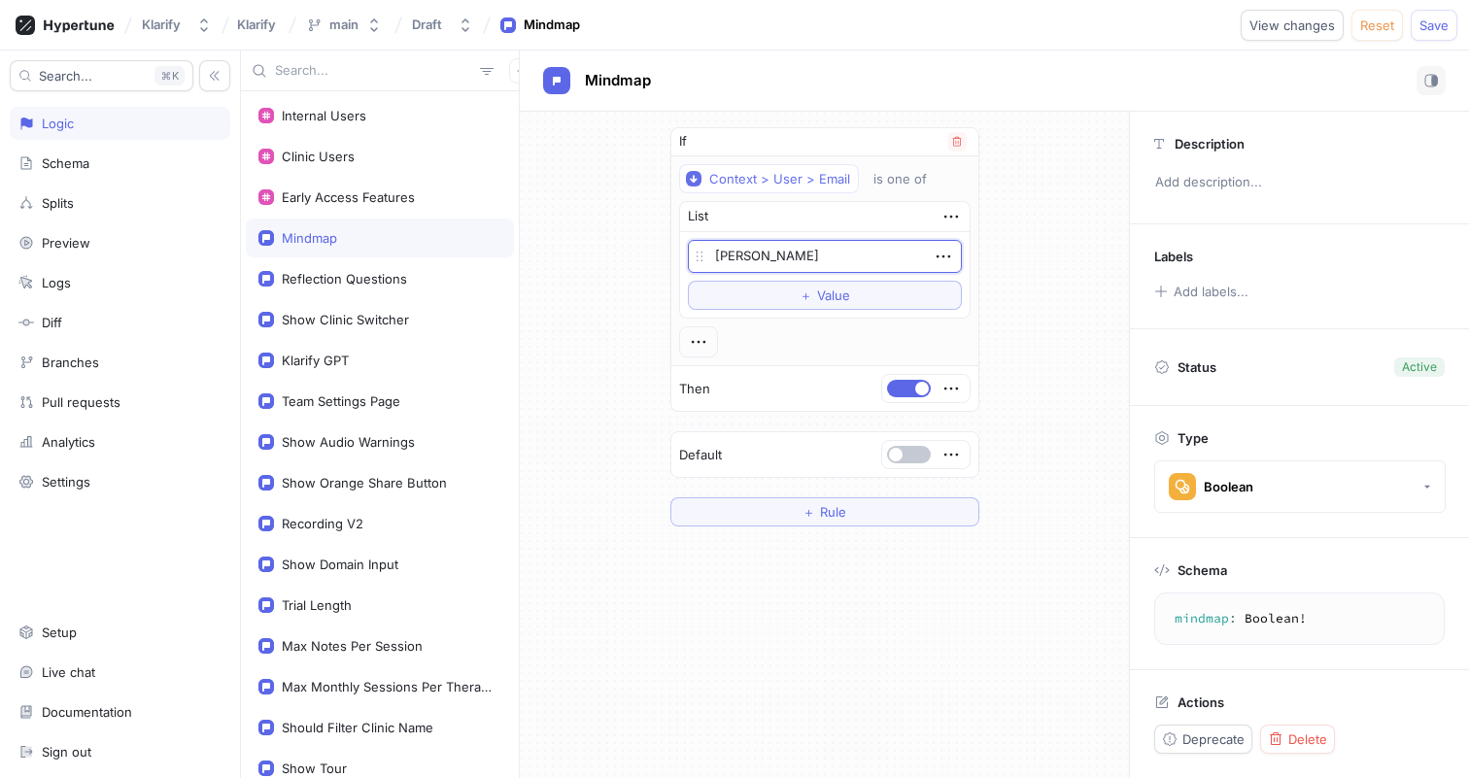
type textarea "[PERSON_NAME]"
type textarea "x"
type textarea "[PERSON_NAME]."
type textarea "x"
type textarea "[PERSON_NAME]"
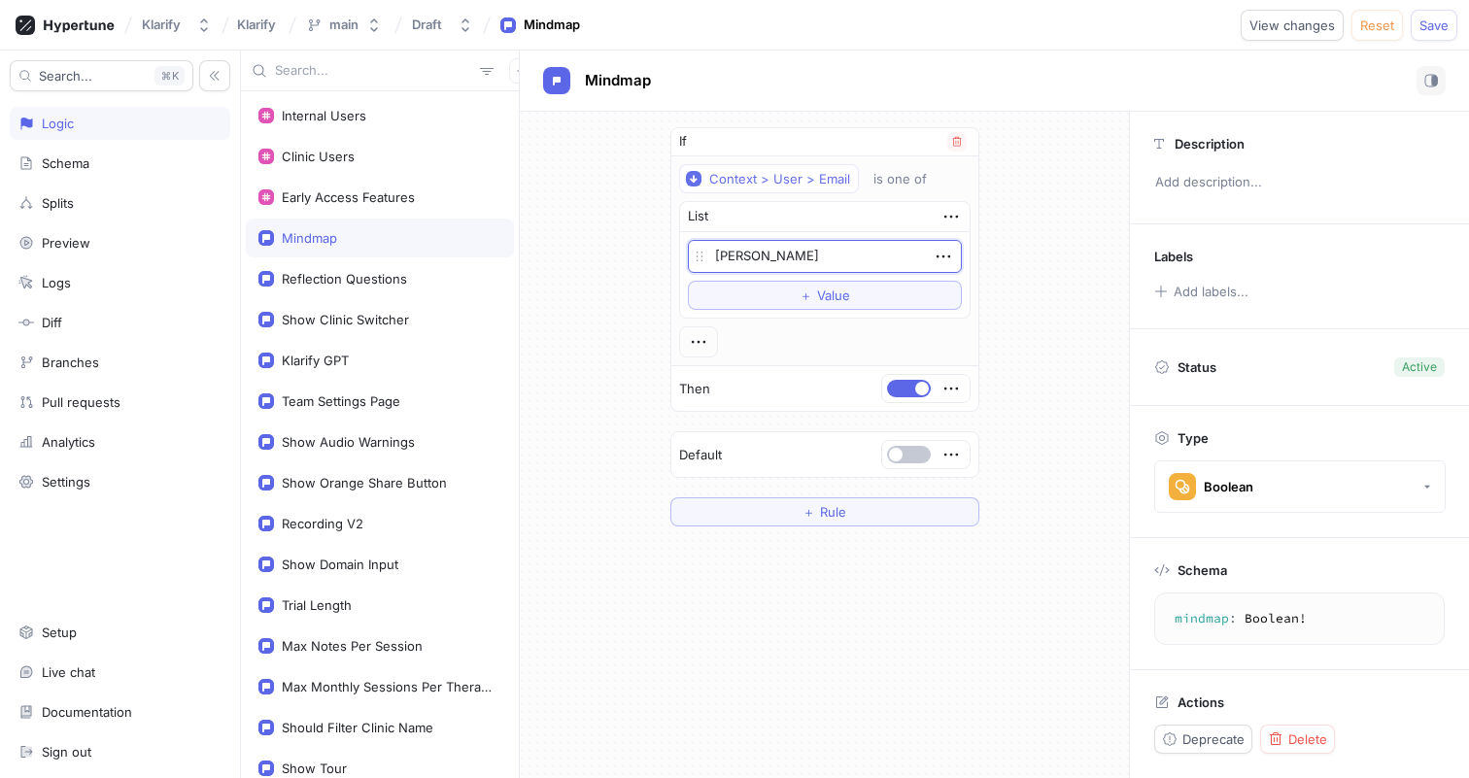
type textarea "x"
type textarea "[PERSON_NAME][EMAIL_ADDRESS][DOMAIN_NAME]"
click at [821, 346] on div "Context > User > Email is one of List [PERSON_NAME][EMAIL_ADDRESS][DOMAIN_NAME]…" at bounding box center [825, 260] width 292 height 193
click at [705, 342] on icon "button" at bounding box center [698, 341] width 21 height 21
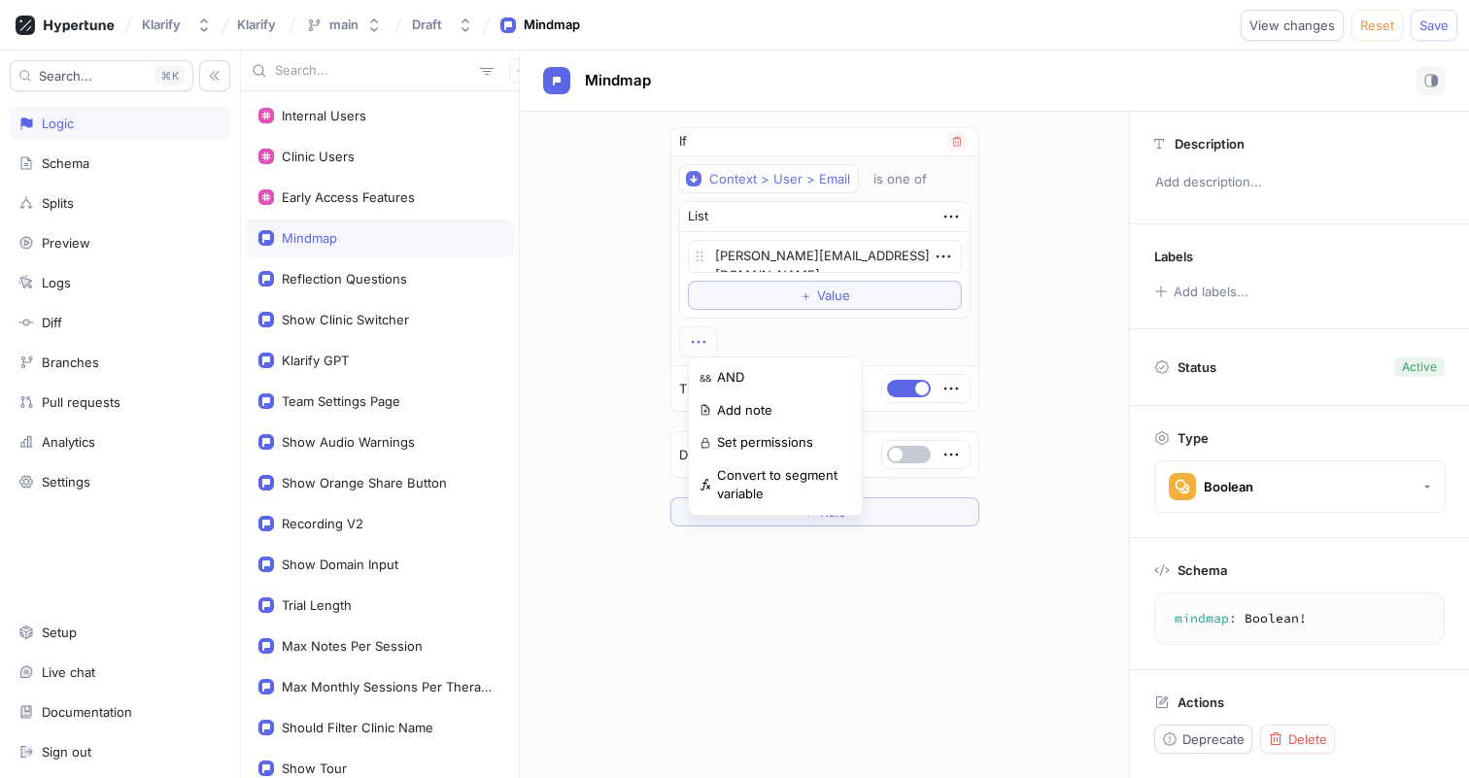
click at [785, 328] on div "Context > User > Email is one of List [PERSON_NAME][EMAIL_ADDRESS][DOMAIN_NAME]…" at bounding box center [825, 260] width 292 height 193
click at [854, 508] on button "＋ Rule" at bounding box center [825, 512] width 309 height 29
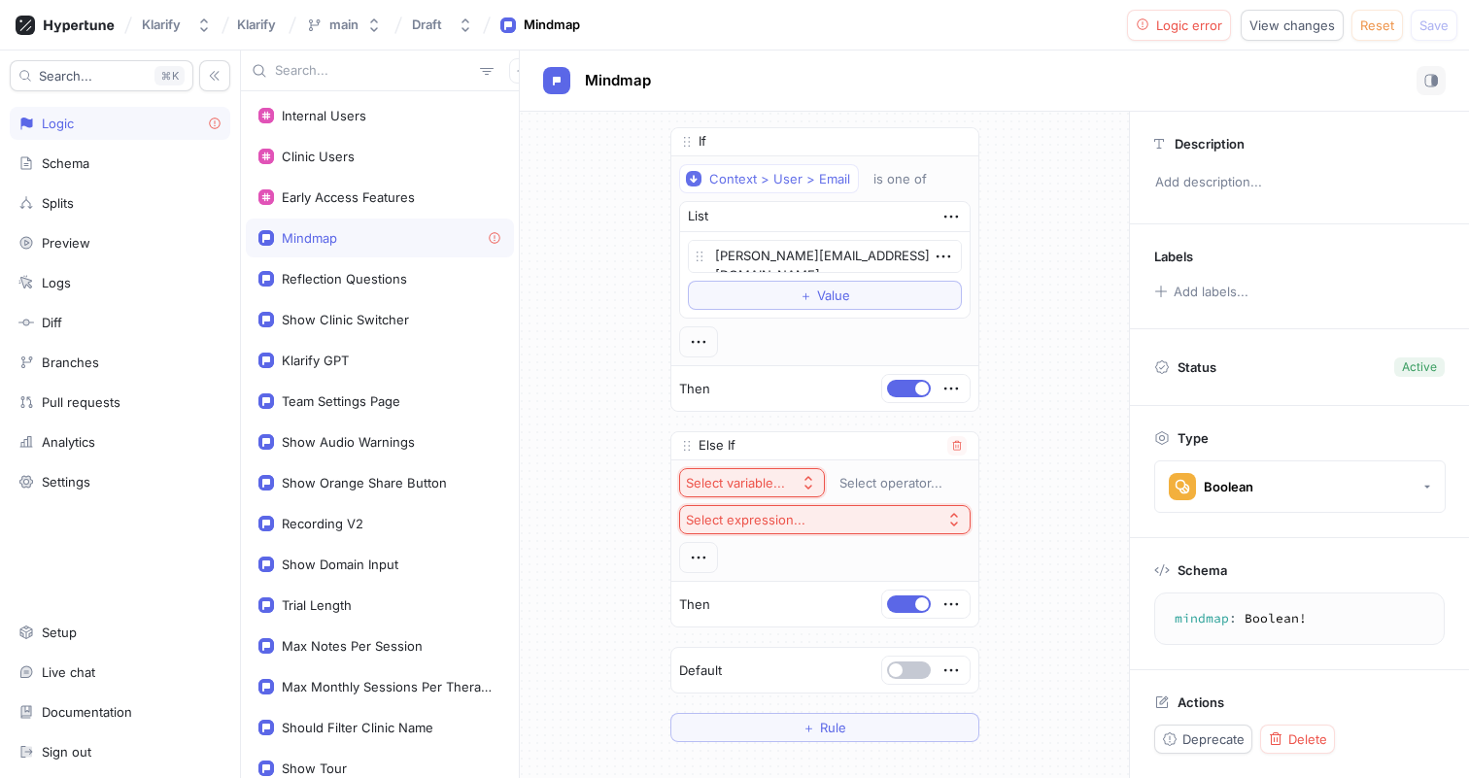
click at [781, 478] on div "Select variable..." at bounding box center [735, 483] width 99 height 17
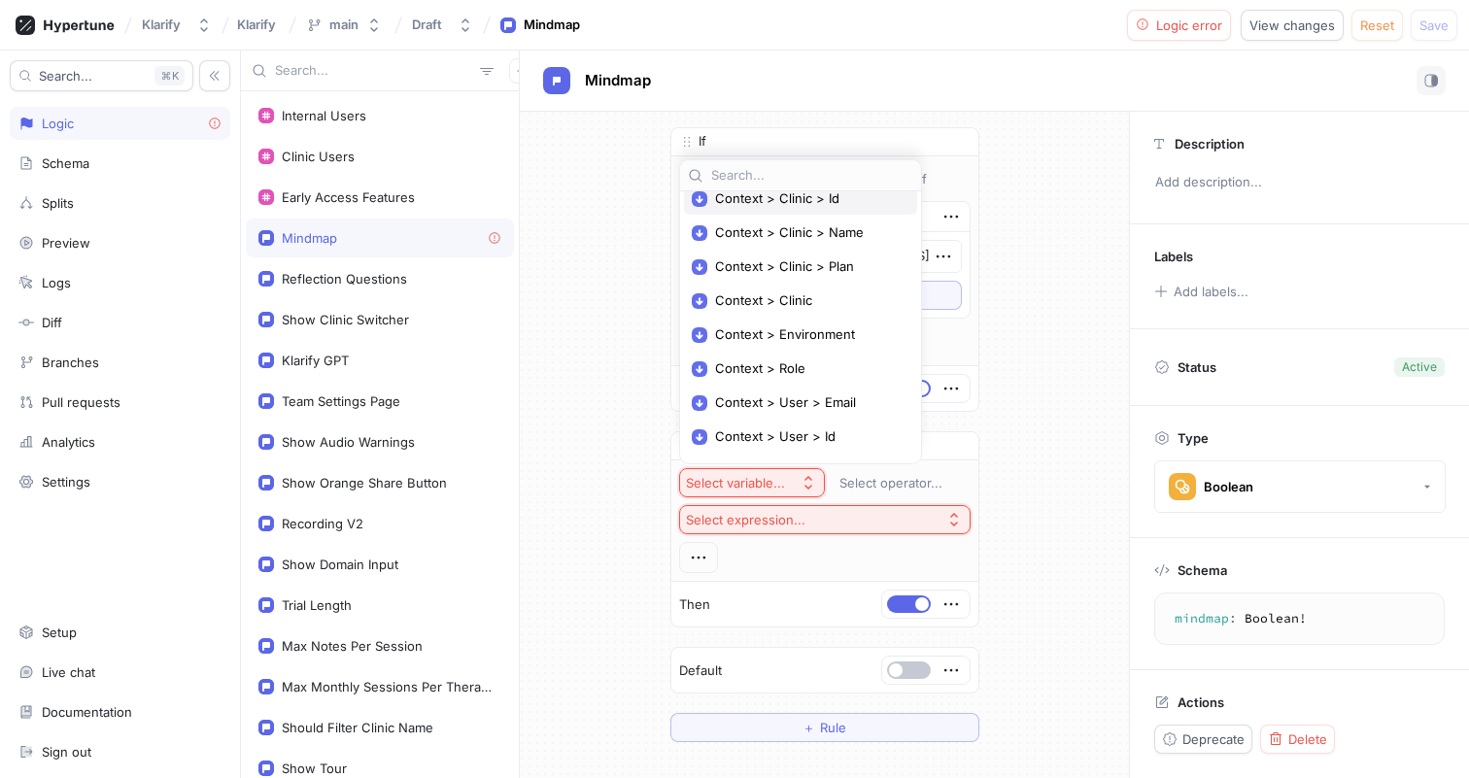
scroll to position [119, 0]
click at [790, 338] on span "Context > Environment" at bounding box center [807, 331] width 185 height 17
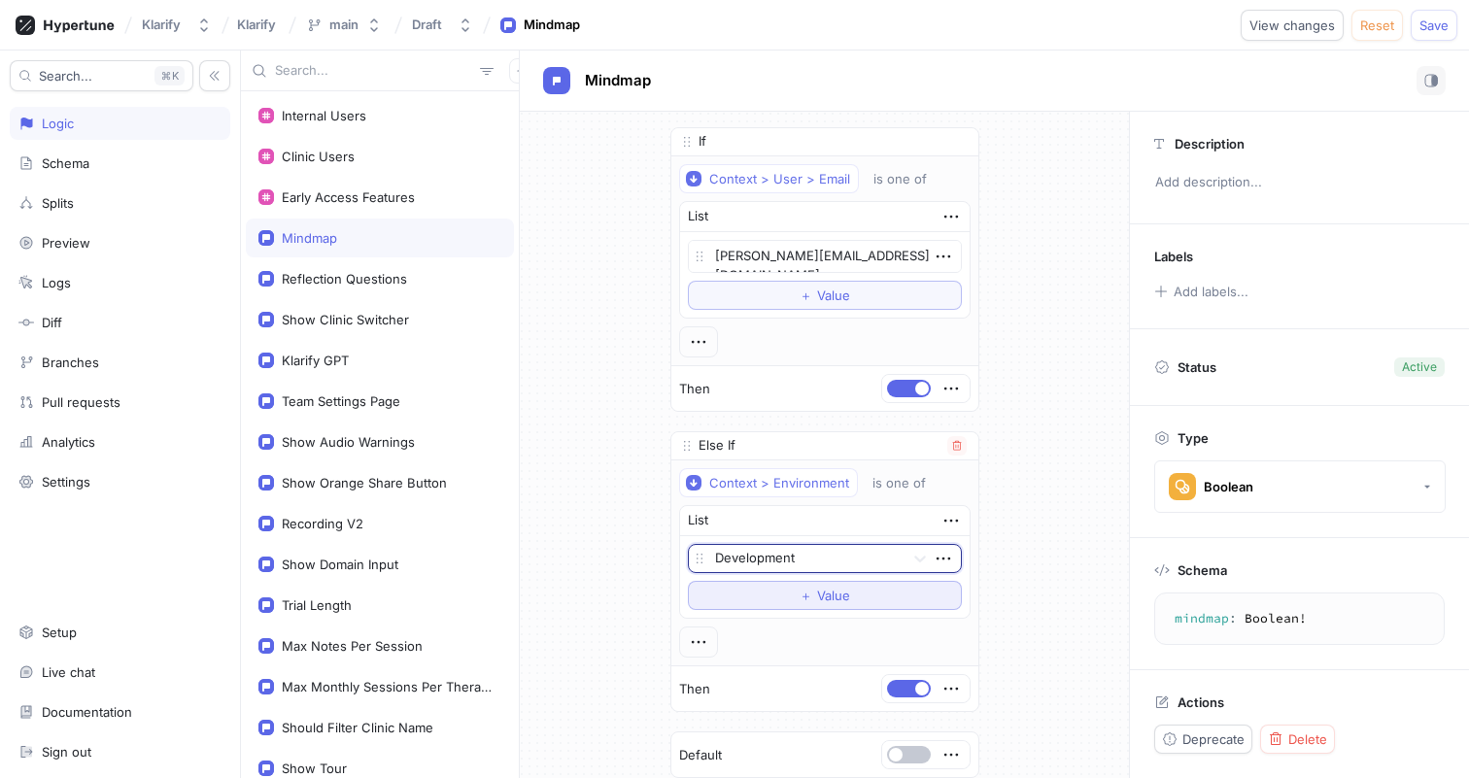
click at [795, 588] on button "＋ Value" at bounding box center [825, 595] width 274 height 29
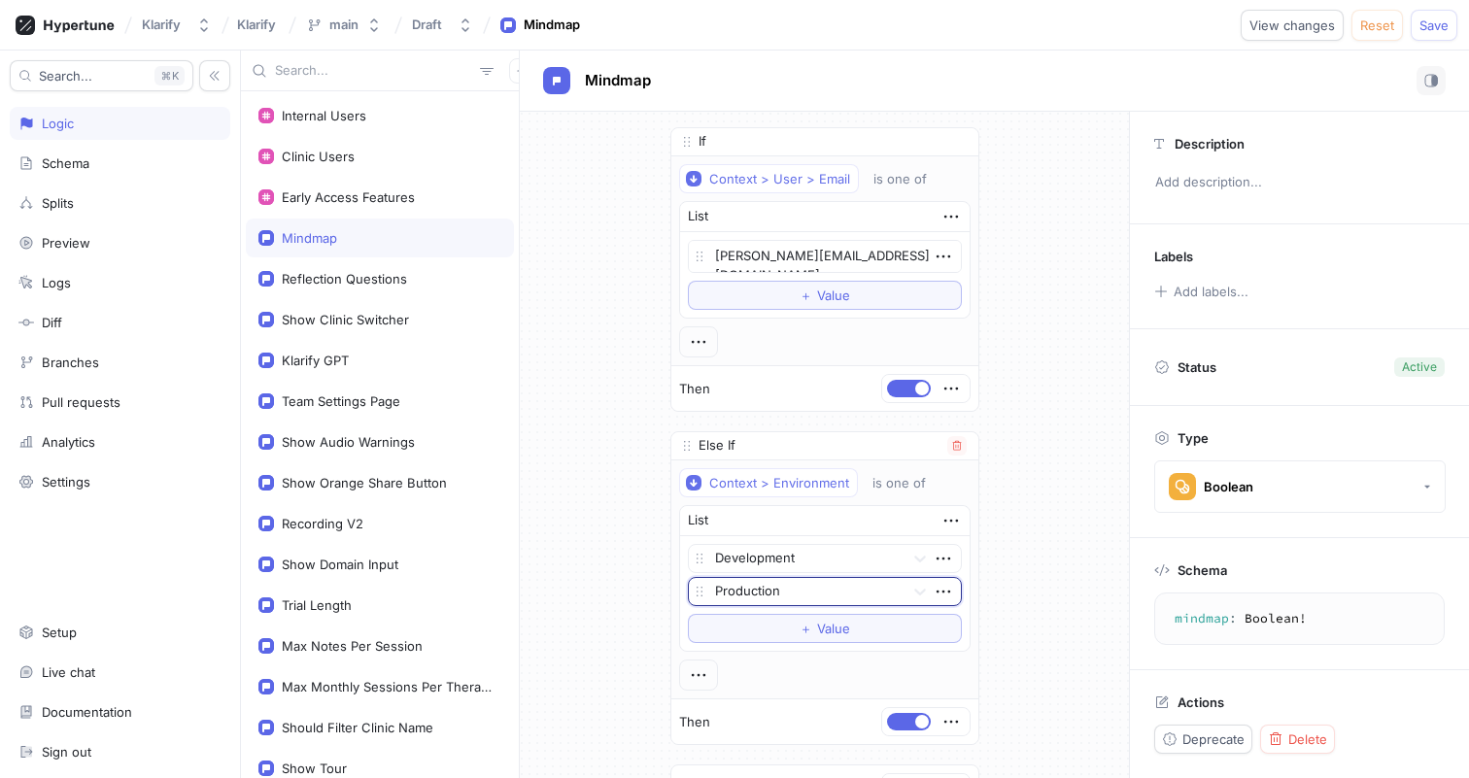
click at [794, 590] on div at bounding box center [806, 592] width 182 height 23
click at [772, 655] on div "Preview" at bounding box center [825, 661] width 272 height 31
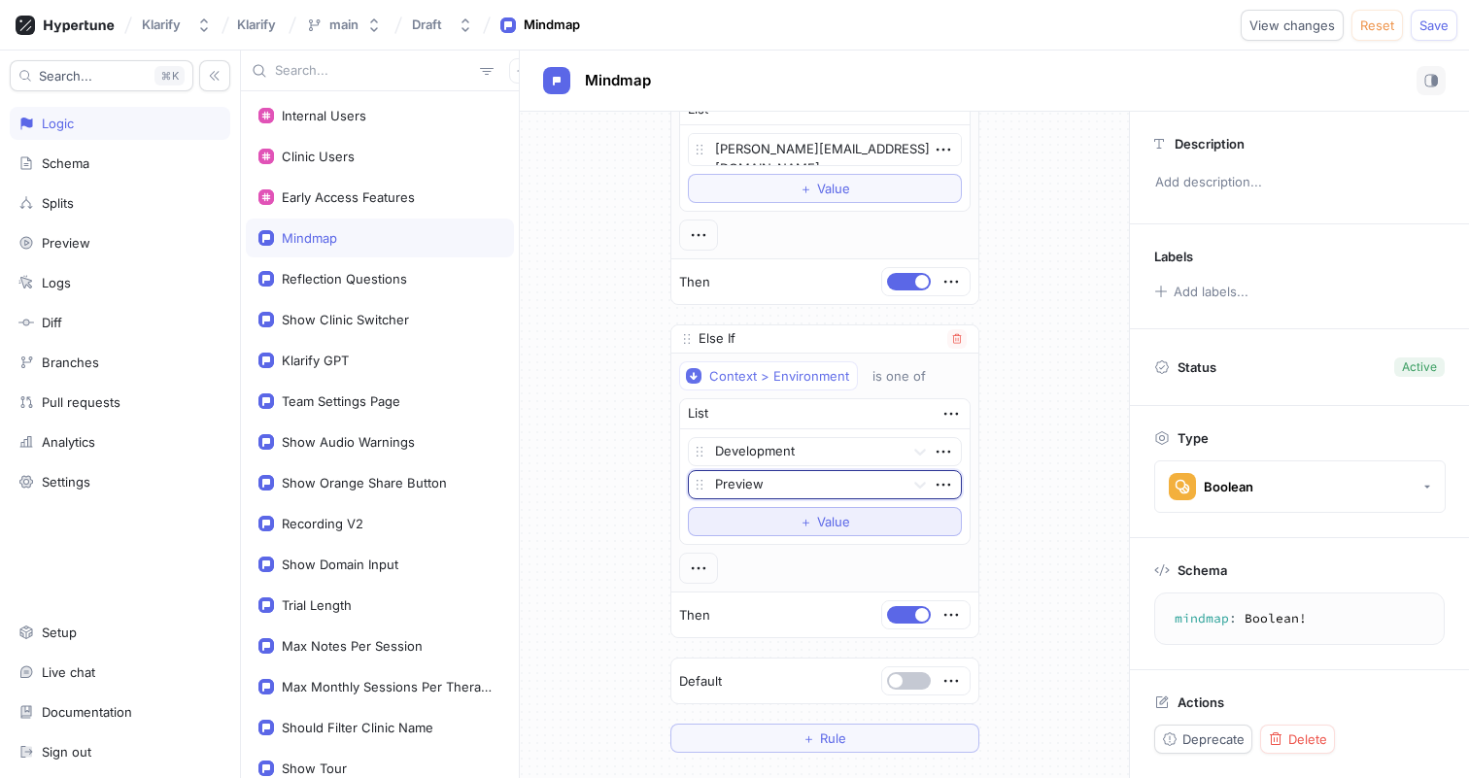
scroll to position [114, 0]
click at [955, 558] on div "Context > Environment is one of List Development option Preview, selected. Prev…" at bounding box center [825, 466] width 292 height 223
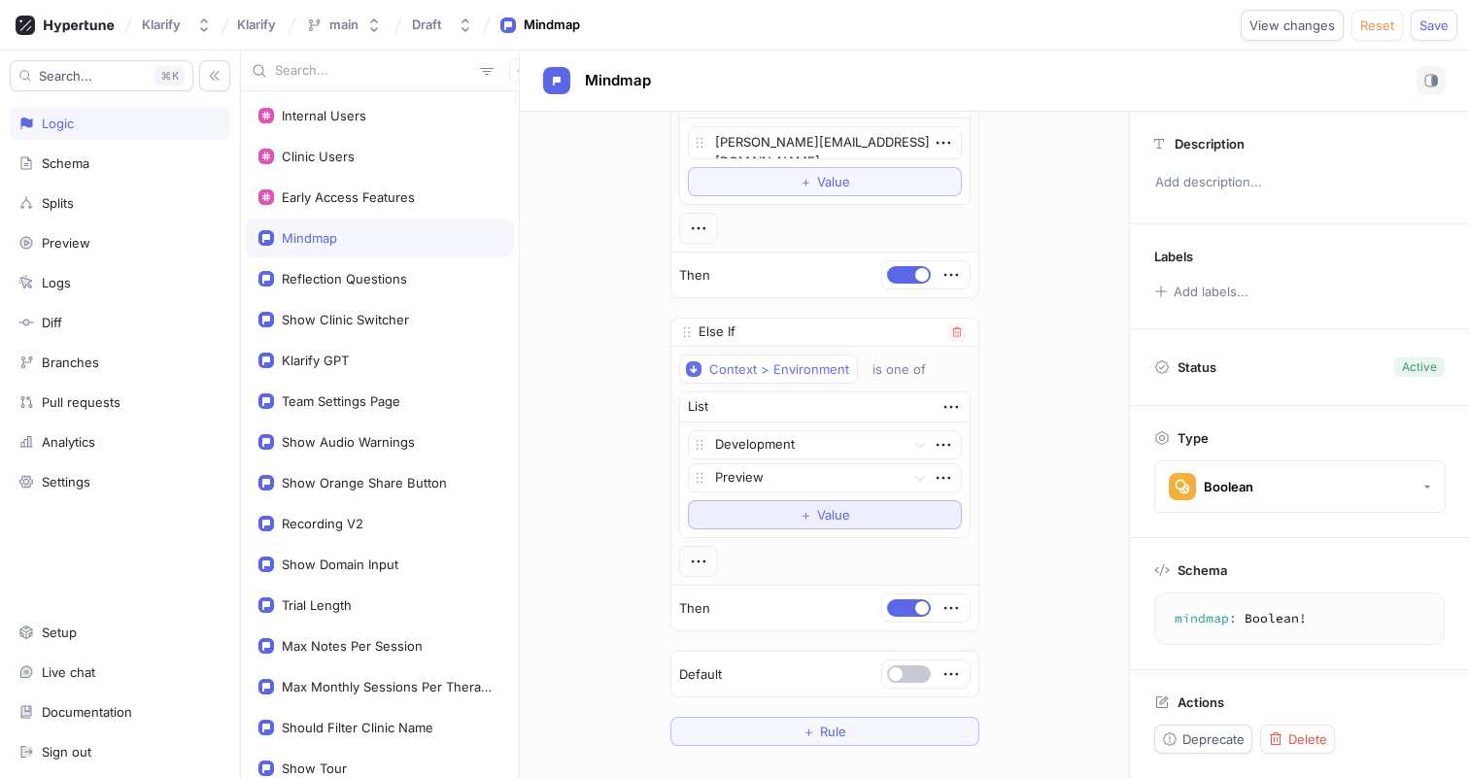
click at [801, 509] on span "＋" at bounding box center [806, 515] width 13 height 12
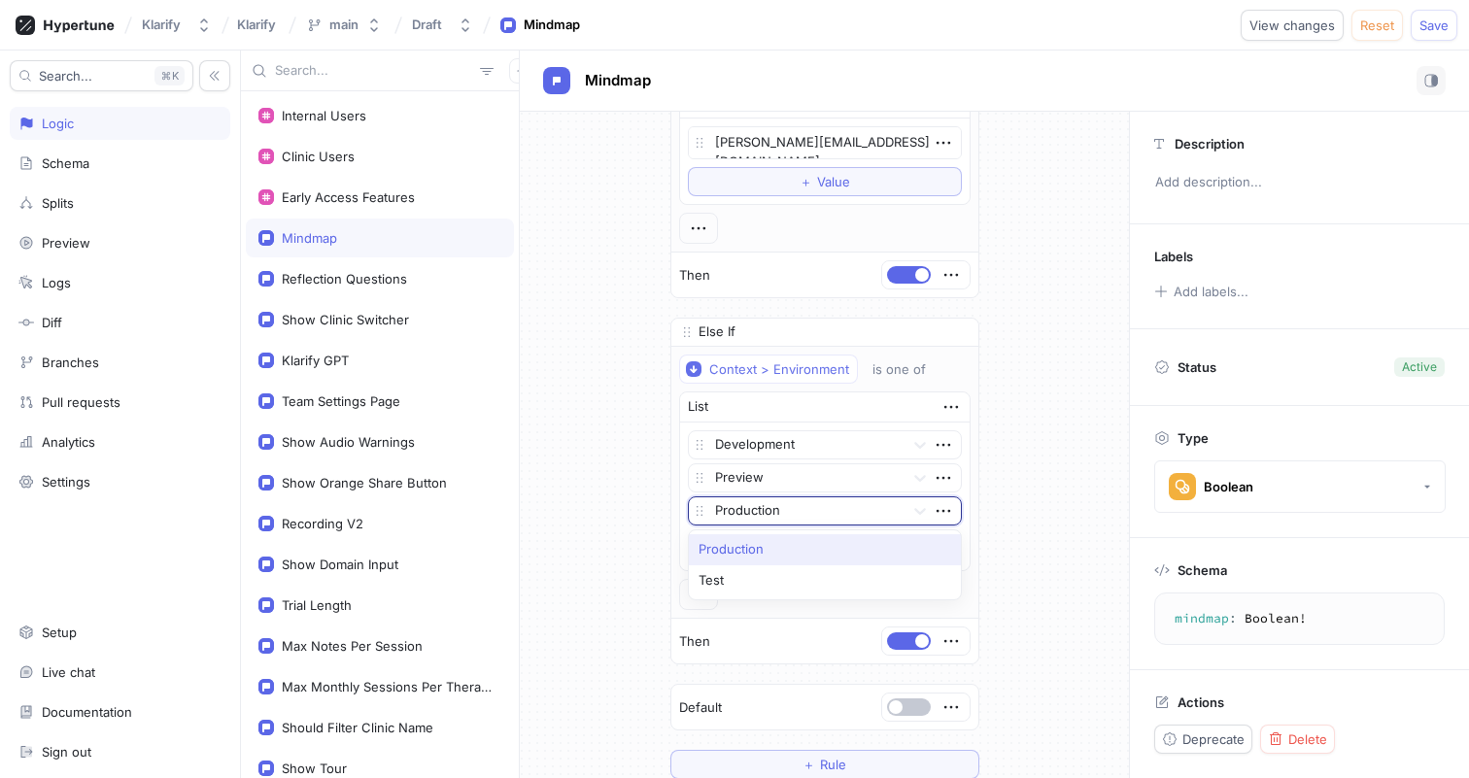
click at [793, 511] on div at bounding box center [806, 512] width 182 height 23
click at [786, 575] on div "Test" at bounding box center [825, 581] width 272 height 31
click at [990, 548] on div "If Context > User > Email is one of List [PERSON_NAME][EMAIL_ADDRESS][DOMAIN_NA…" at bounding box center [825, 396] width 340 height 797
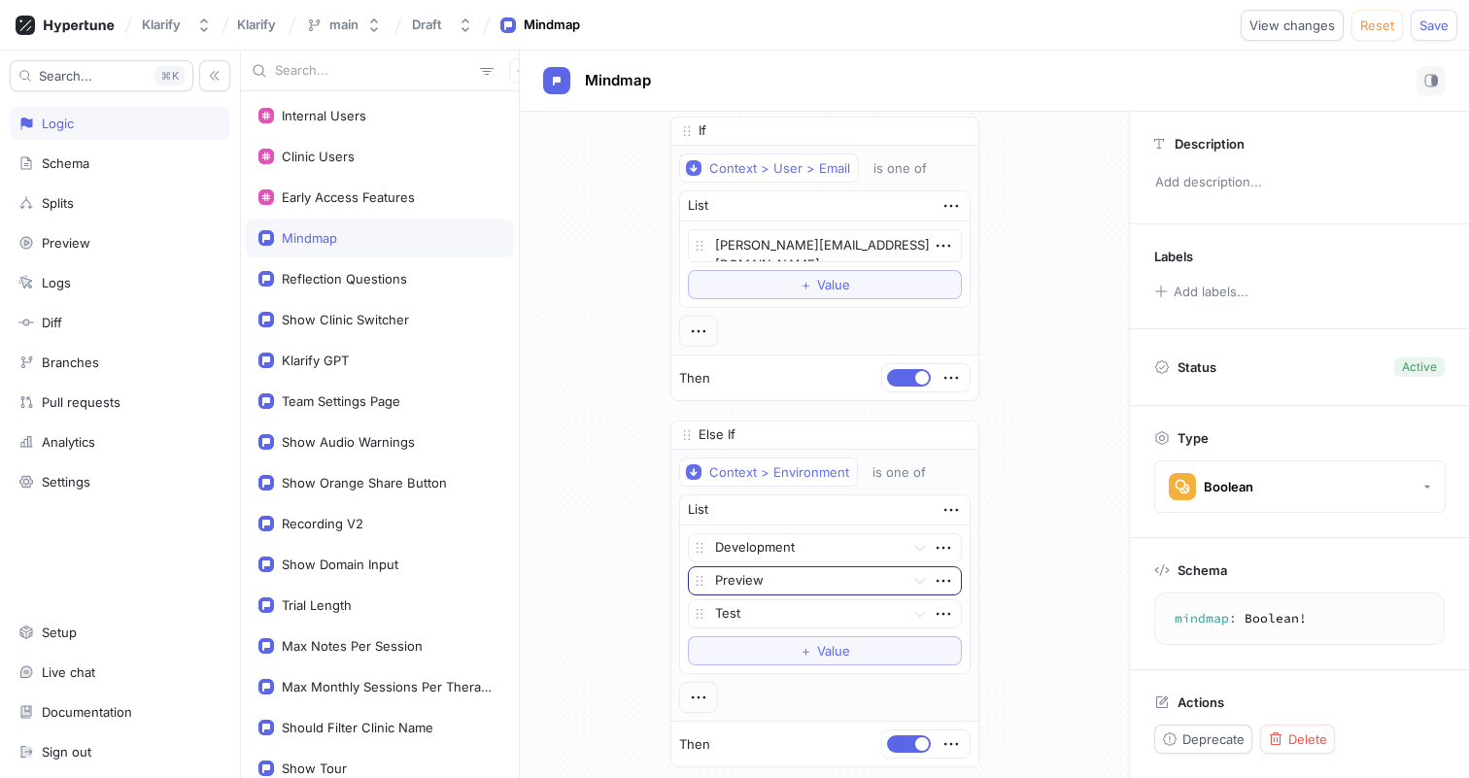
scroll to position [0, 0]
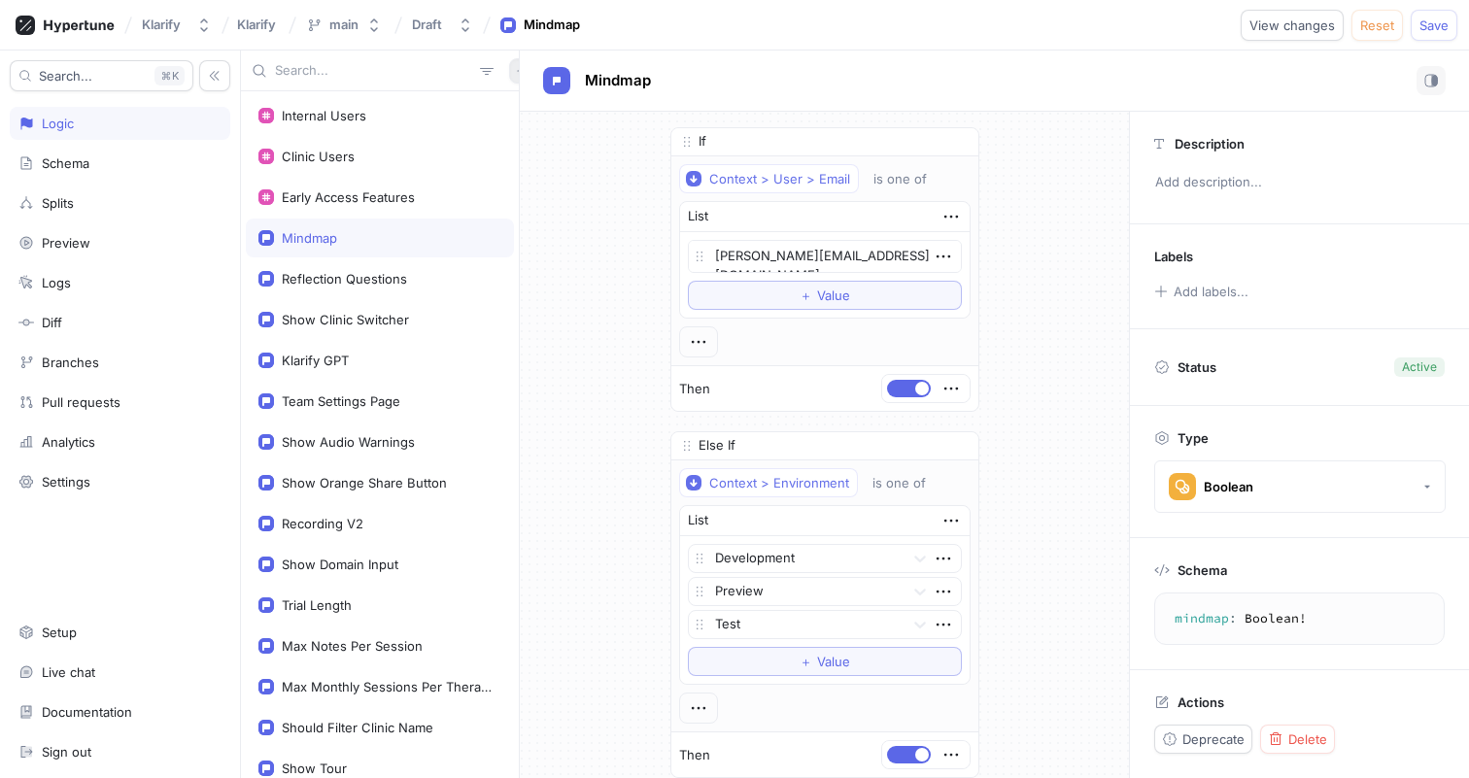
click at [509, 70] on button "button" at bounding box center [521, 70] width 25 height 25
click at [514, 112] on p "Flag" at bounding box center [524, 108] width 25 height 19
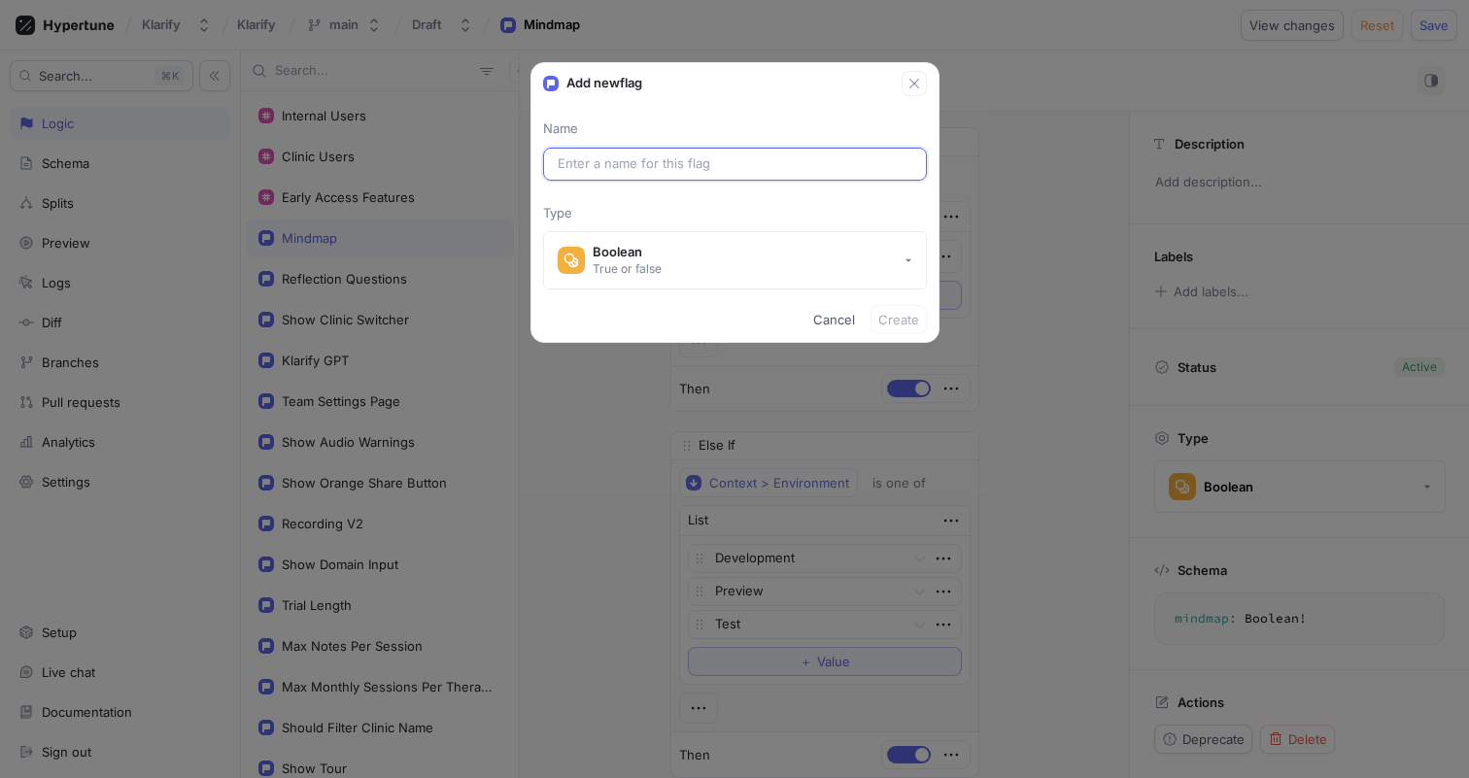
type textarea "x"
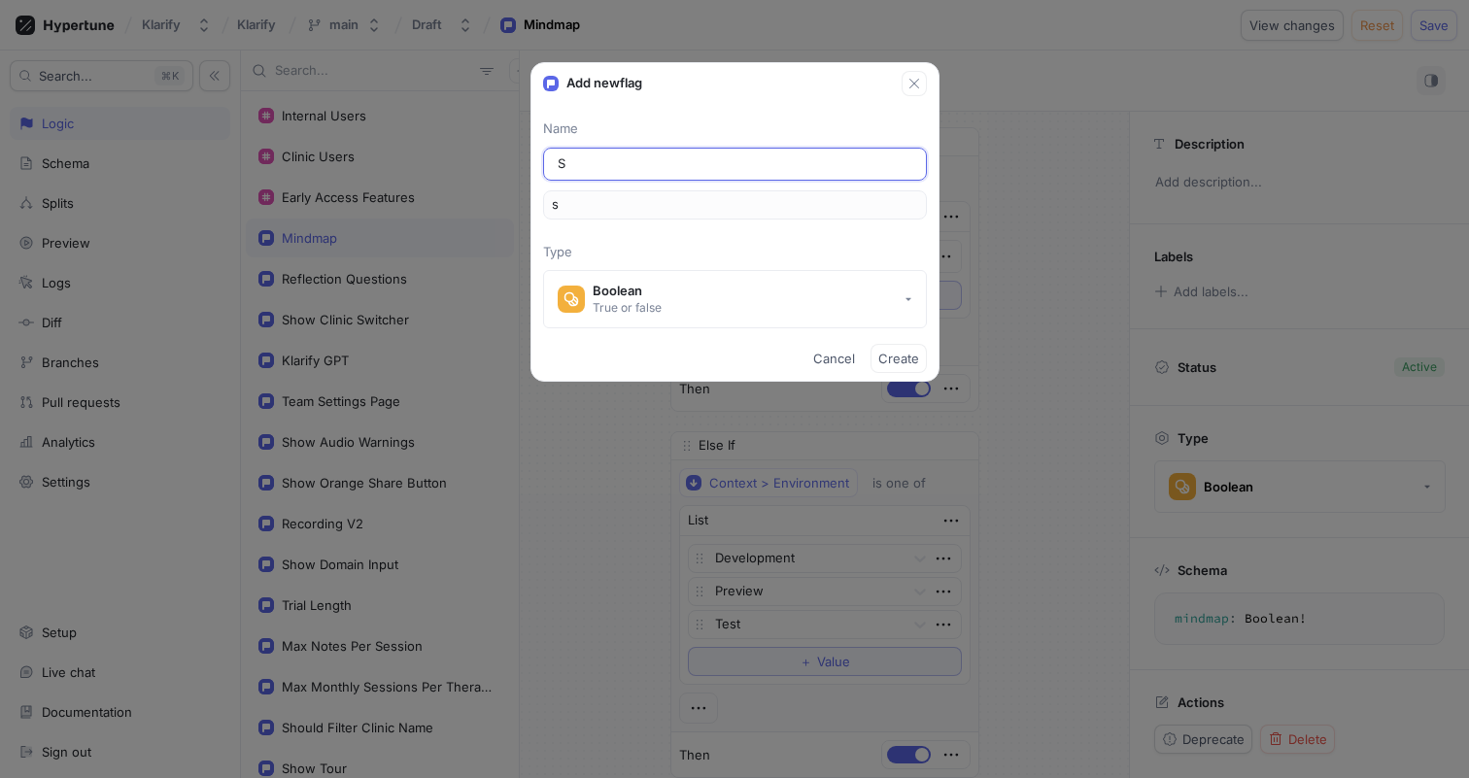
type input "Se"
type input "se"
type input "Ses"
type input "ses"
type input "Sess"
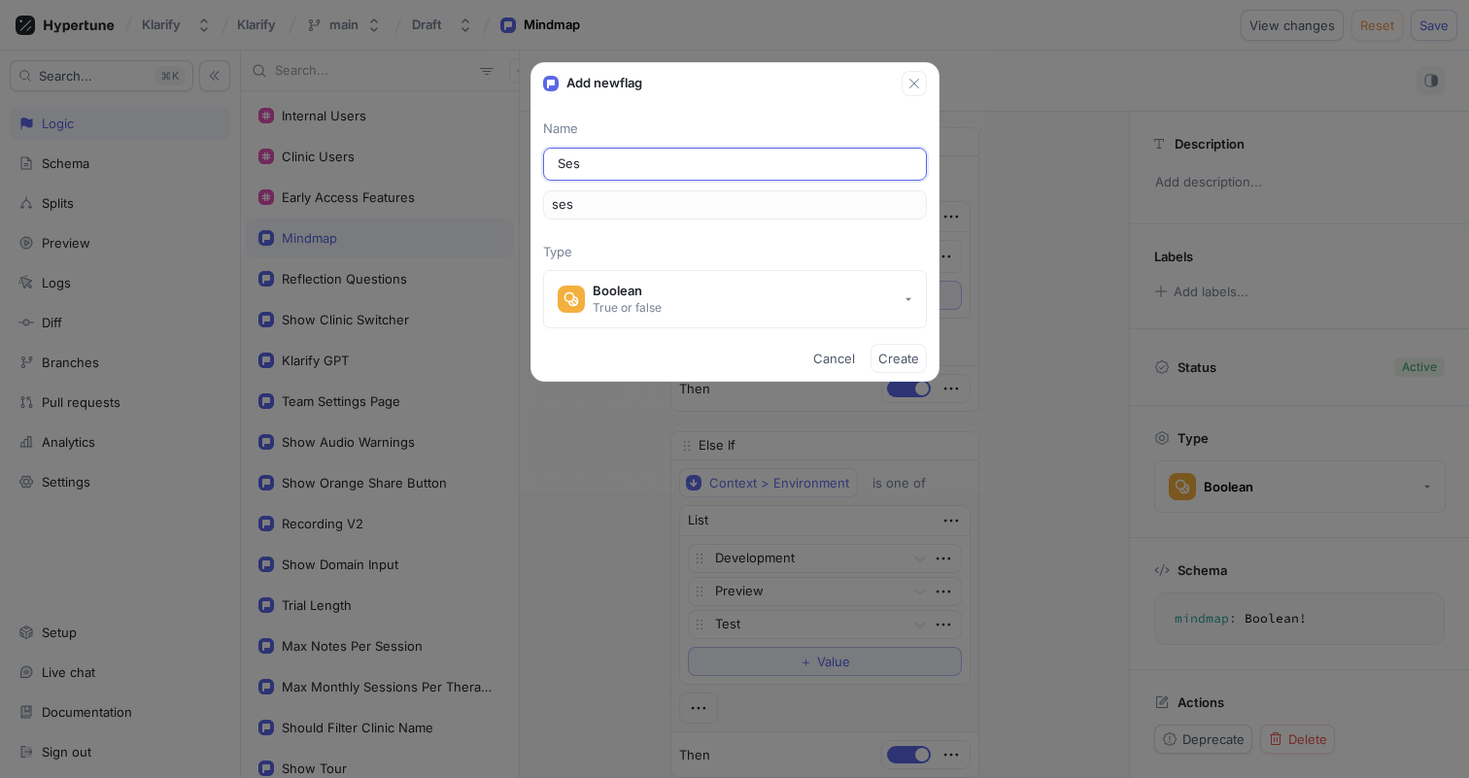
type input "sess"
type input "Sessi"
type input "sessi"
type input "Sessio"
type input "sessio"
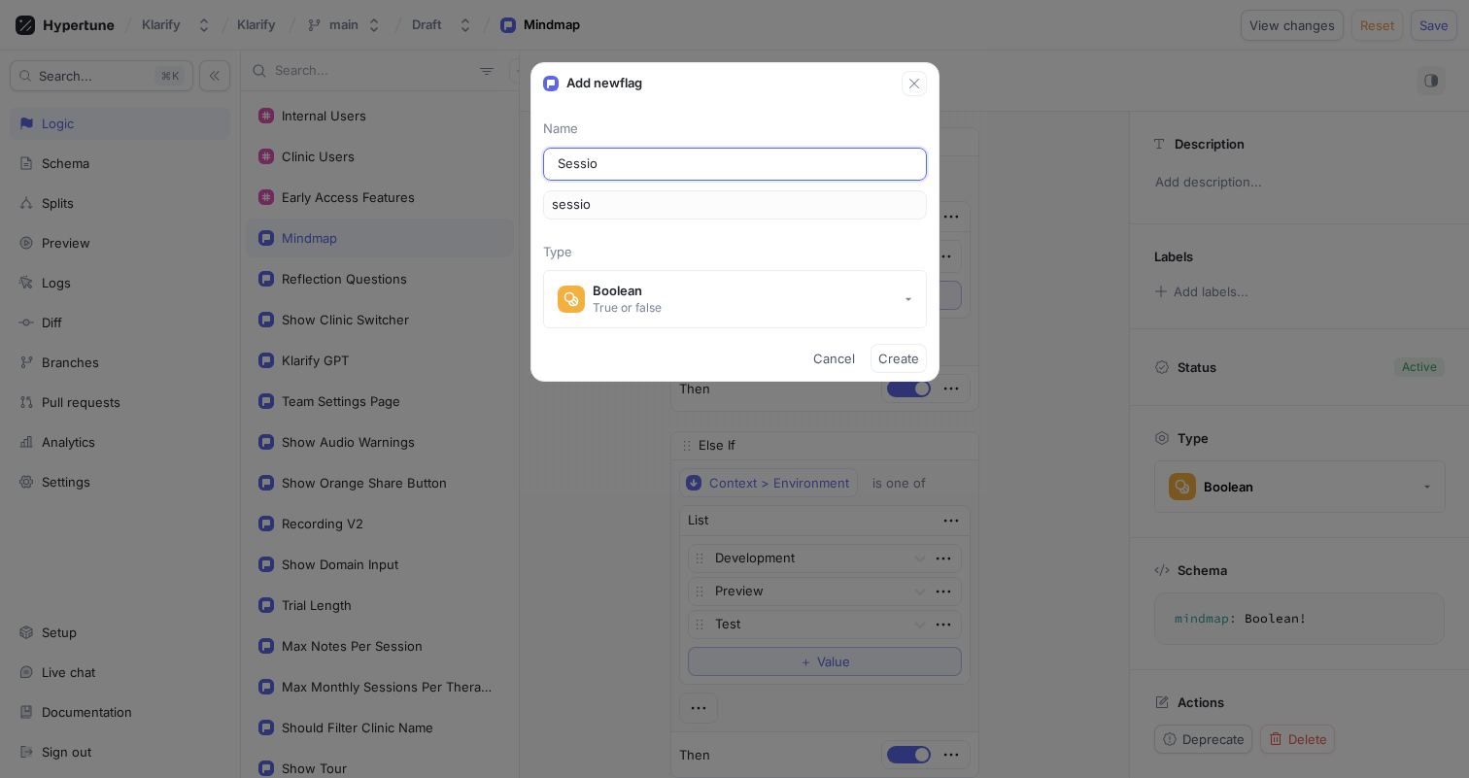
type input "Session"
type input "session"
type input "SessionC"
type input "sessionC"
type input "SessionCo"
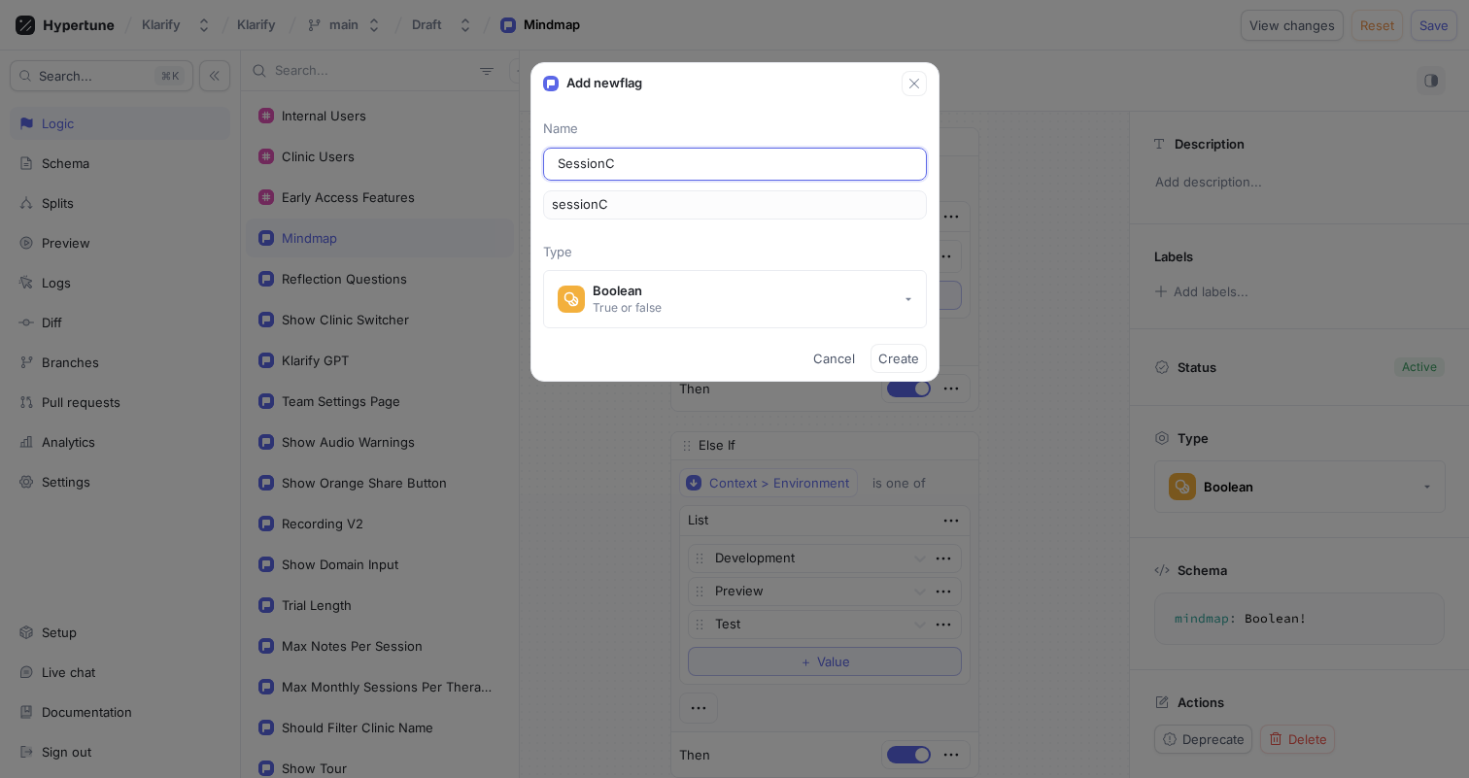
type input "sessionCo"
type input "SessionCon"
type input "sessionCon"
type input "SessionCont"
type input "sessionCont"
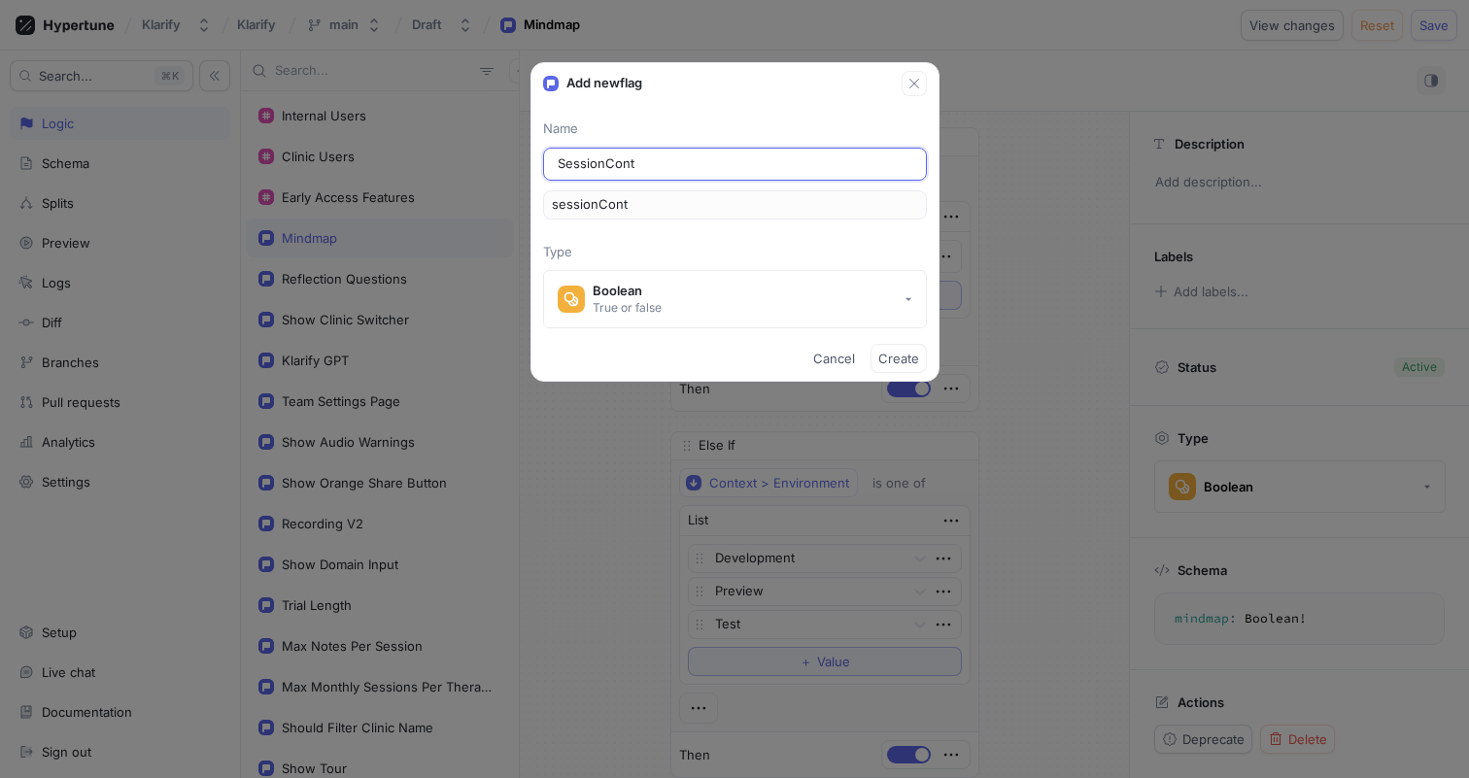
type input "SessionConte"
type input "sessionConte"
type input "SessionContex"
type input "sessionContex"
type input "SessionContext"
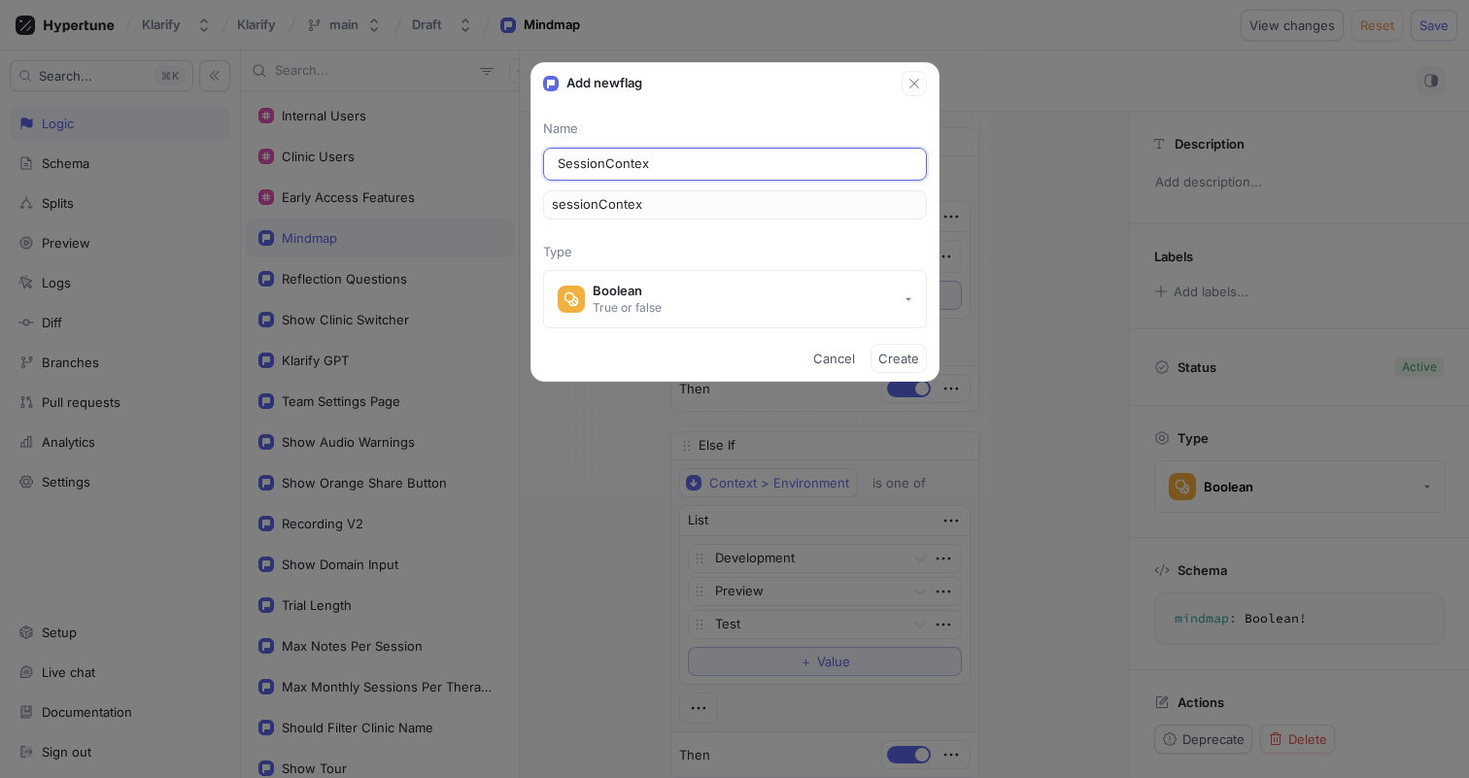
type input "sessionContext"
type input "SessionContextT"
type input "sessionContextT"
type input "SessionContextTa"
type input "sessionContextTa"
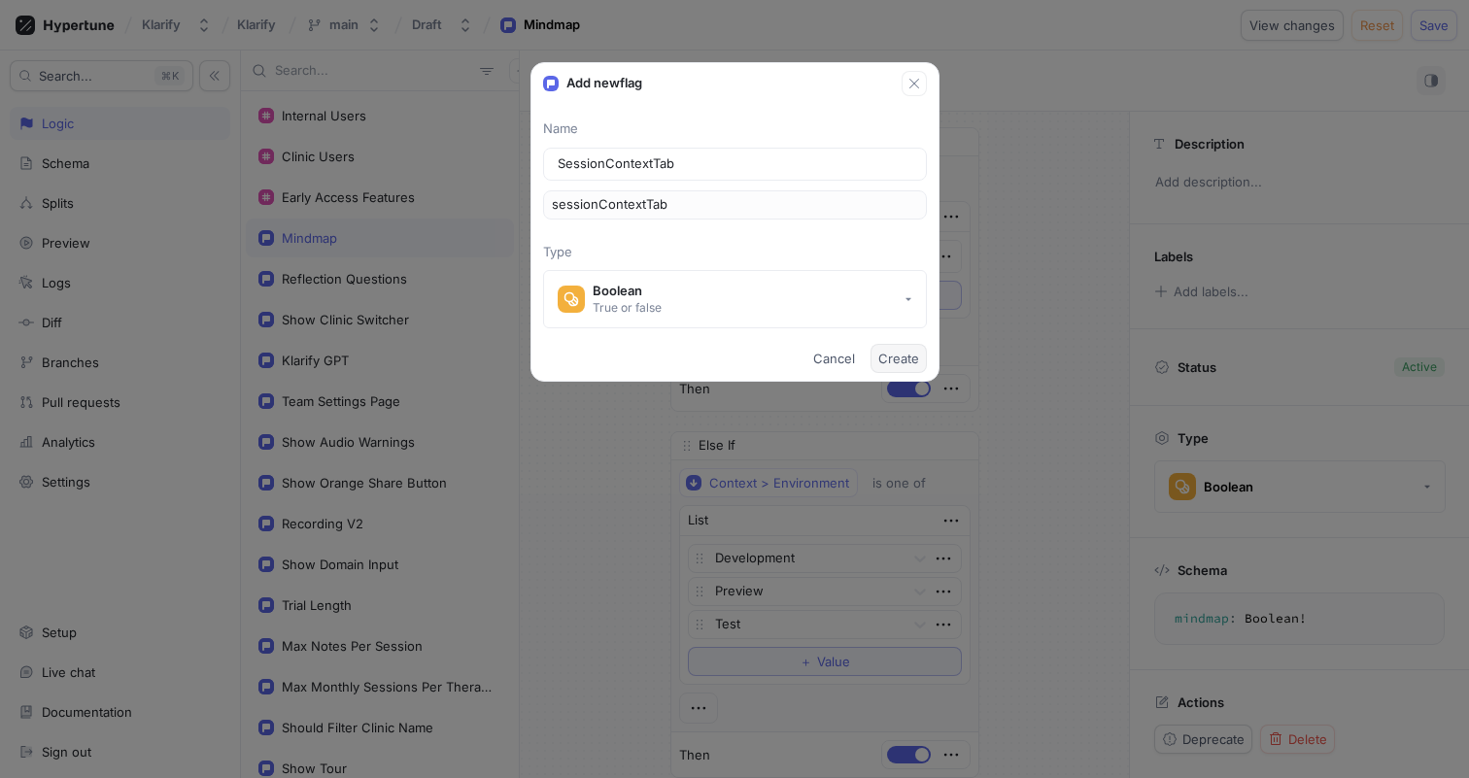
click at [897, 354] on span "Create" at bounding box center [899, 359] width 41 height 12
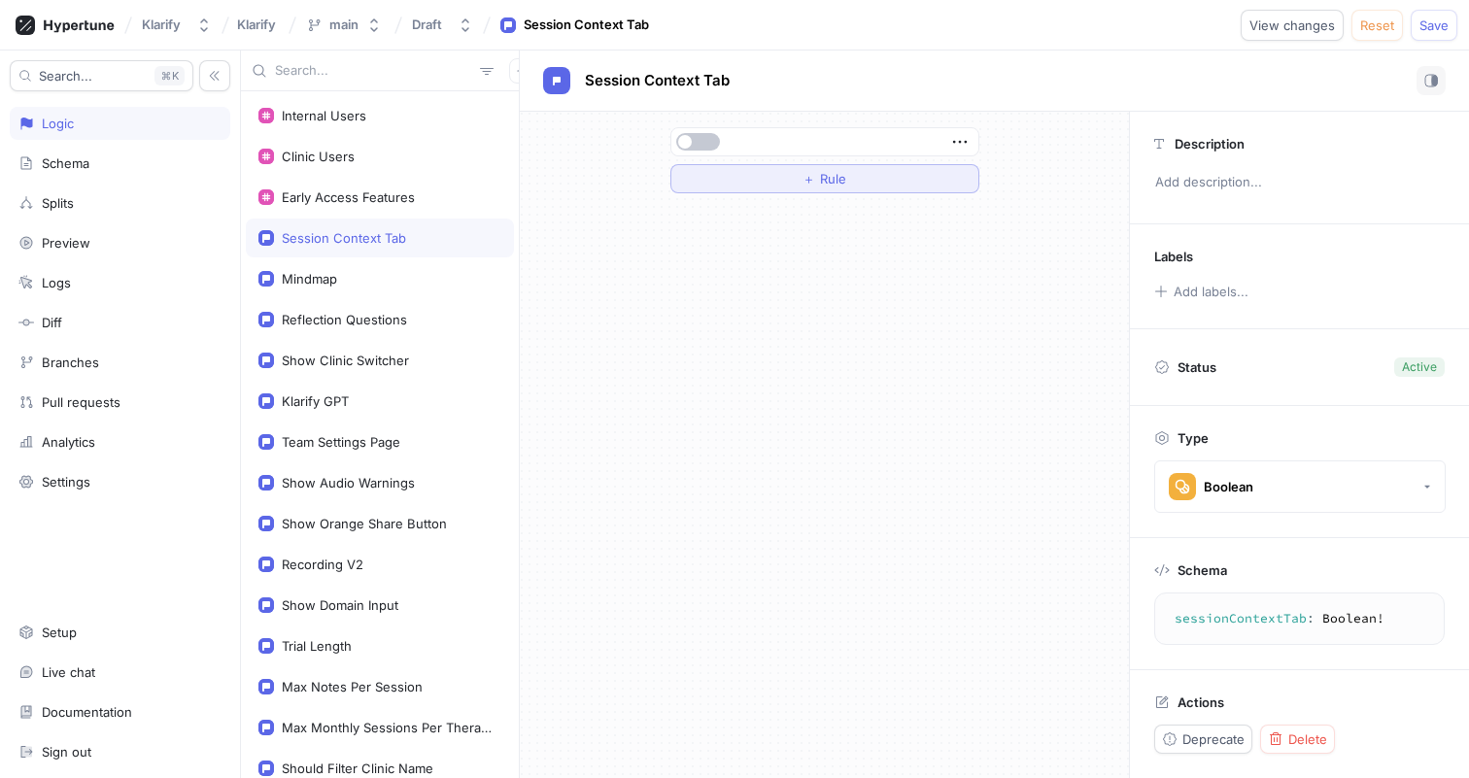
click at [800, 173] on button "＋ Rule" at bounding box center [825, 178] width 309 height 29
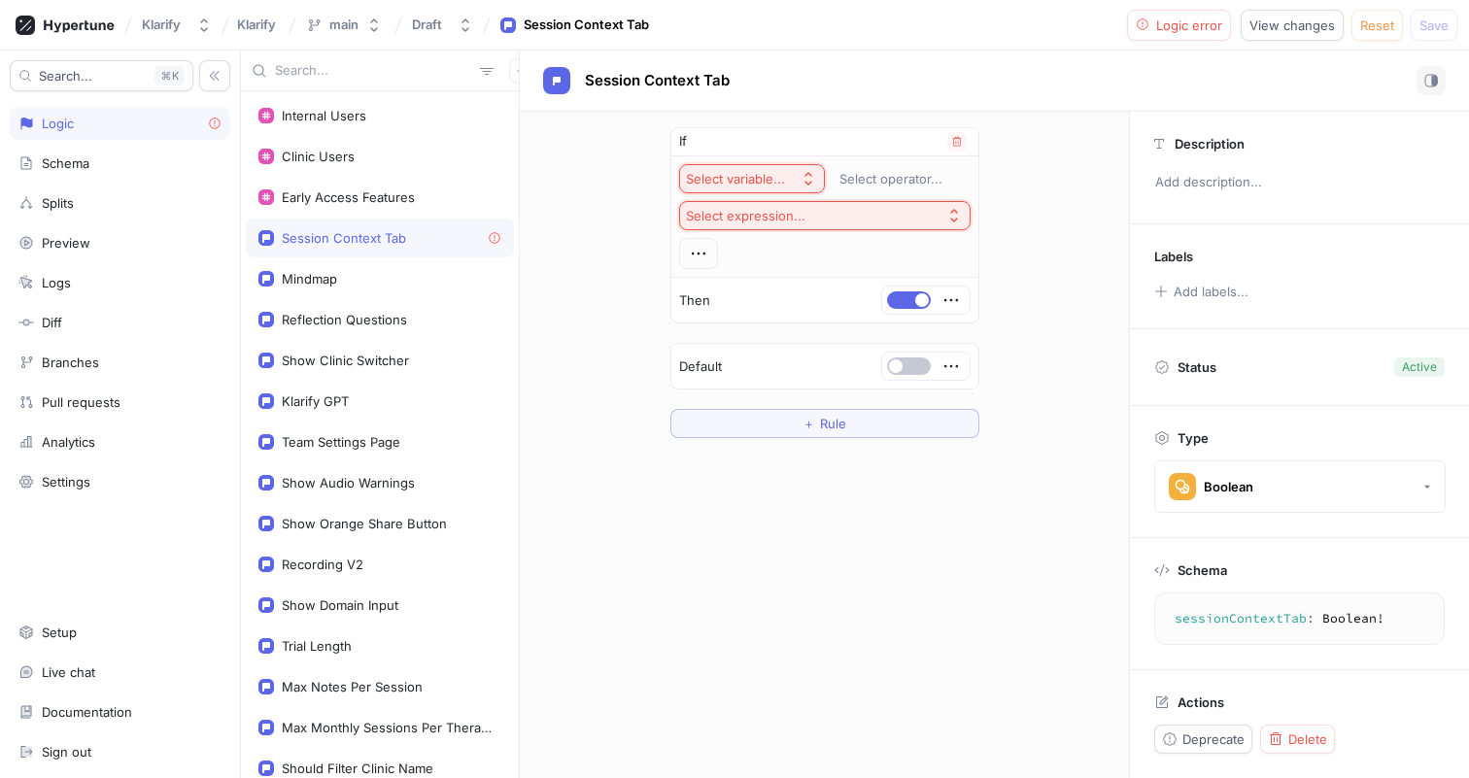
click at [782, 177] on div "Select variable..." at bounding box center [735, 179] width 99 height 17
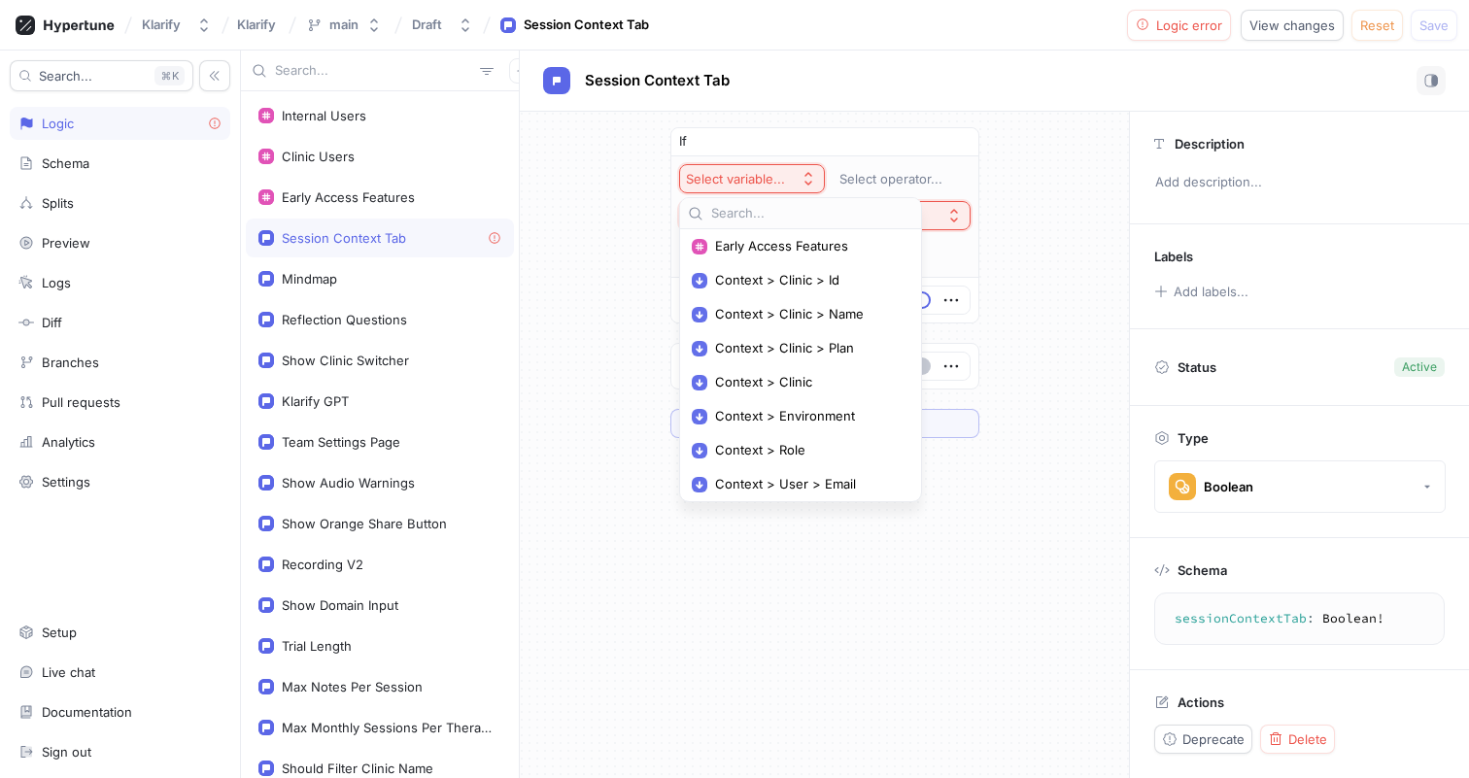
scroll to position [122, 0]
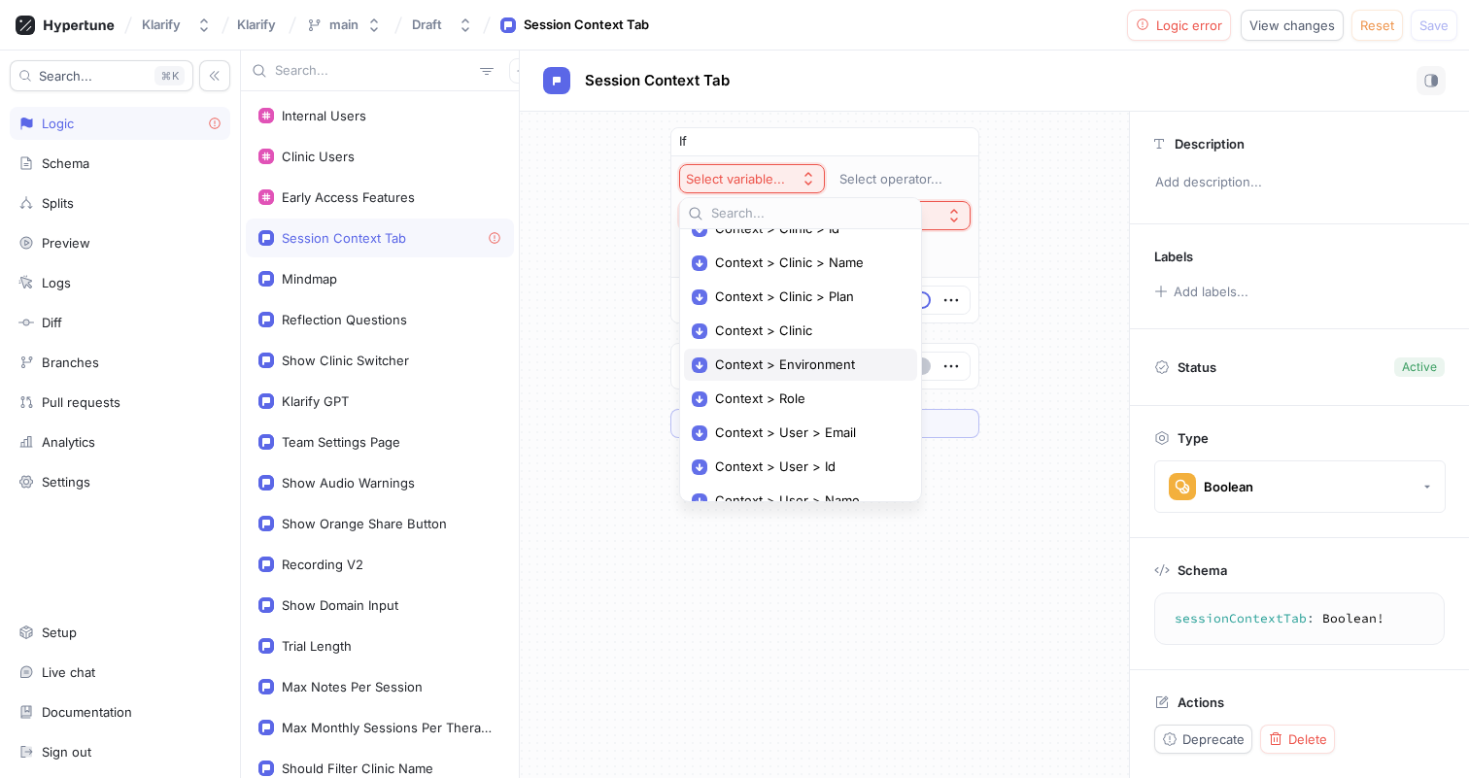
click at [821, 369] on span "Context > Environment" at bounding box center [807, 365] width 185 height 17
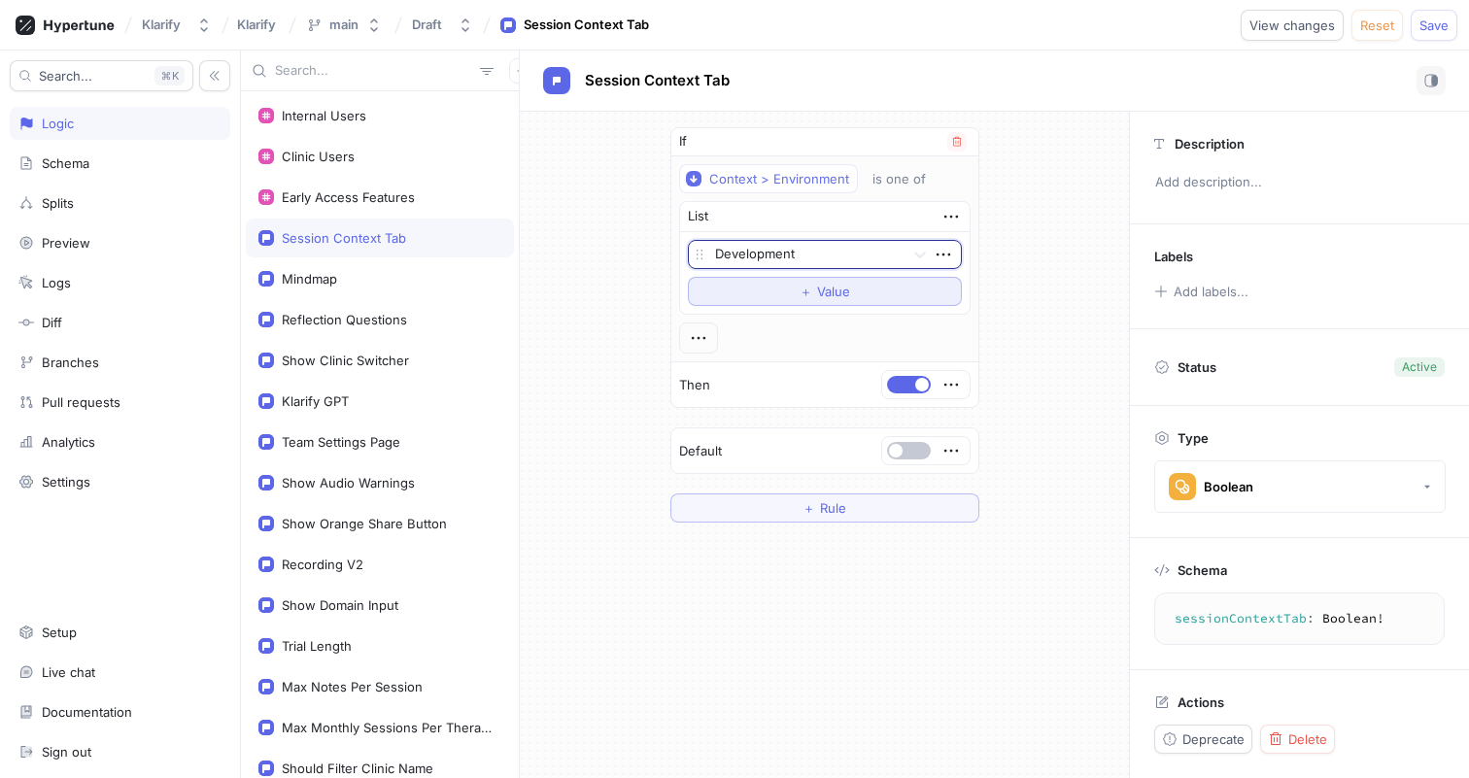
click at [810, 287] on span "＋" at bounding box center [806, 292] width 13 height 12
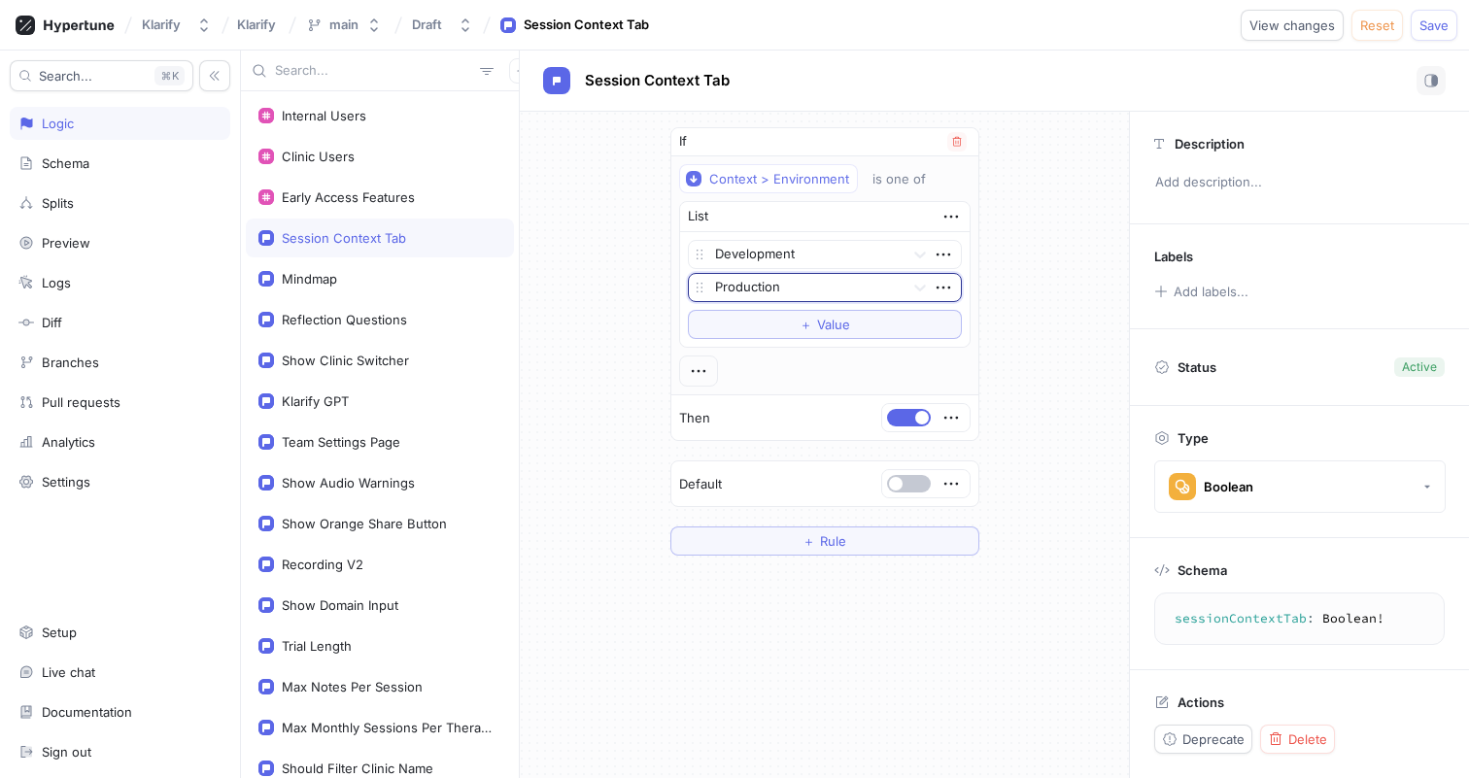
click at [811, 288] on div at bounding box center [806, 288] width 182 height 23
click at [780, 350] on div "Preview" at bounding box center [825, 357] width 272 height 31
click at [801, 323] on span "＋" at bounding box center [806, 325] width 13 height 12
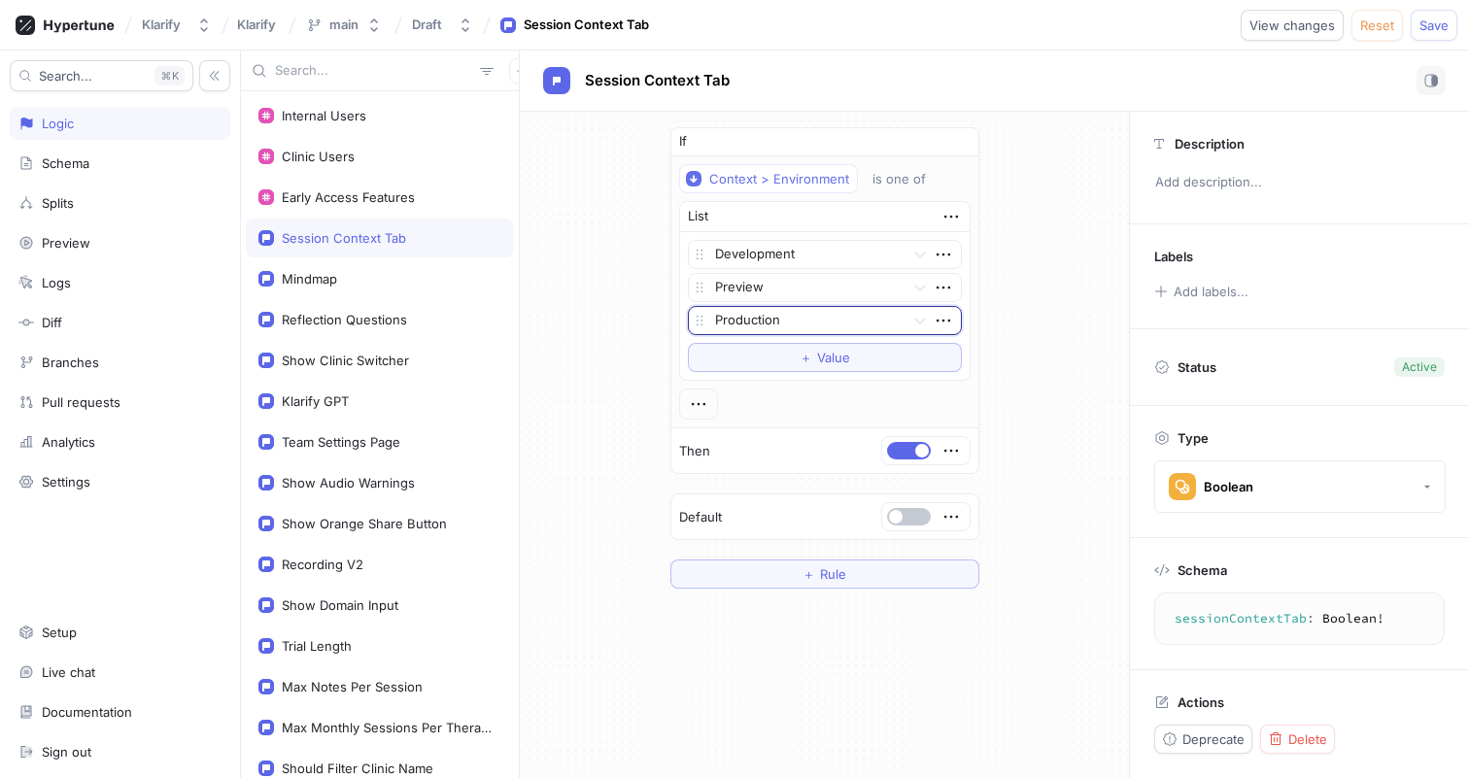
click at [800, 321] on div at bounding box center [806, 321] width 182 height 23
click at [770, 378] on div "Test" at bounding box center [825, 390] width 272 height 31
click at [765, 574] on button "＋ Rule" at bounding box center [825, 574] width 309 height 29
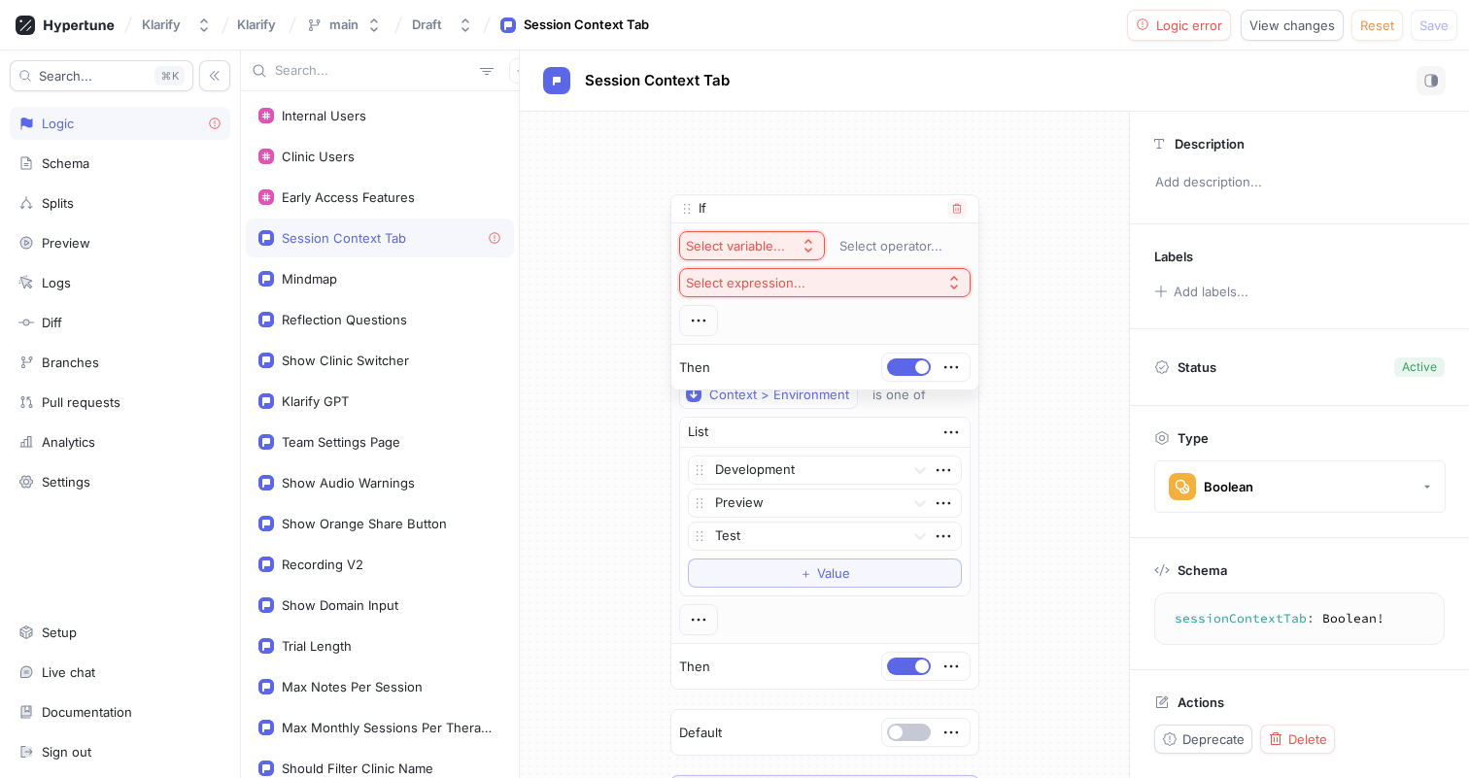
drag, startPoint x: 691, startPoint y: 508, endPoint x: 688, endPoint y: 208, distance: 300.3
click at [688, 208] on icon at bounding box center [687, 209] width 16 height 16
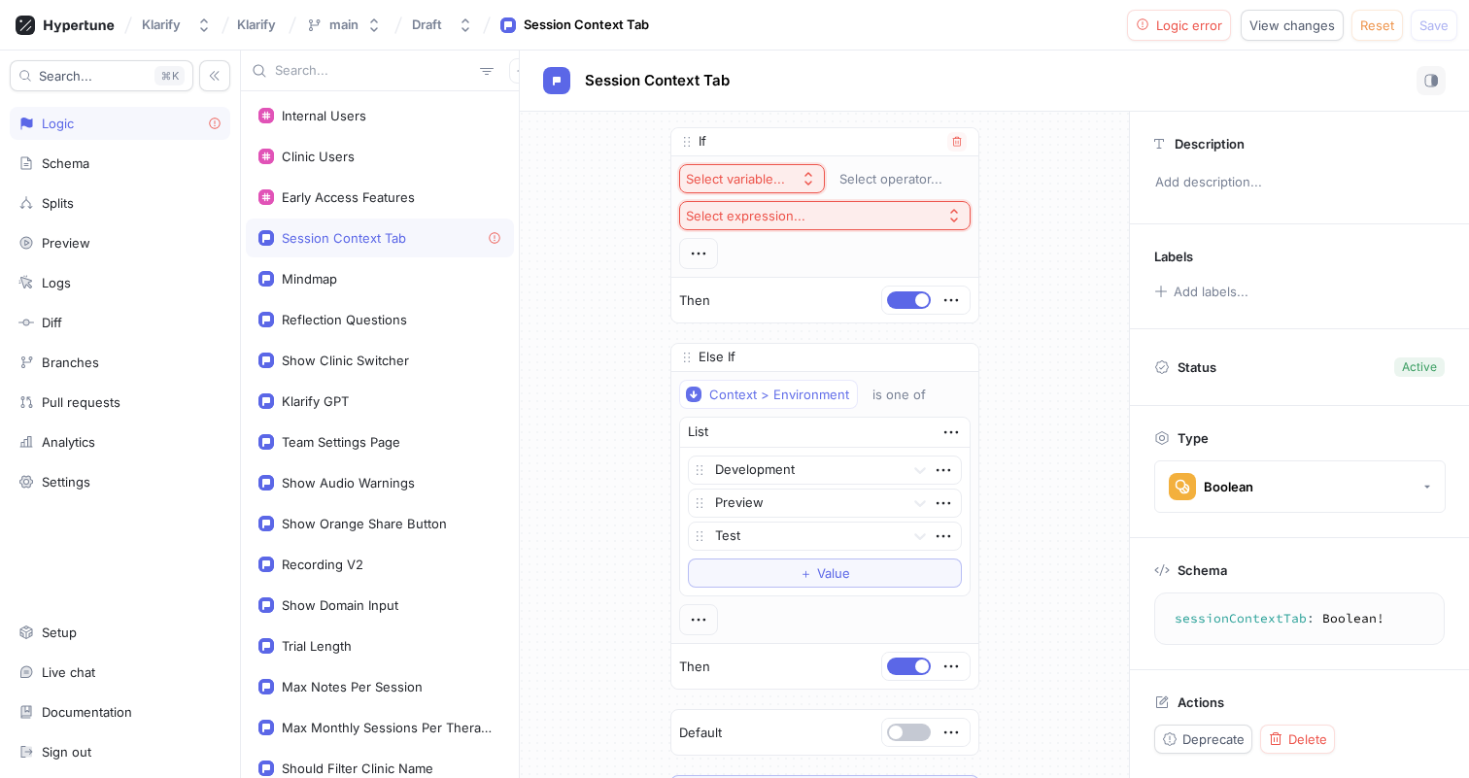
click at [750, 177] on div "Select variable..." at bounding box center [735, 179] width 99 height 17
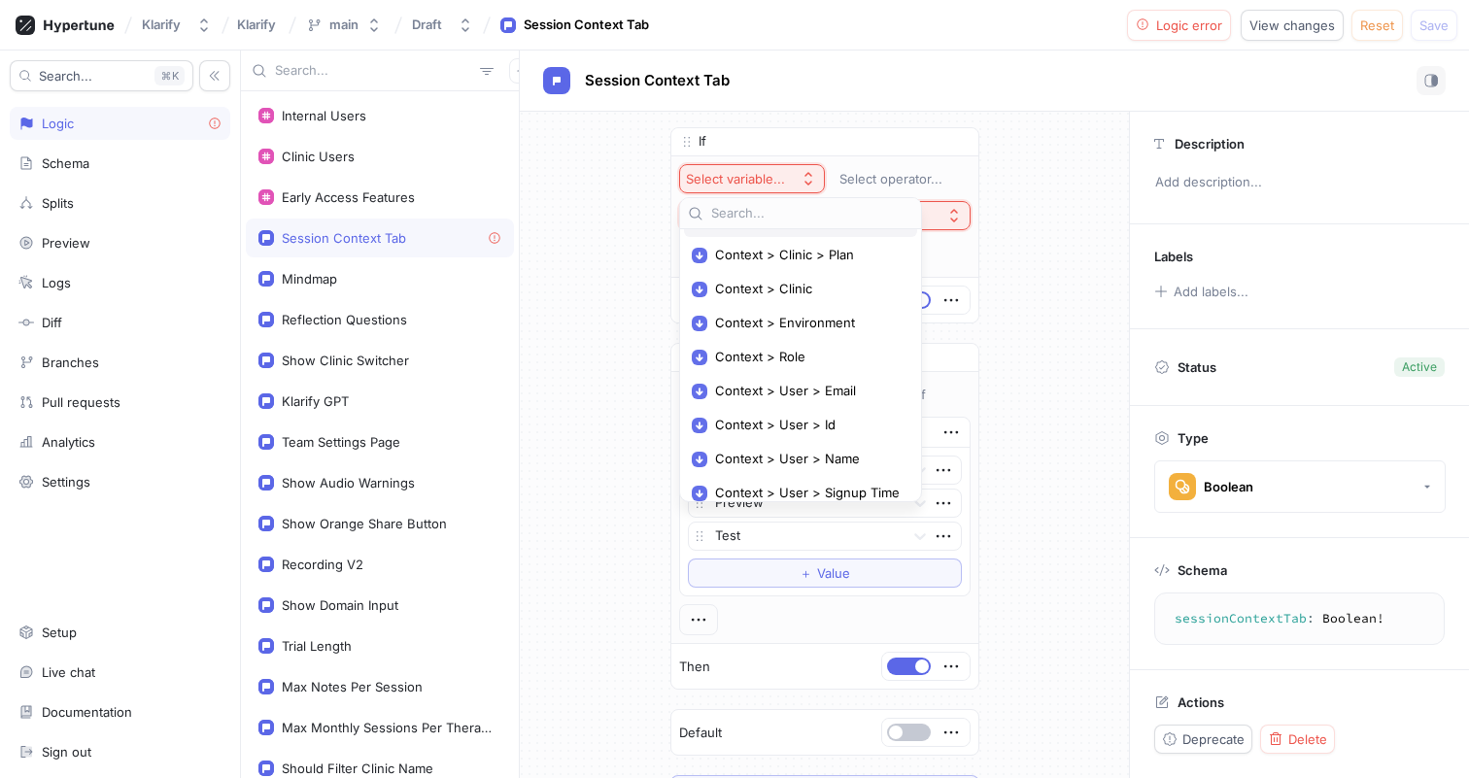
scroll to position [167, 0]
click at [827, 391] on span "Context > User > Email" at bounding box center [807, 388] width 185 height 17
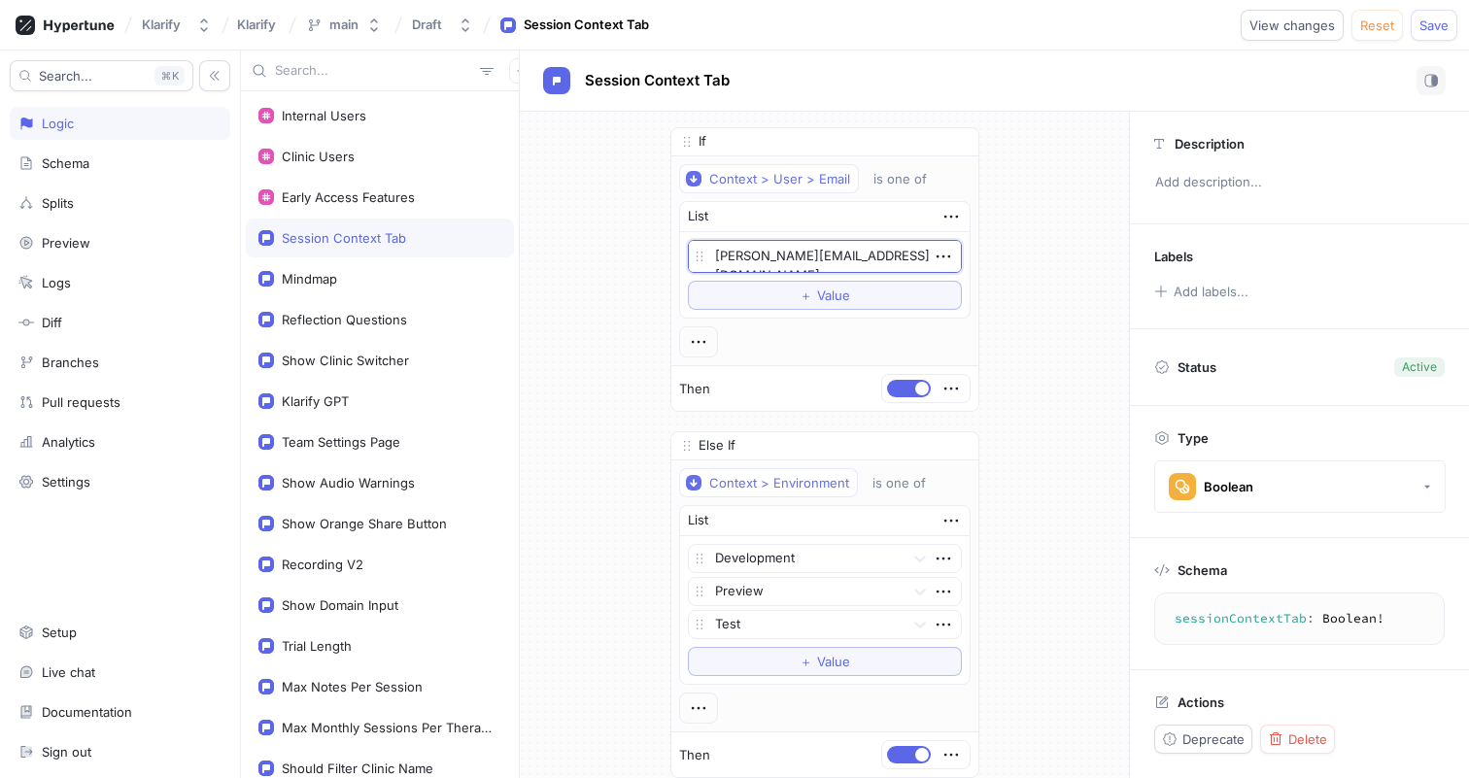
click at [1019, 275] on div "If Context > User > Email is one of List [PERSON_NAME][EMAIL_ADDRESS][DOMAIN_NA…" at bounding box center [824, 510] width 609 height 797
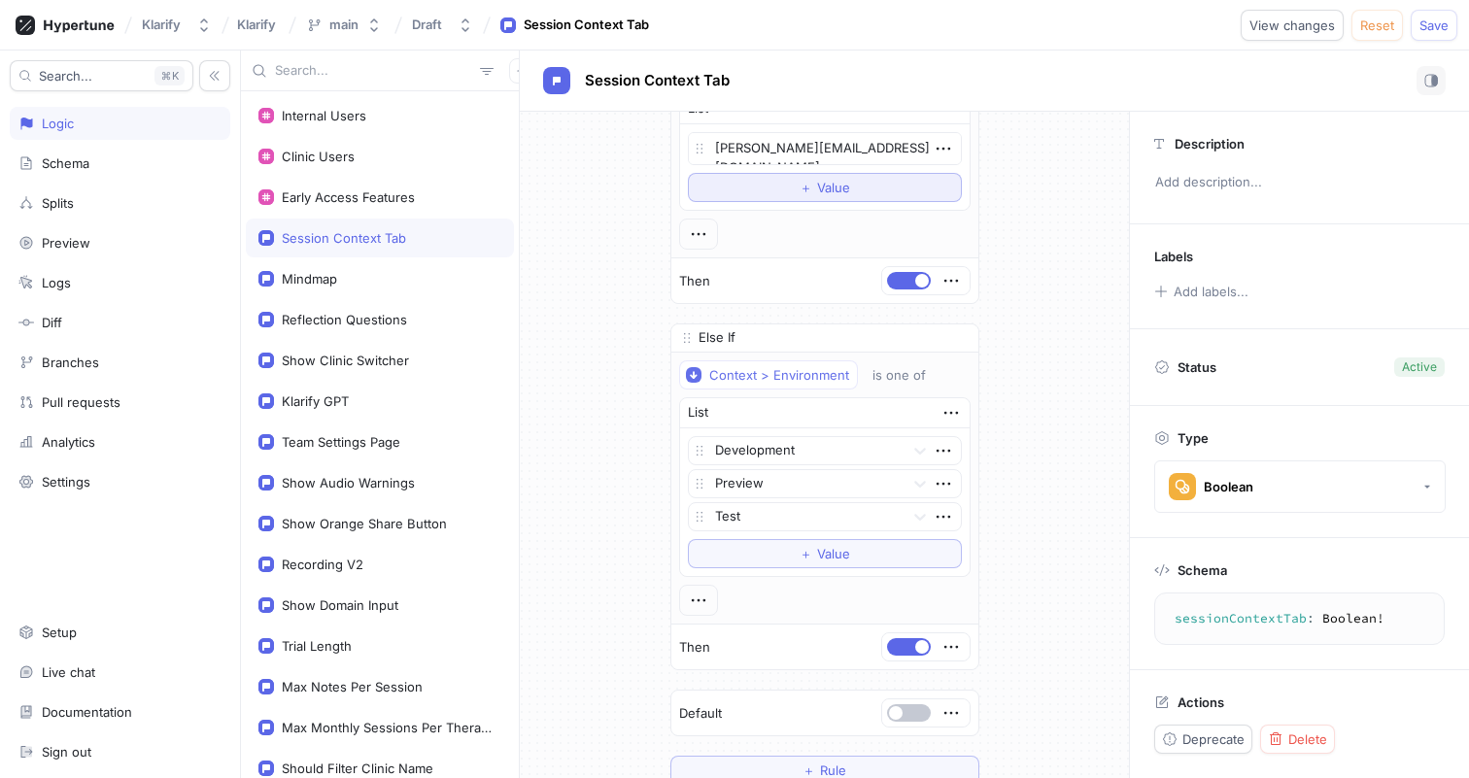
scroll to position [0, 0]
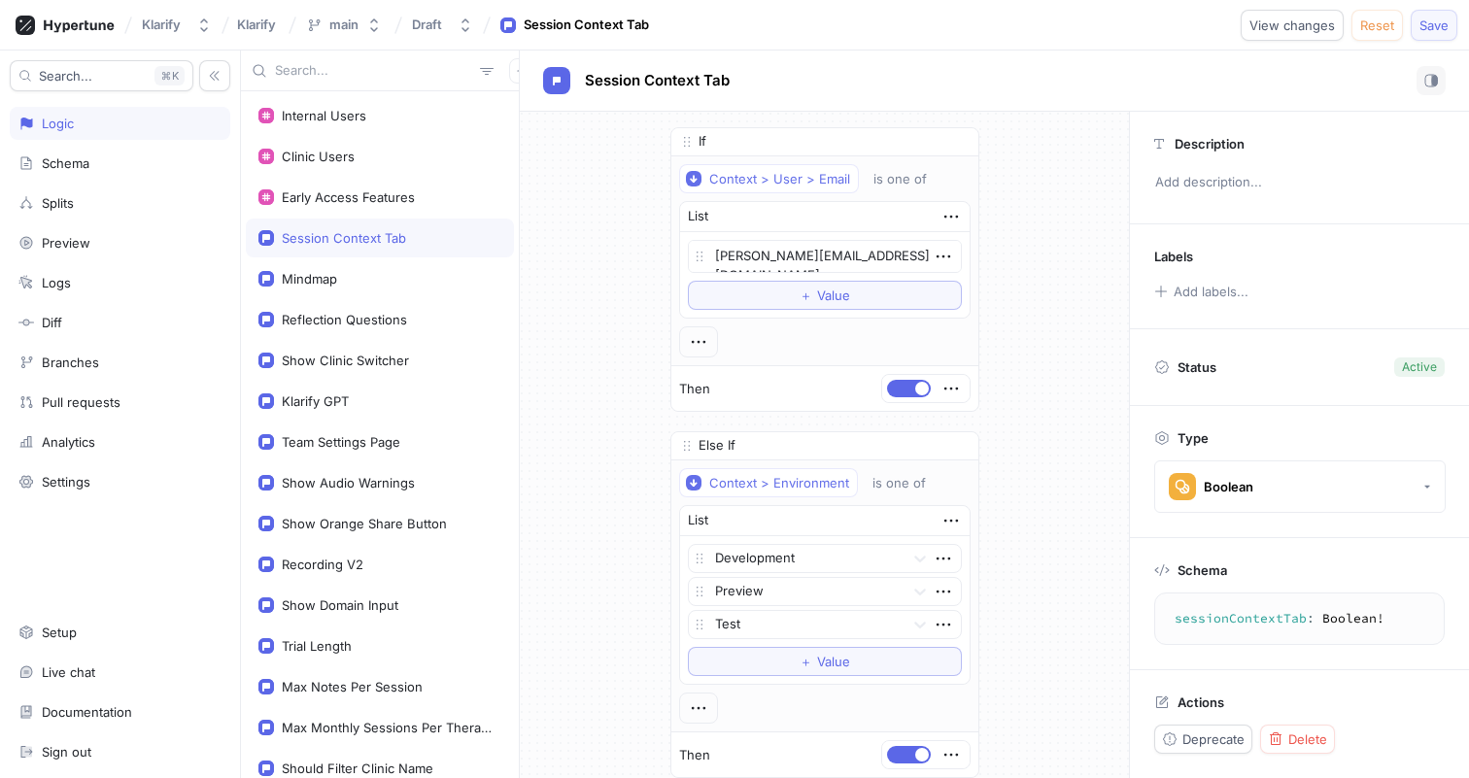
click at [1438, 33] on button "Save" at bounding box center [1434, 25] width 47 height 31
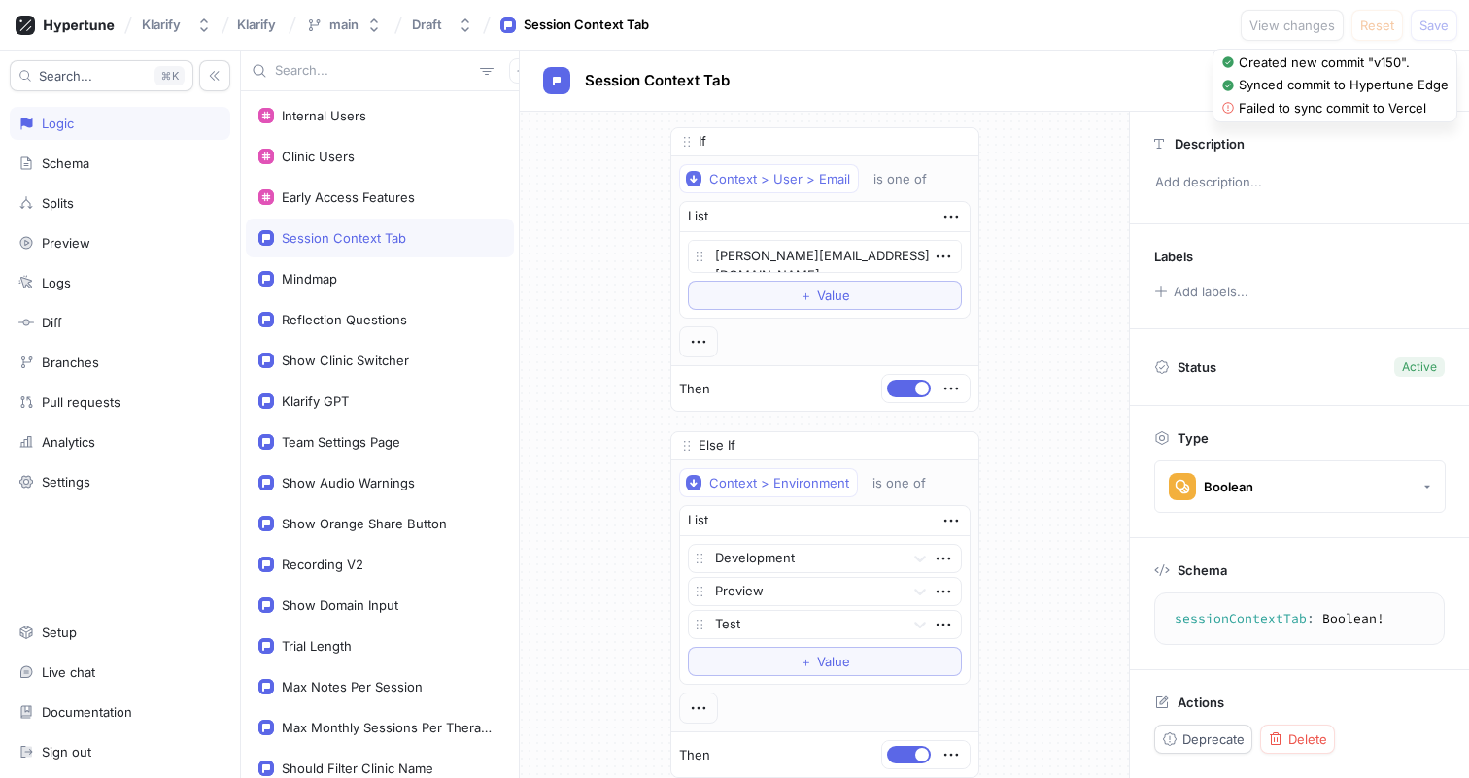
click at [584, 238] on div "If Context > User > Email is one of List [PERSON_NAME][EMAIL_ADDRESS][DOMAIN_NA…" at bounding box center [824, 510] width 609 height 797
